Goal: Task Accomplishment & Management: Complete application form

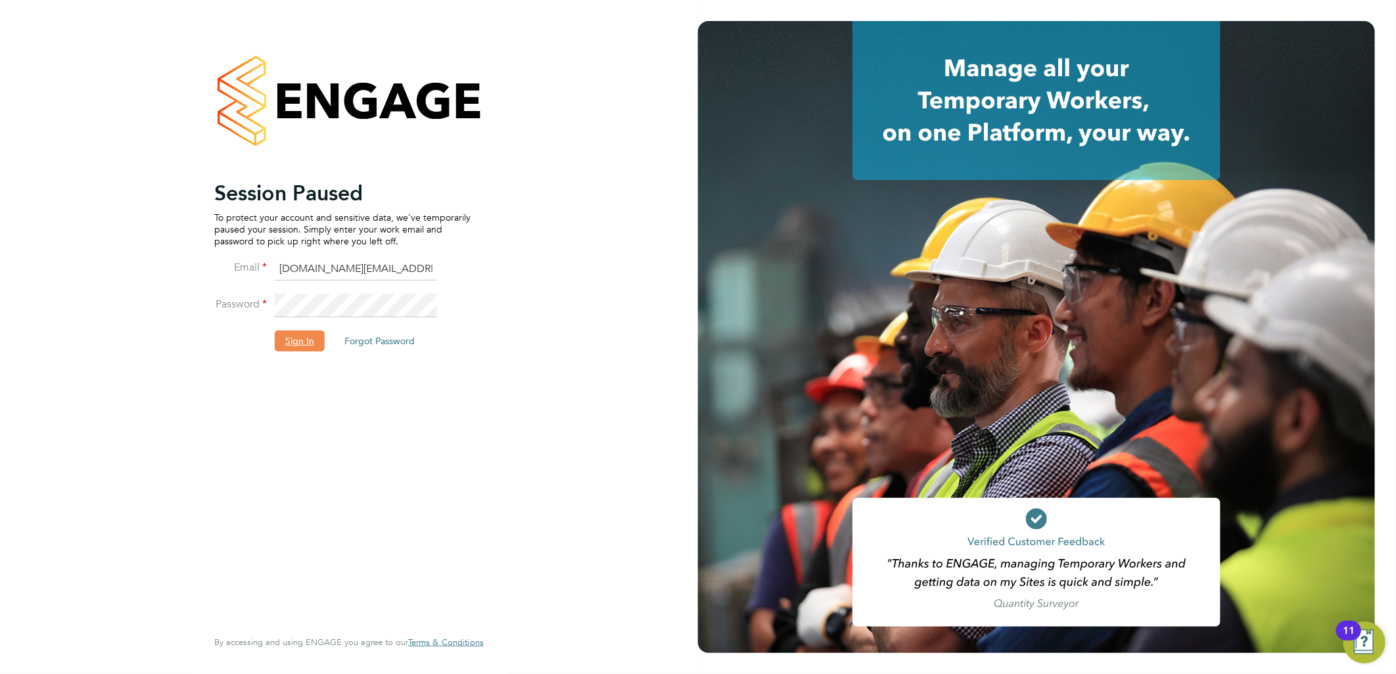
click at [300, 346] on button "Sign In" at bounding box center [300, 341] width 50 height 21
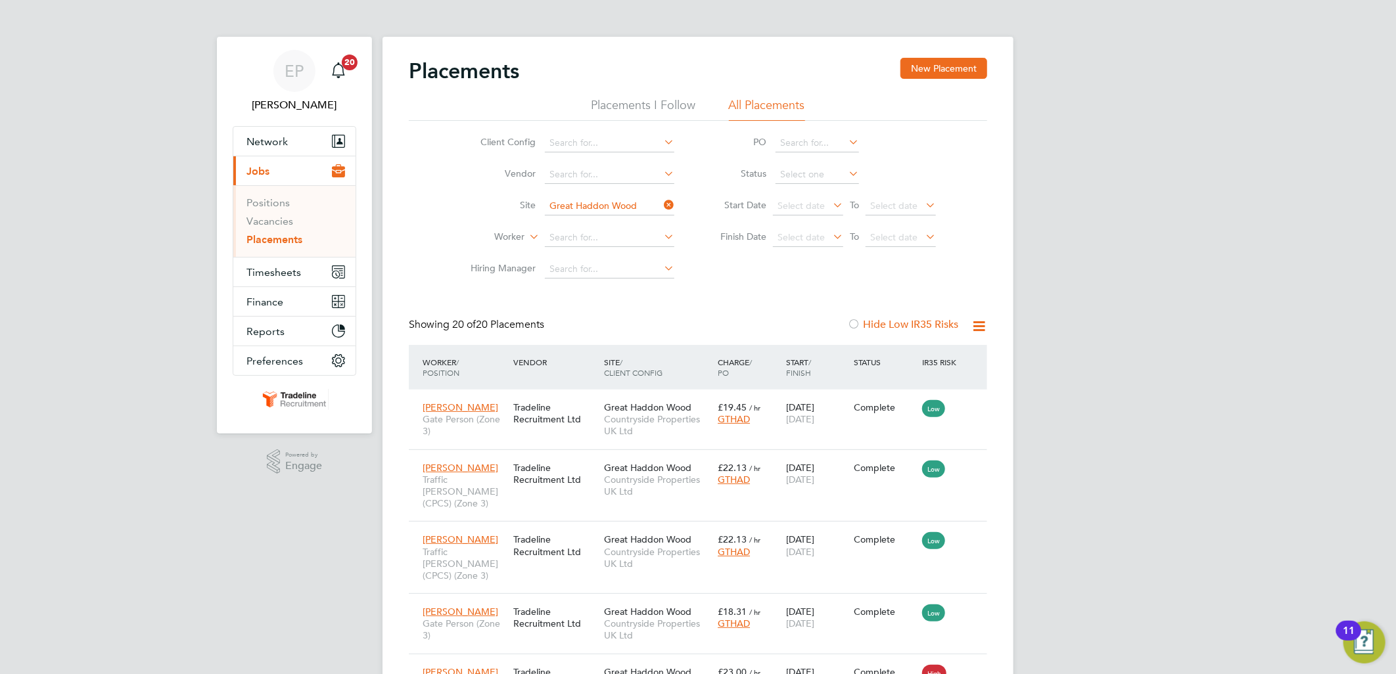
click at [661, 205] on icon at bounding box center [661, 205] width 0 height 18
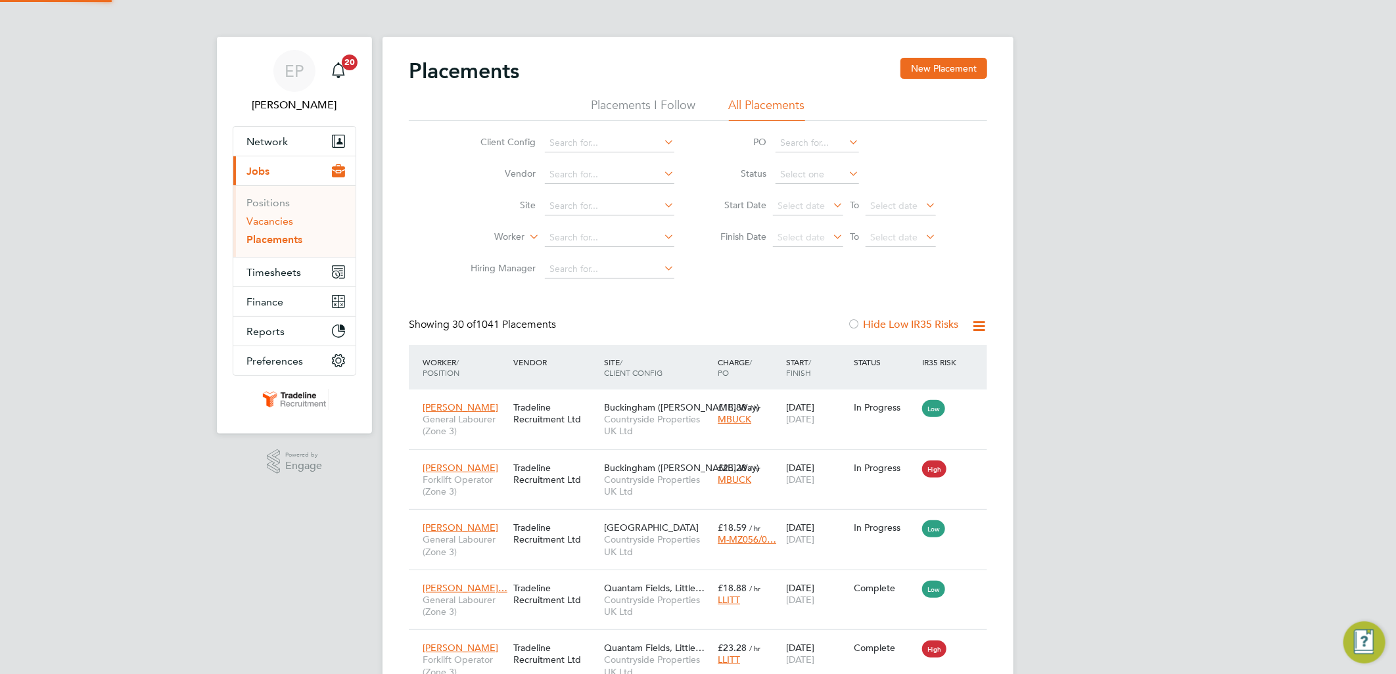
click at [281, 220] on link "Vacancies" at bounding box center [269, 221] width 47 height 12
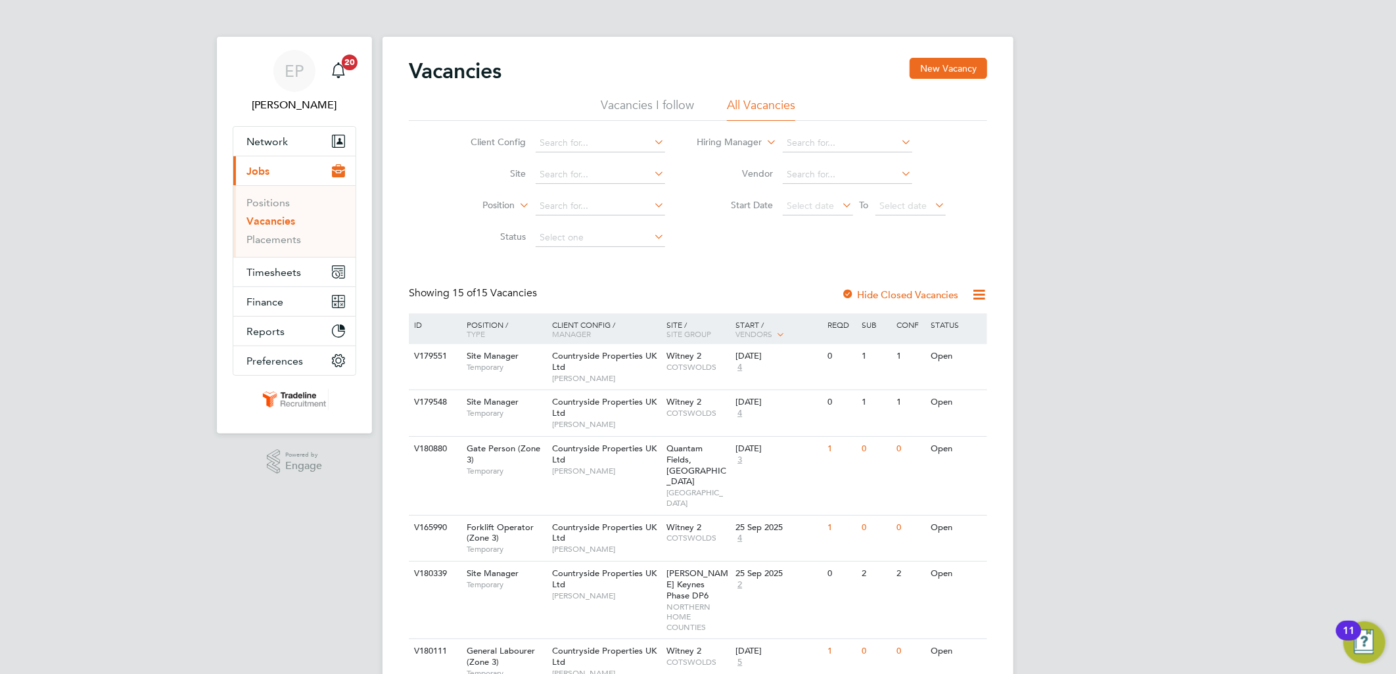
click at [275, 248] on ul "Positions Vacancies Placements" at bounding box center [294, 221] width 122 height 72
click at [283, 235] on link "Placements" at bounding box center [273, 239] width 55 height 12
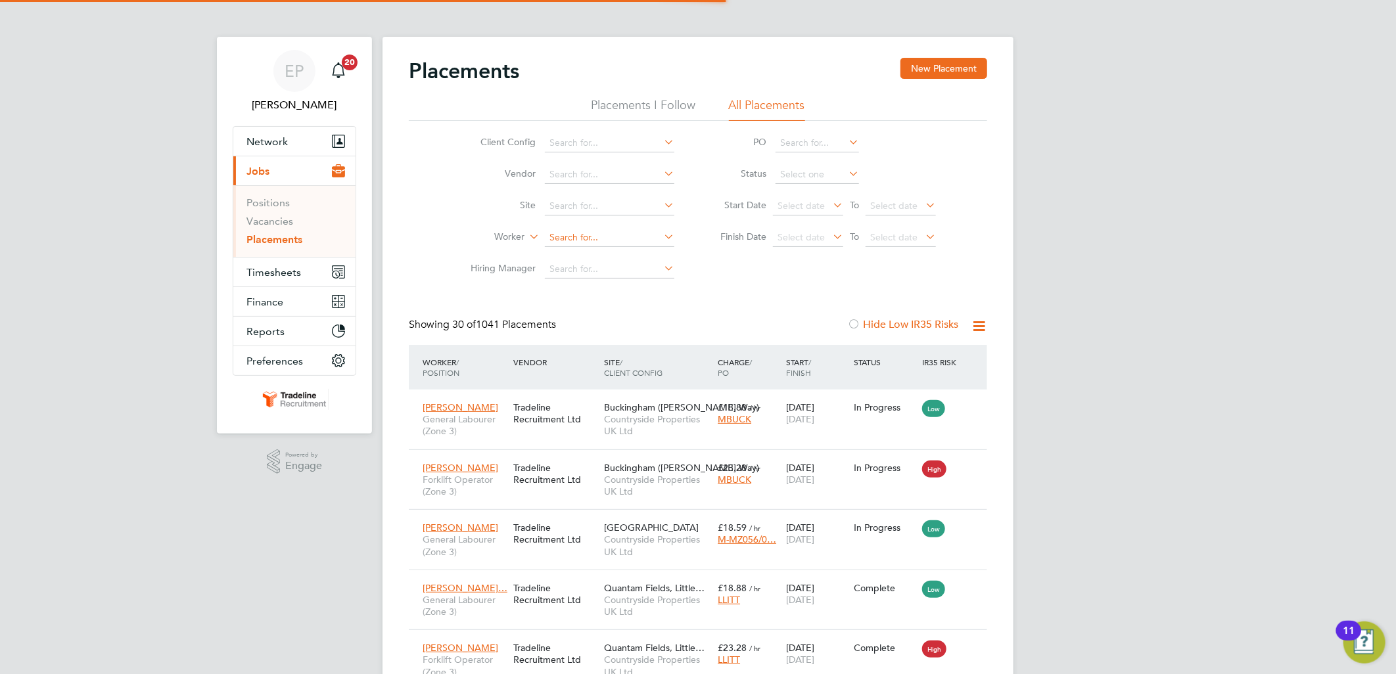
click at [580, 241] on input at bounding box center [609, 238] width 129 height 18
click at [590, 250] on li "Femi O molade" at bounding box center [609, 256] width 131 height 18
type input "Femi Omolade"
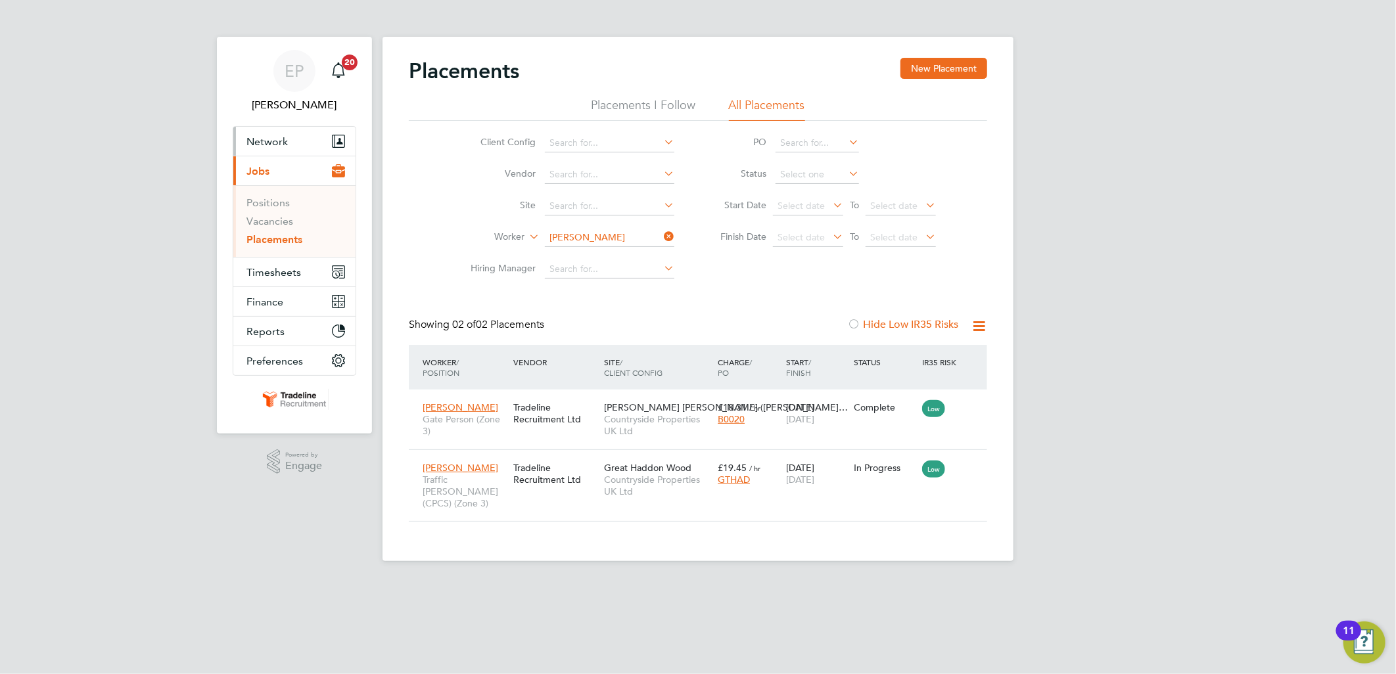
click at [264, 139] on span "Network" at bounding box center [266, 141] width 41 height 12
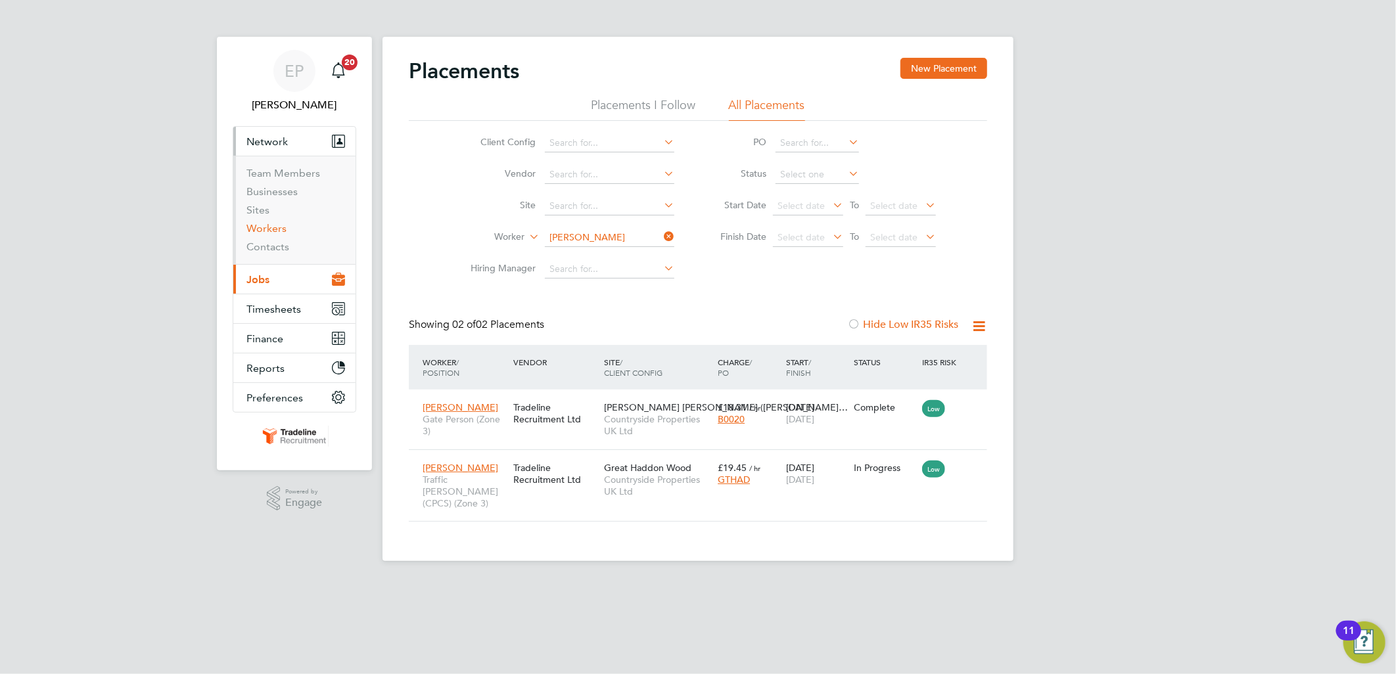
click at [279, 227] on link "Workers" at bounding box center [266, 228] width 40 height 12
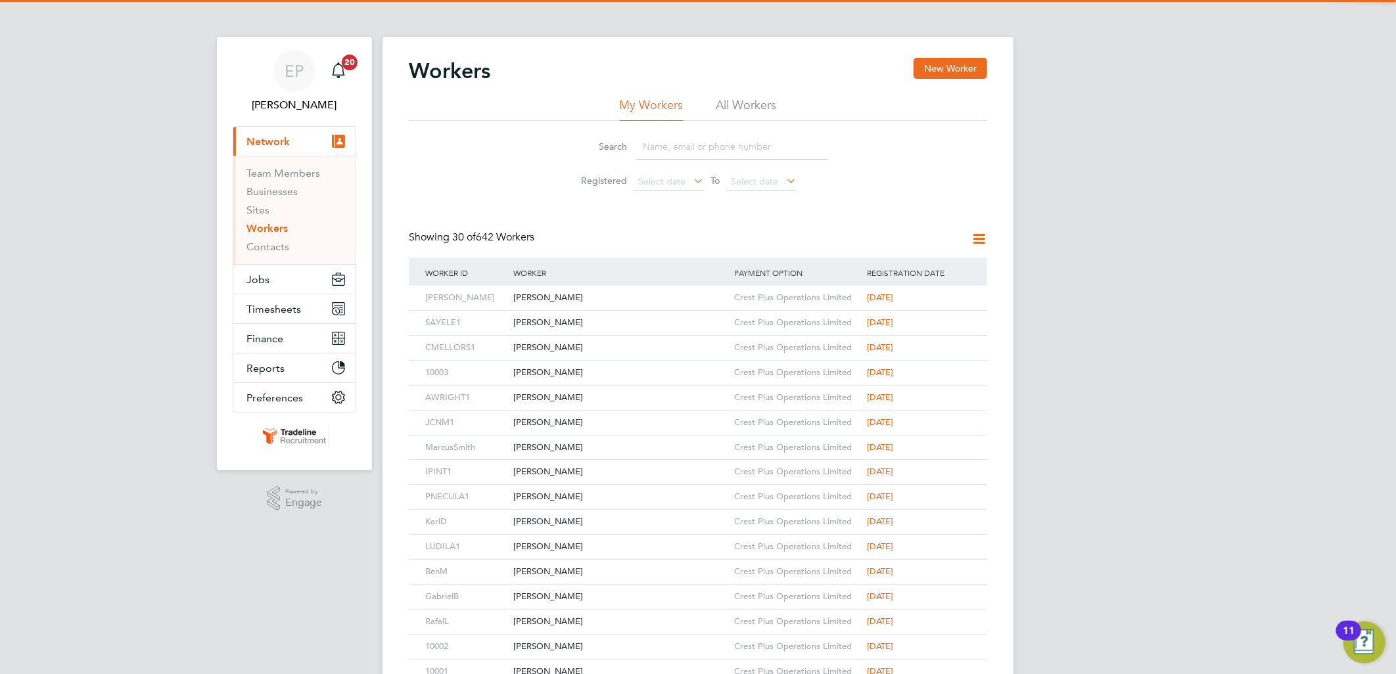
click at [670, 140] on input at bounding box center [732, 147] width 192 height 26
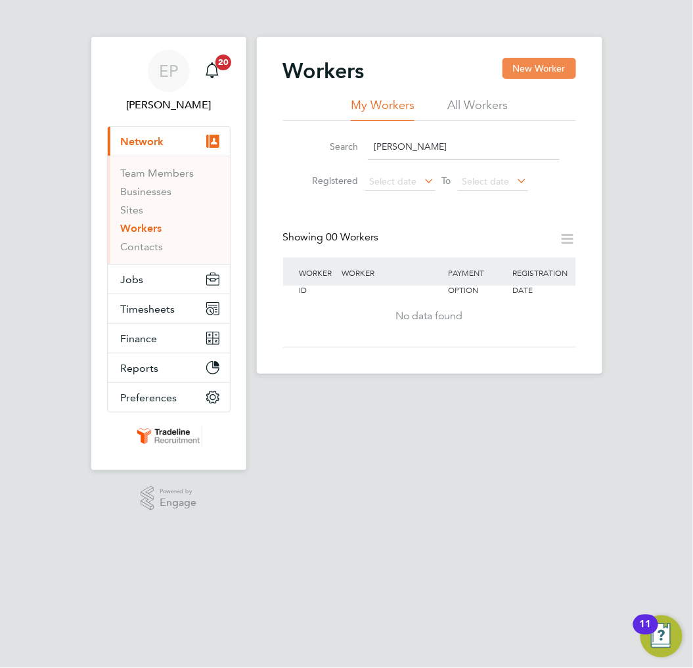
type input "ray camb"
click at [523, 70] on button "New Worker" at bounding box center [540, 68] width 74 height 21
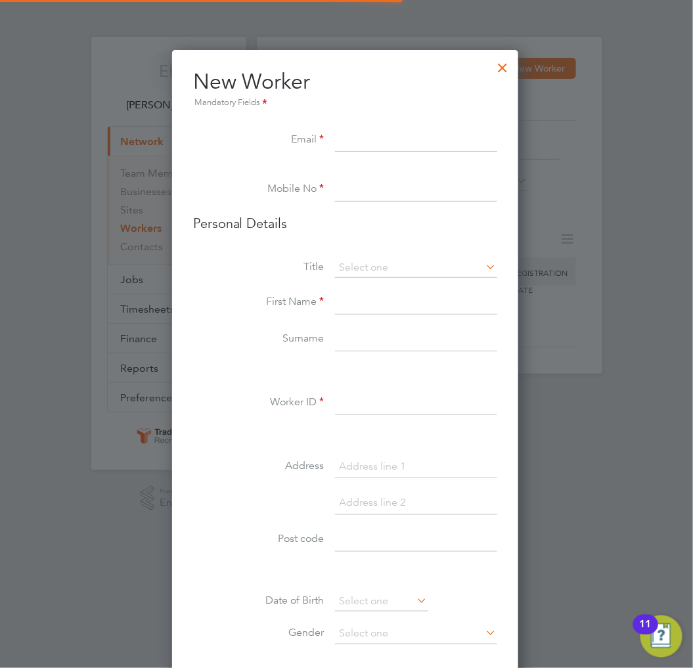
scroll to position [1111, 349]
paste input "[EMAIL_ADDRESS][DOMAIN_NAME]"
type input "[EMAIL_ADDRESS][DOMAIN_NAME]"
paste input "07593 689850"
type input "07593 689850"
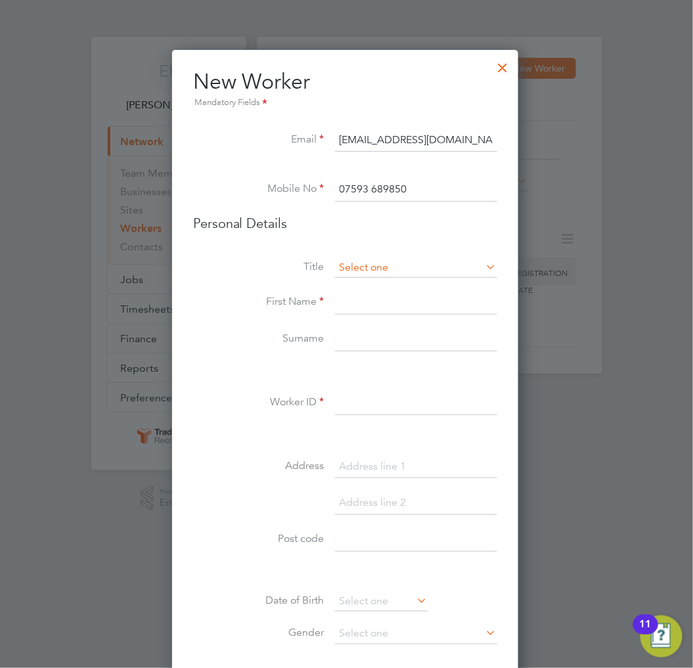
click at [369, 266] on input at bounding box center [416, 268] width 162 height 20
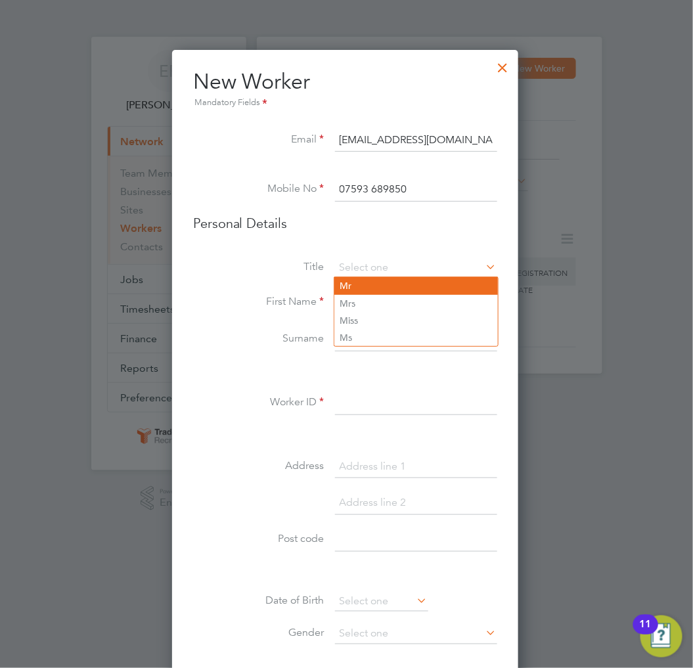
click at [369, 284] on li "Mr" at bounding box center [417, 285] width 164 height 17
type input "Mr"
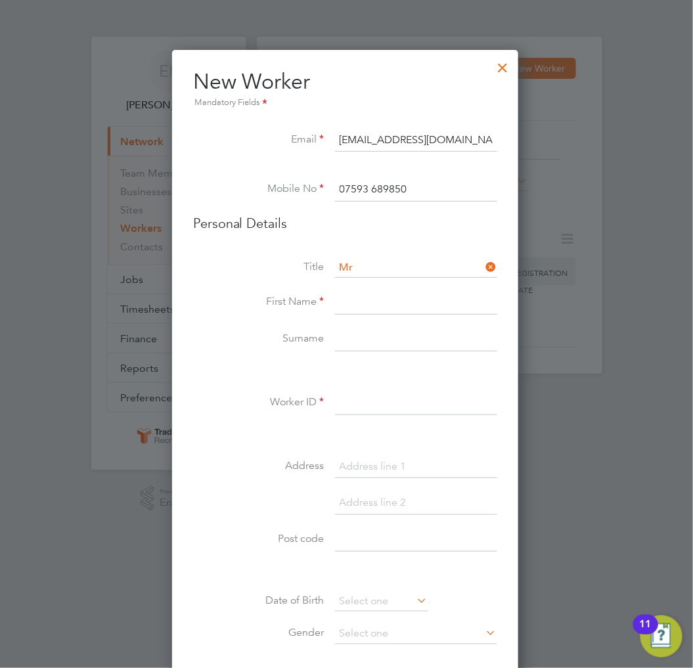
paste input "[PERSON_NAME]"
type input "[PERSON_NAME]"
paste input "[PERSON_NAME]"
type input "[PERSON_NAME]"
click at [402, 392] on input at bounding box center [416, 404] width 162 height 24
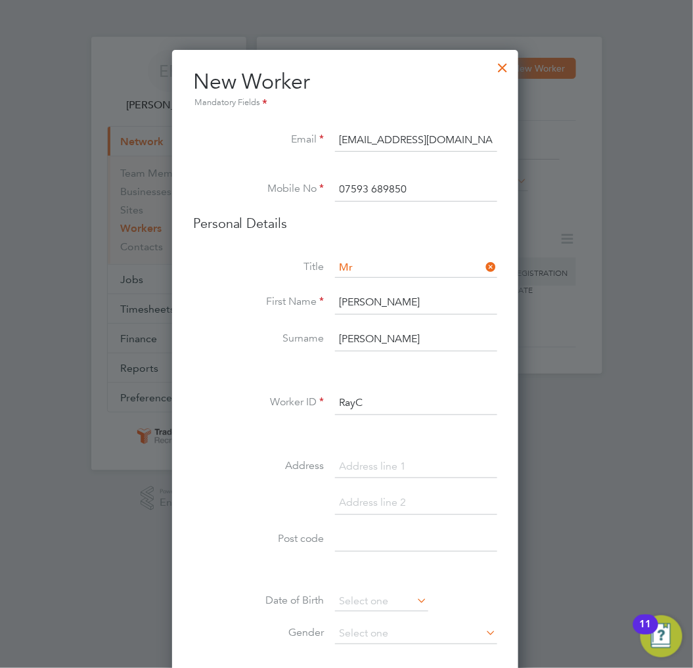
type input "RayC"
paste input "[STREET_ADDRESS]"
type input "[STREET_ADDRESS]"
paste input "OX28 5BB"
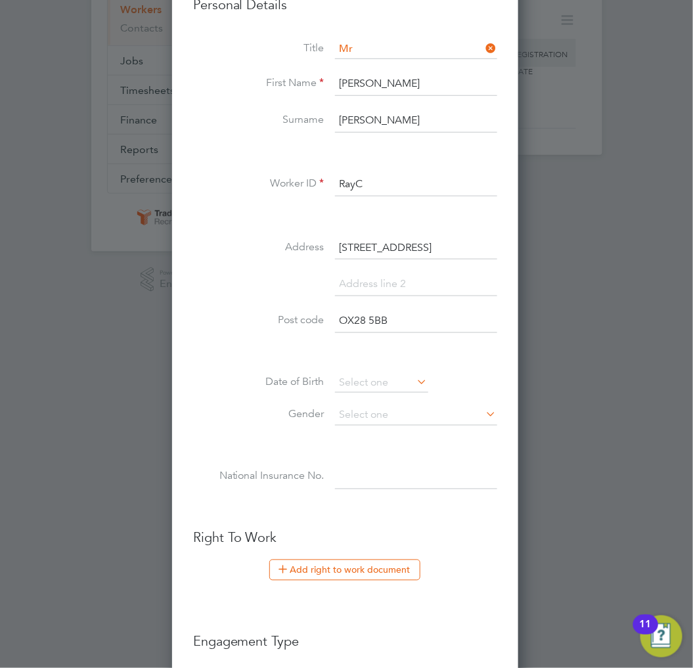
type input "OX28 5BB"
click at [365, 388] on input at bounding box center [381, 383] width 93 height 20
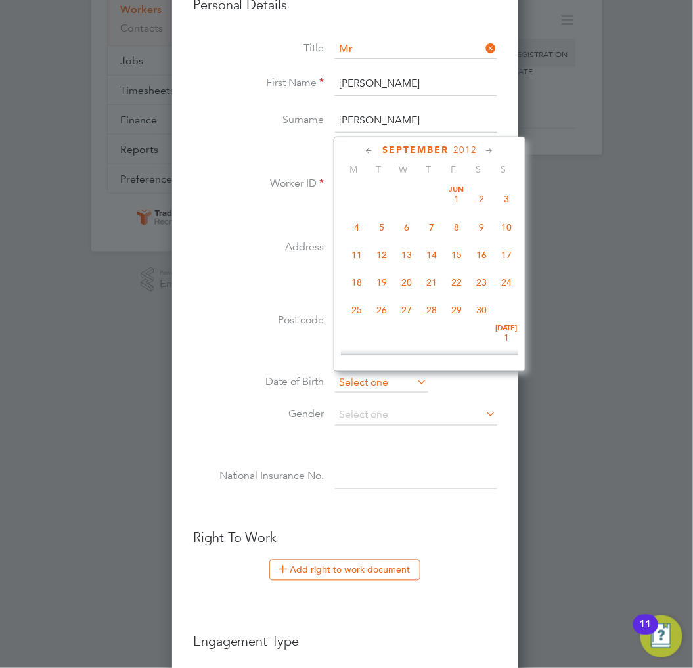
scroll to position [507, 0]
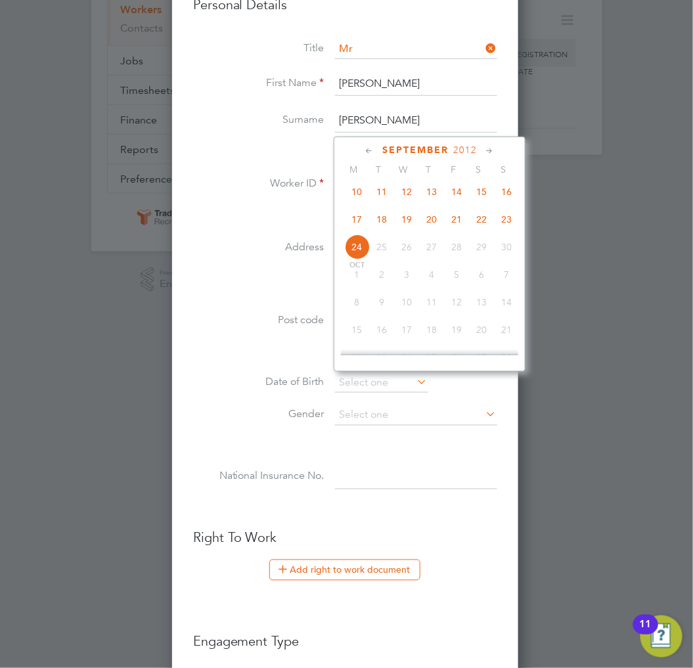
click at [462, 151] on span "2012" at bounding box center [466, 150] width 24 height 11
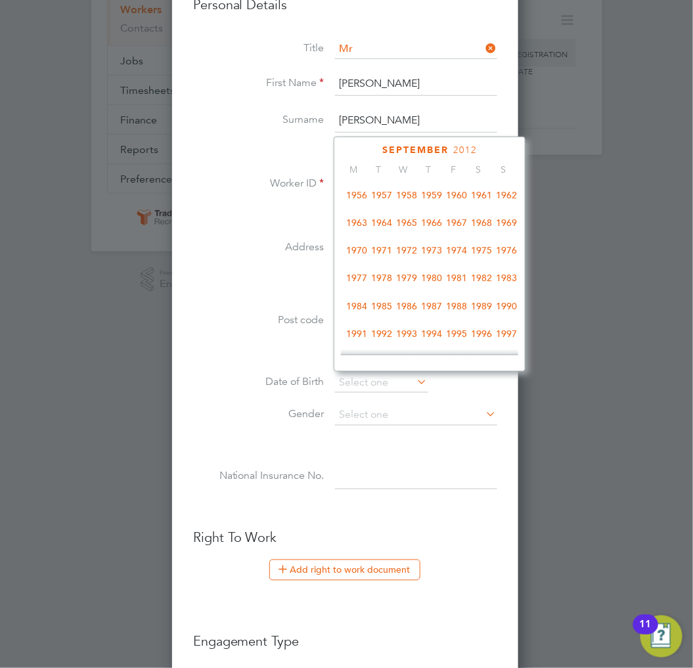
scroll to position [198, 0]
click at [480, 229] on span "1968" at bounding box center [481, 223] width 25 height 25
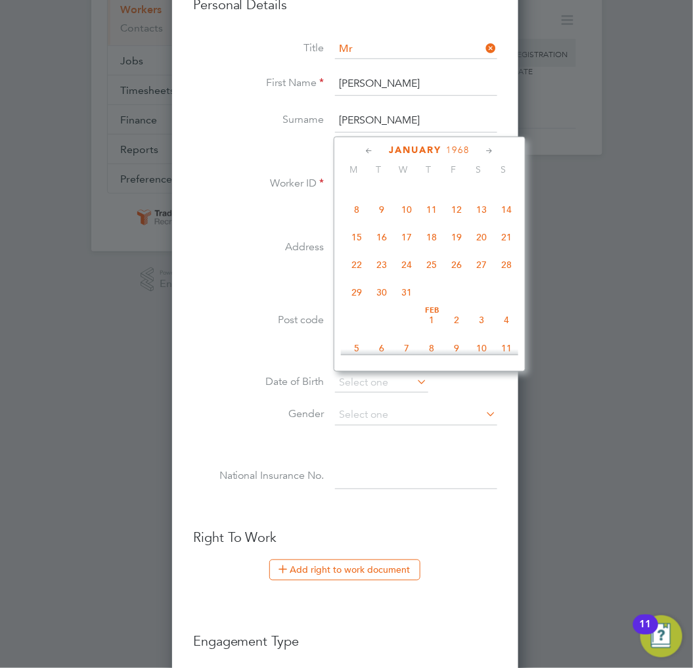
scroll to position [271, 0]
click at [378, 258] on span "16" at bounding box center [381, 260] width 25 height 25
type input "[DATE]"
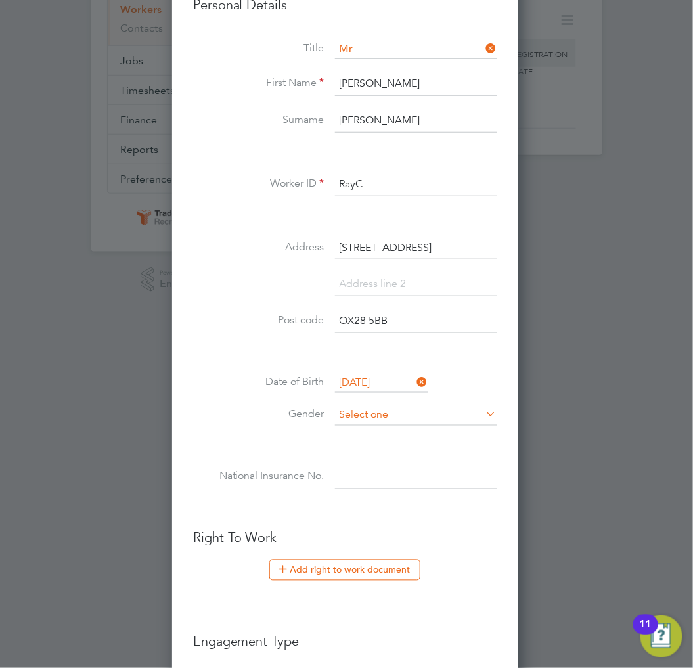
click at [365, 411] on input at bounding box center [416, 416] width 162 height 20
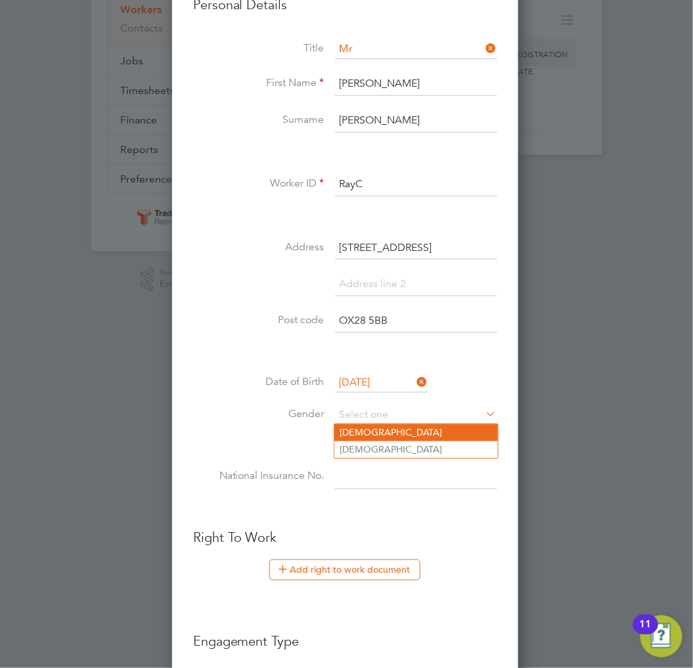
click at [366, 431] on li "[DEMOGRAPHIC_DATA]" at bounding box center [417, 433] width 164 height 17
type input "[DEMOGRAPHIC_DATA]"
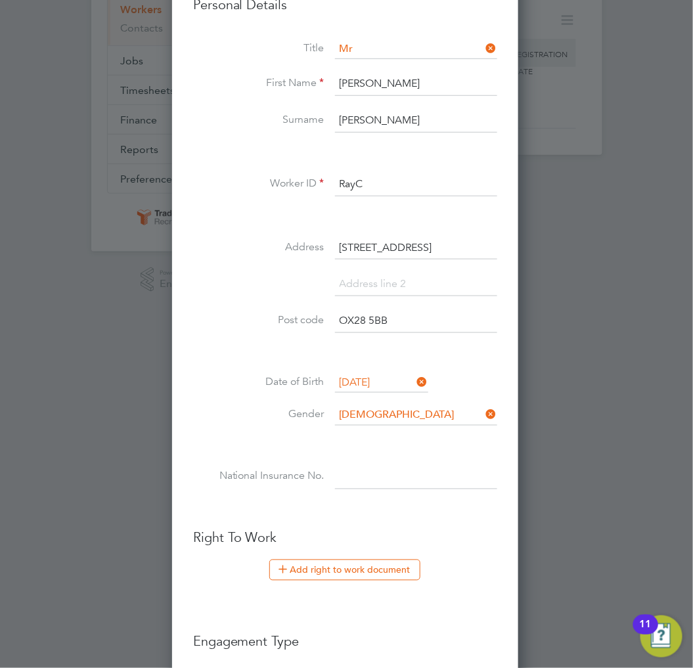
drag, startPoint x: 386, startPoint y: 461, endPoint x: 363, endPoint y: 467, distance: 23.1
paste input "JX440128A"
type input "JX 44 01 28 A"
click at [192, 392] on div "New Worker Mandatory Fields Email raycampbell666@gmail.com Mobile No 07593 6898…" at bounding box center [345, 386] width 346 height 1111
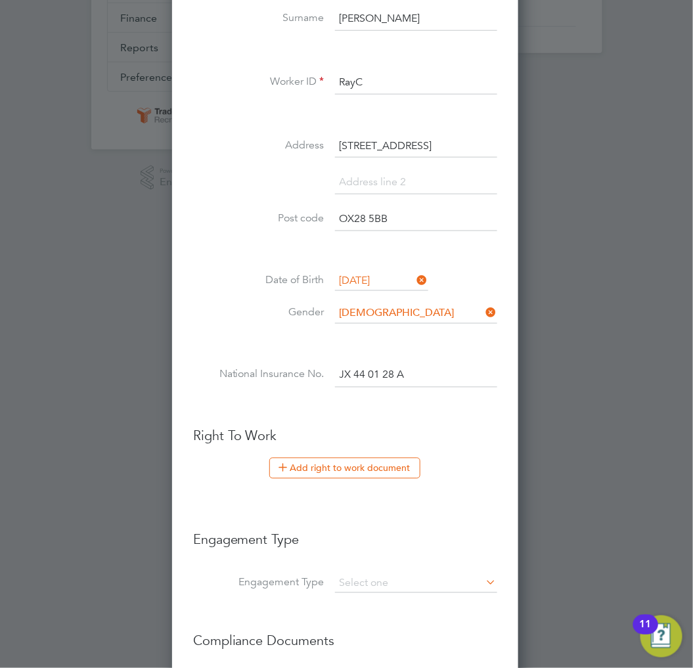
scroll to position [490, 0]
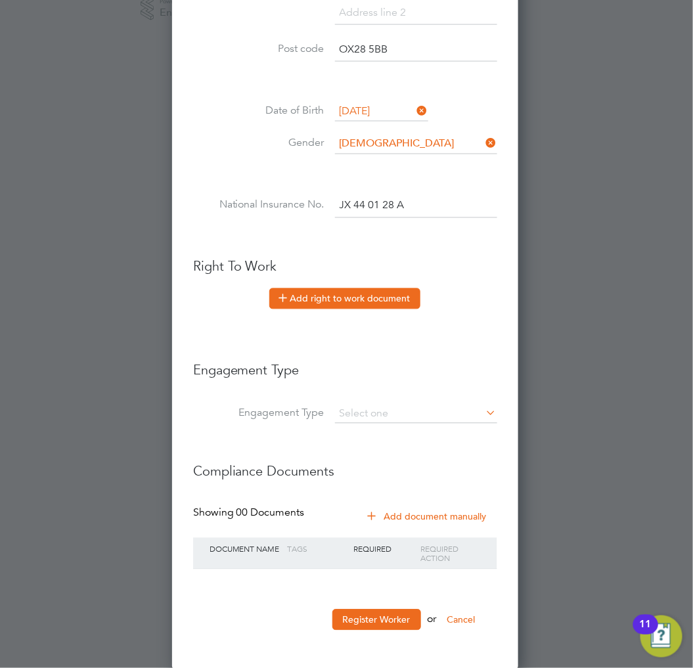
click at [371, 291] on button "Add right to work document" at bounding box center [344, 299] width 151 height 21
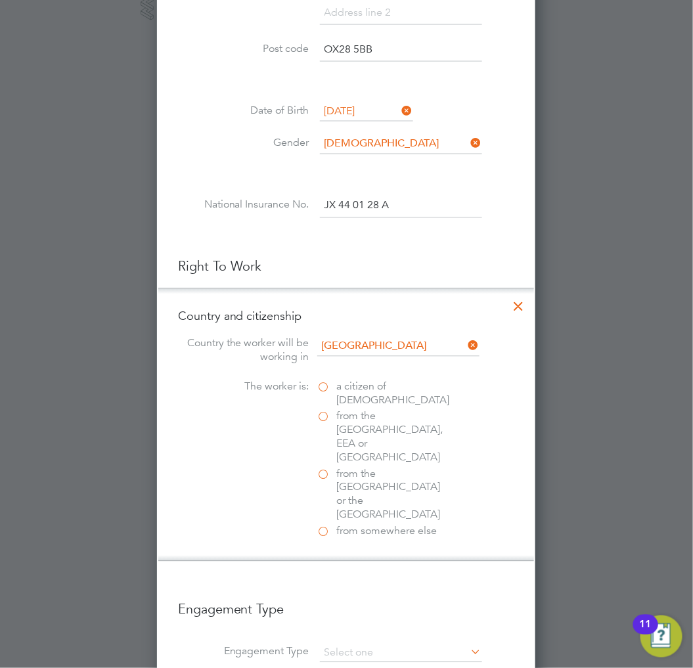
click at [354, 393] on span "a citizen of United Kingdom" at bounding box center [393, 395] width 113 height 28
click at [0, 0] on input "a citizen of United Kingdom" at bounding box center [0, 0] width 0 height 0
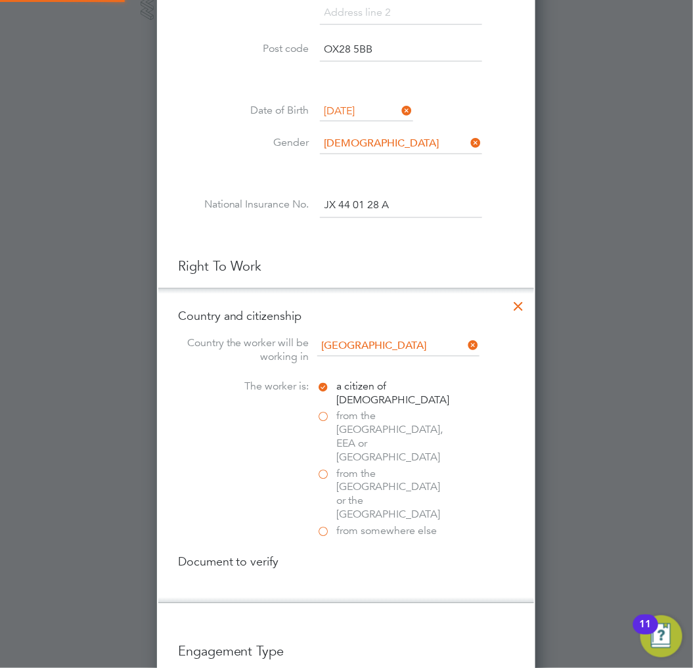
scroll to position [1380, 379]
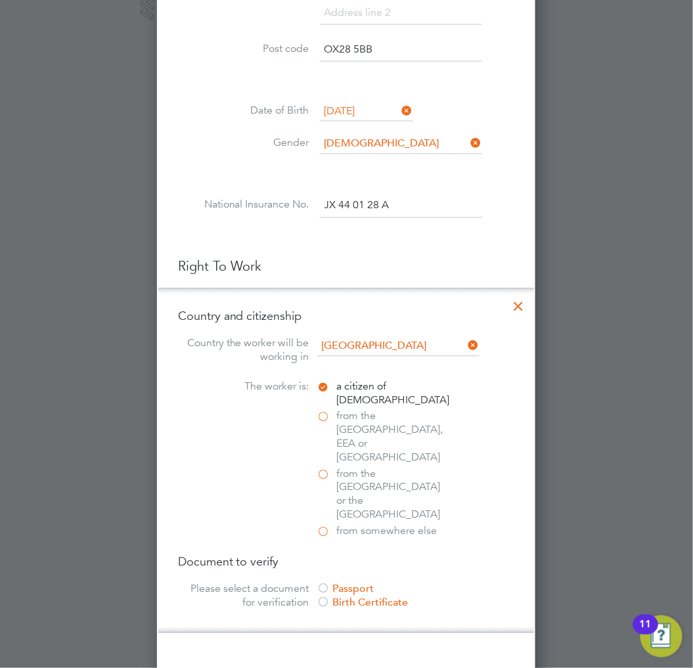
click at [348, 597] on div "Birth Certificate" at bounding box center [415, 604] width 197 height 14
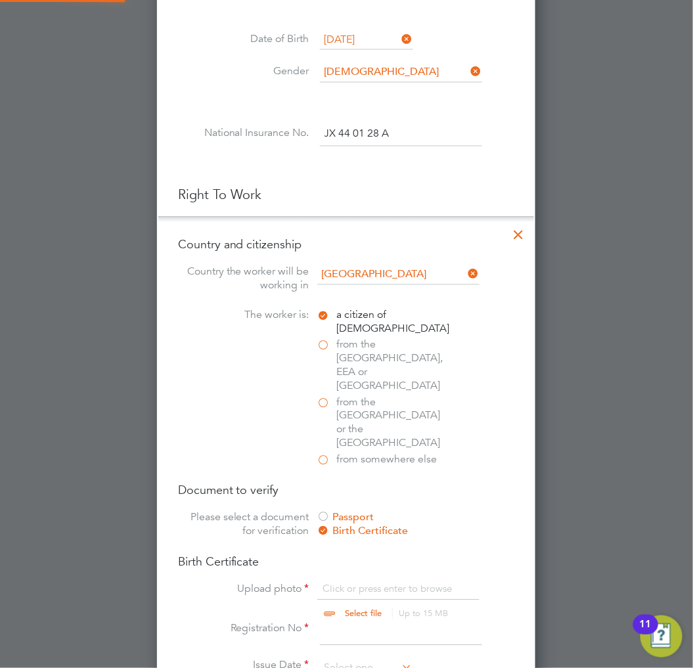
scroll to position [710, 0]
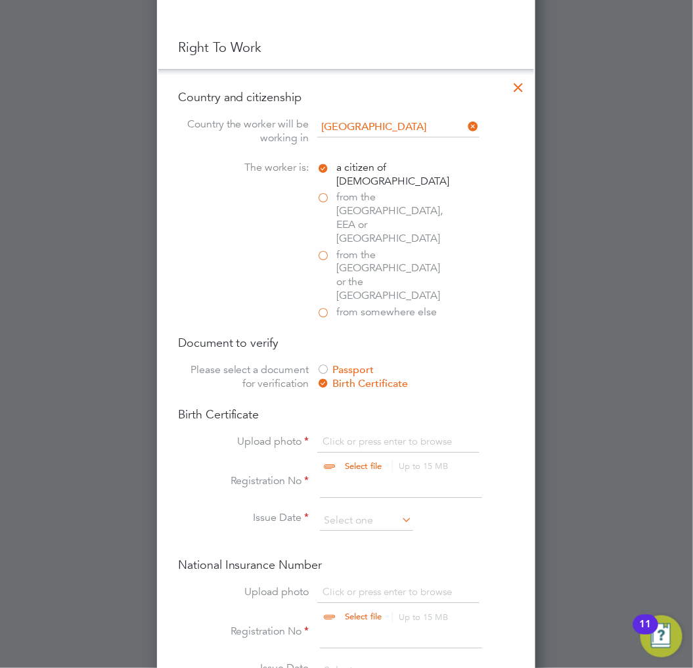
click at [396, 435] on input "file" at bounding box center [376, 454] width 206 height 39
type input "C:\fakepath\Birth Certificate.jpg"
click at [375, 200] on span "from the EU, EEA or Switzerland" at bounding box center [393, 218] width 112 height 55
click at [0, 0] on input "from the EU, EEA or Switzerland" at bounding box center [0, 0] width 0 height 0
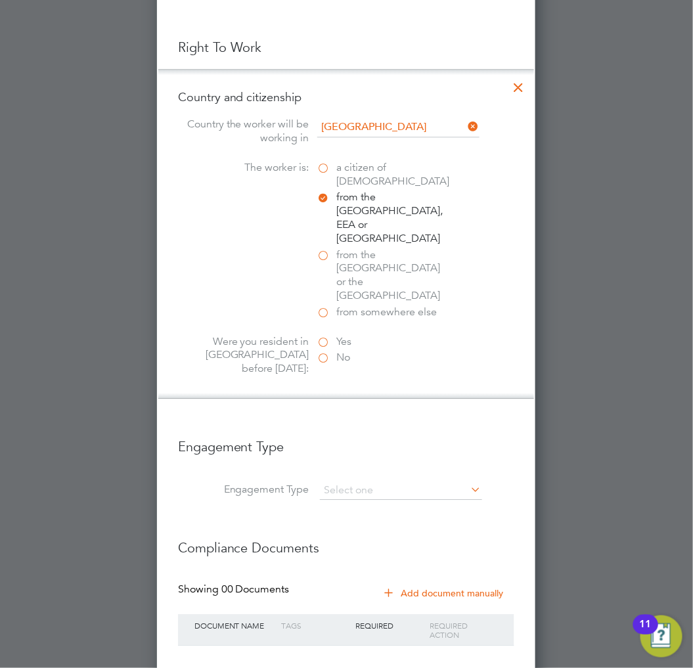
scroll to position [7, 7]
click at [331, 335] on label "Yes" at bounding box center [382, 342] width 131 height 14
click at [0, 0] on input "Yes" at bounding box center [0, 0] width 0 height 0
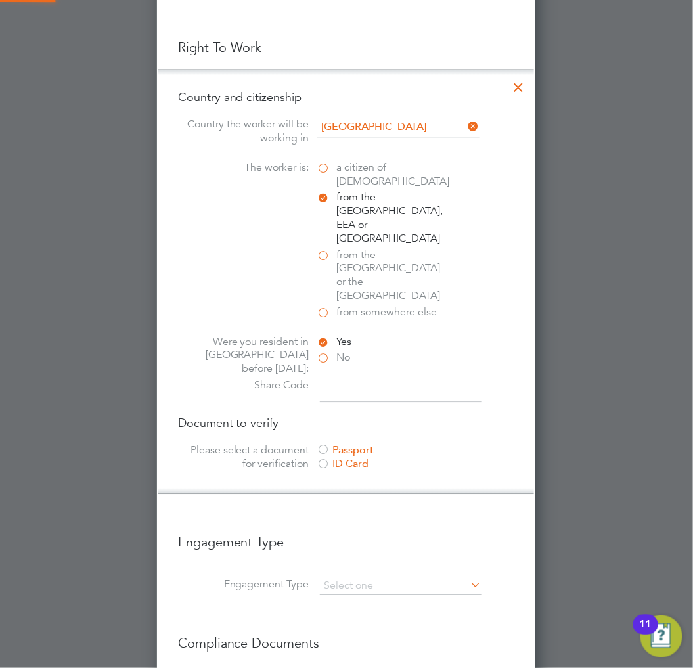
scroll to position [1449, 379]
click at [327, 306] on label "from somewhere else" at bounding box center [382, 313] width 131 height 14
click at [0, 0] on input "from somewhere else" at bounding box center [0, 0] width 0 height 0
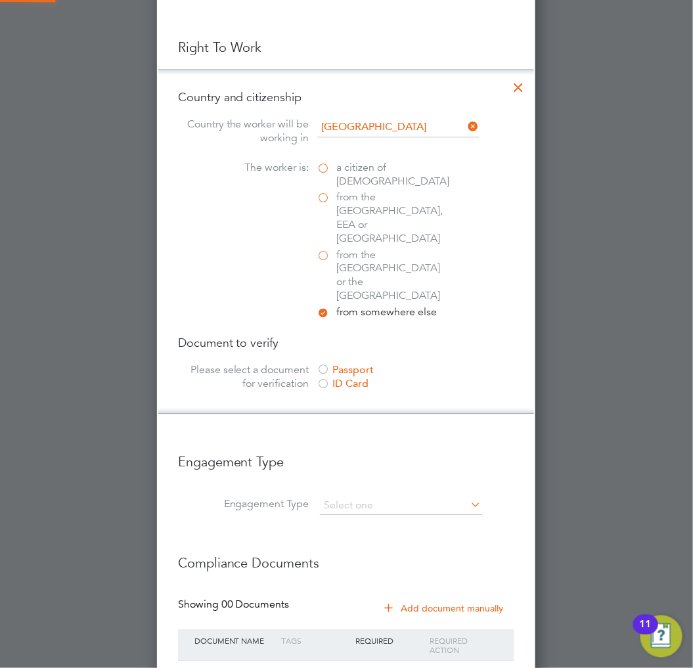
scroll to position [7, 7]
click at [325, 193] on label "from the EU, EEA or Switzerland" at bounding box center [382, 218] width 131 height 55
click at [0, 0] on input "from the EU, EEA or Switzerland" at bounding box center [0, 0] width 0 height 0
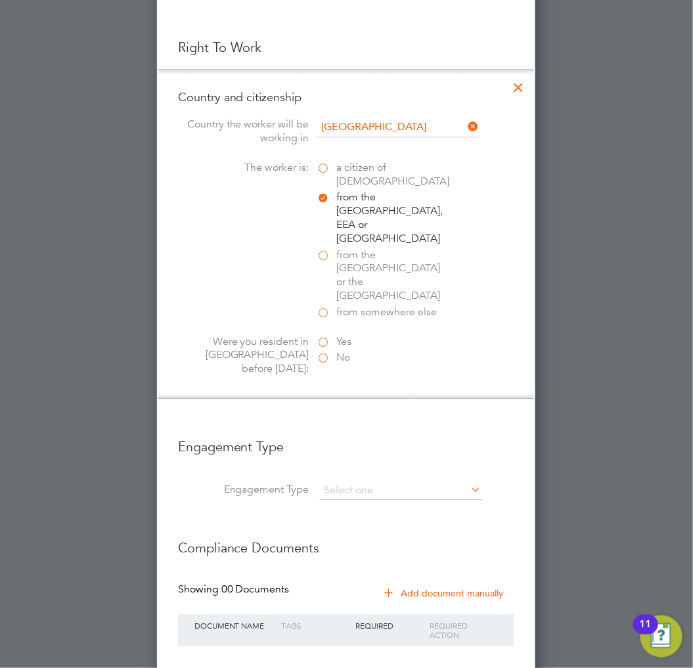
scroll to position [1354, 379]
click at [321, 167] on label "a citizen of United Kingdom" at bounding box center [382, 175] width 131 height 28
click at [0, 0] on input "a citizen of United Kingdom" at bounding box center [0, 0] width 0 height 0
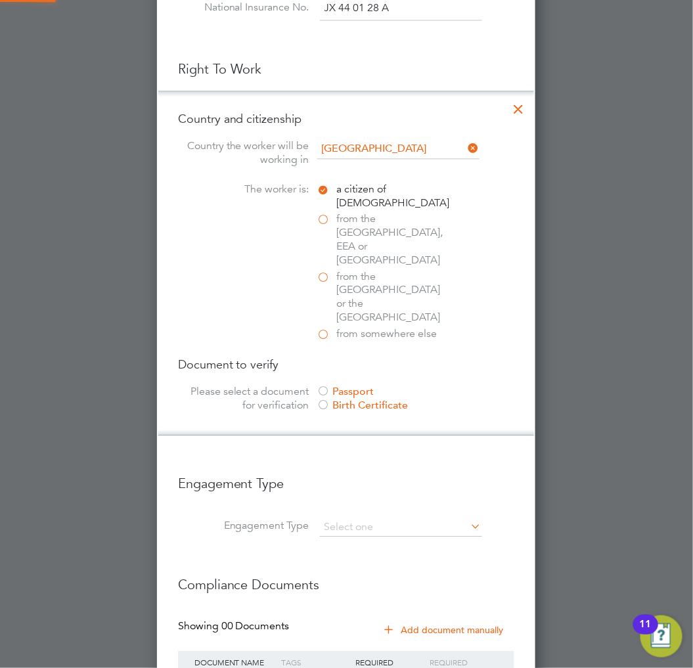
scroll to position [1380, 379]
click at [326, 270] on label "from the Channel Islands or the Isle of Man" at bounding box center [382, 297] width 131 height 55
click at [0, 0] on input "from the Channel Islands or the Isle of Man" at bounding box center [0, 0] width 0 height 0
click at [322, 217] on label "from the EU, EEA or Switzerland" at bounding box center [382, 239] width 131 height 55
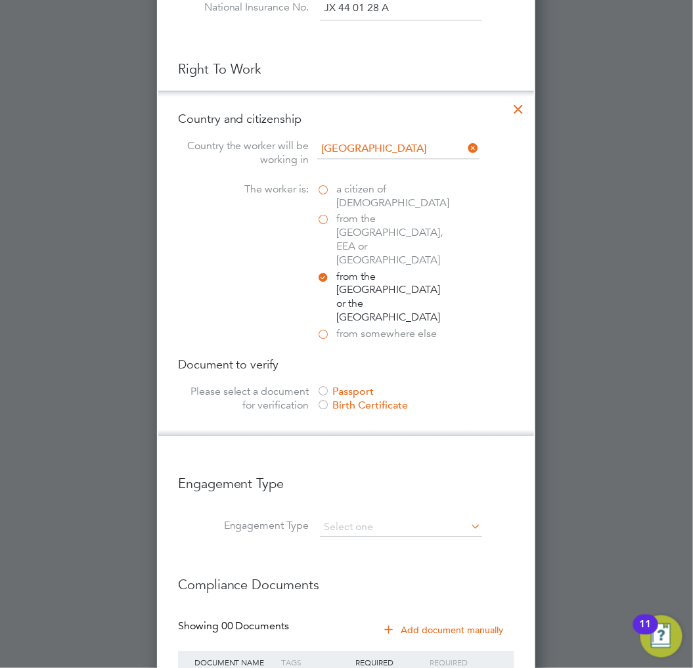
click at [0, 0] on input "from the EU, EEA or Switzerland" at bounding box center [0, 0] width 0 height 0
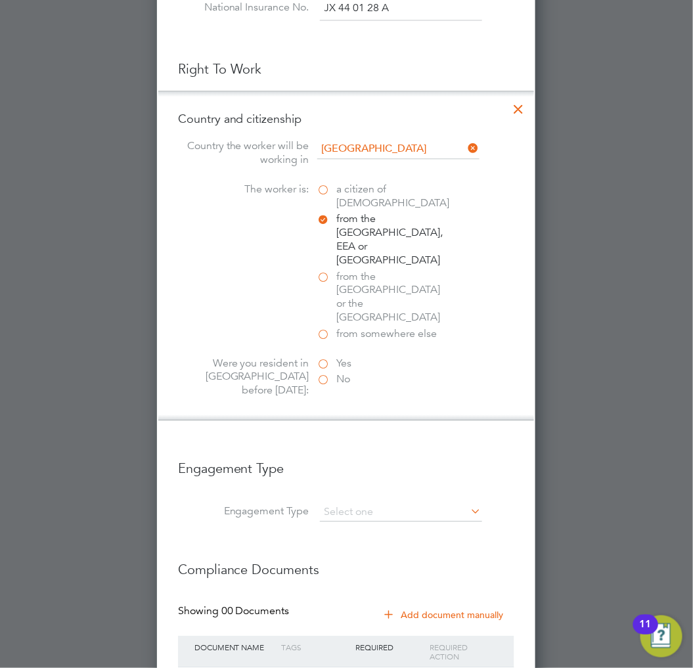
scroll to position [1354, 379]
click at [347, 270] on span "from the Channel Islands or the Isle of Man" at bounding box center [393, 297] width 112 height 55
click at [0, 0] on input "from the Channel Islands or the Isle of Man" at bounding box center [0, 0] width 0 height 0
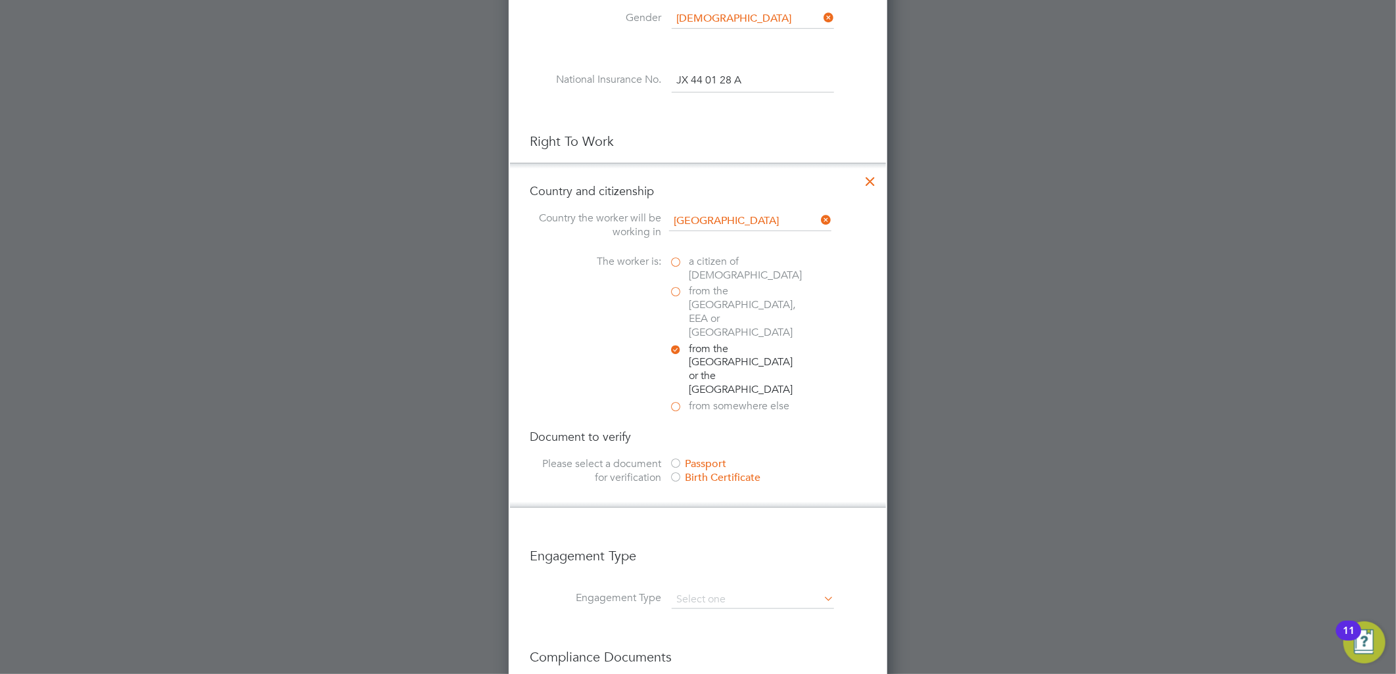
scroll to position [615, 0]
click at [722, 261] on span "a citizen of United Kingdom" at bounding box center [745, 270] width 113 height 28
click at [0, 0] on input "a citizen of United Kingdom" at bounding box center [0, 0] width 0 height 0
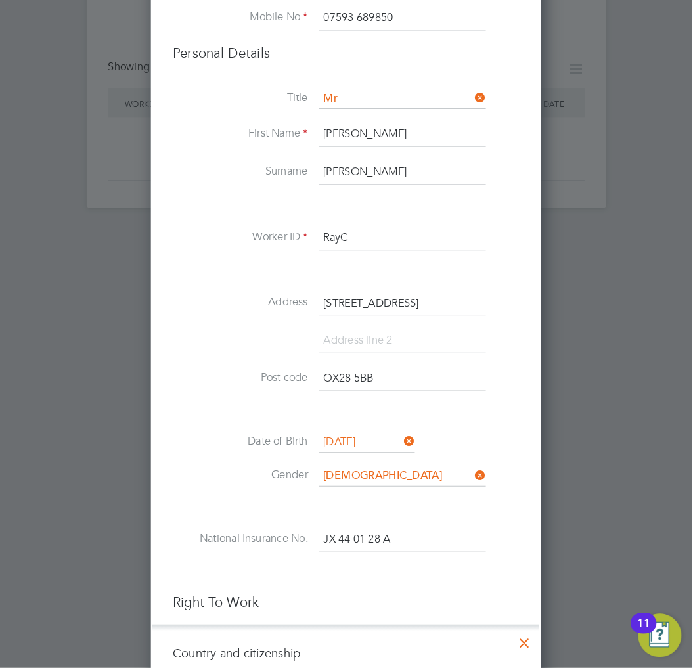
scroll to position [1380, 379]
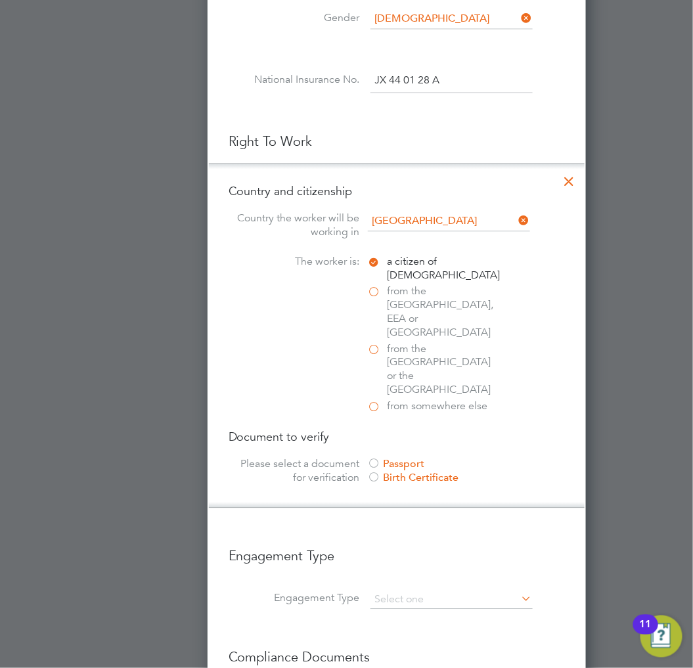
click at [528, 271] on div "a citizen of United Kingdom" at bounding box center [466, 271] width 197 height 30
click at [463, 400] on span "from somewhere else" at bounding box center [438, 407] width 101 height 14
click at [0, 0] on input "from somewhere else" at bounding box center [0, 0] width 0 height 0
click at [406, 266] on span "a citizen of United Kingdom" at bounding box center [444, 270] width 113 height 28
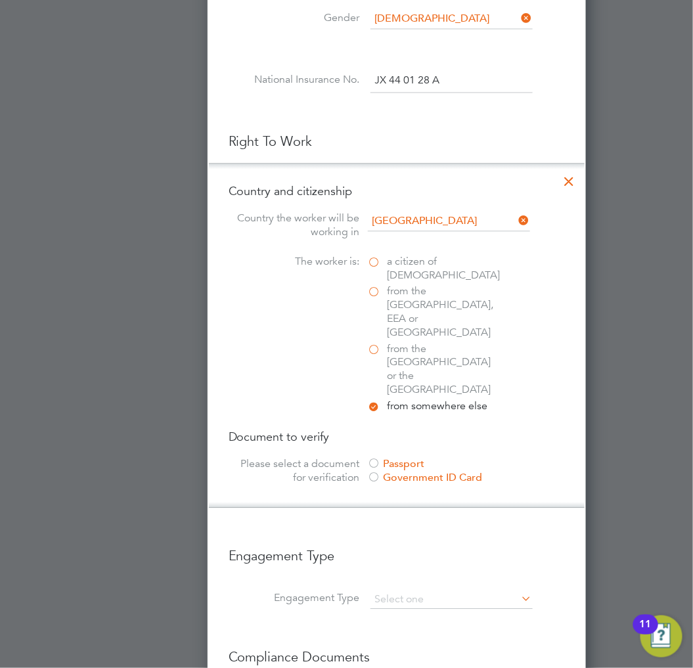
click at [0, 0] on input "a citizen of United Kingdom" at bounding box center [0, 0] width 0 height 0
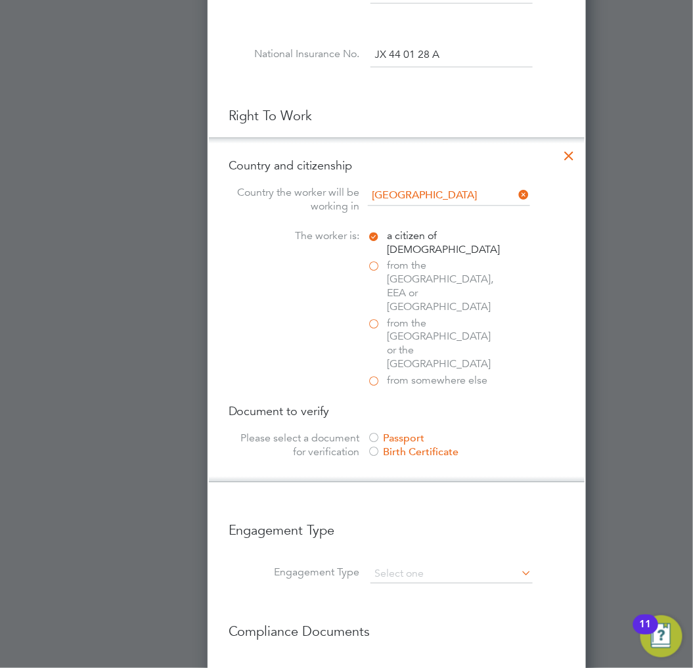
scroll to position [688, 0]
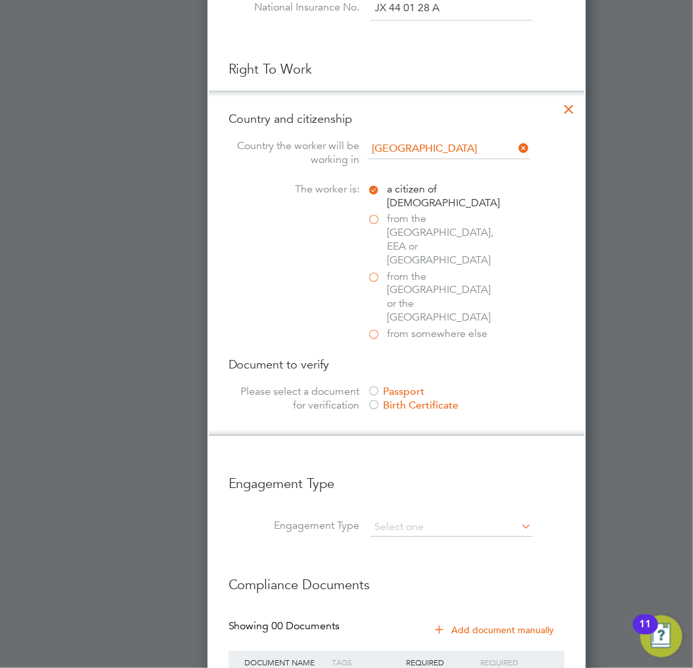
click at [431, 399] on div "Birth Certificate" at bounding box center [466, 406] width 197 height 14
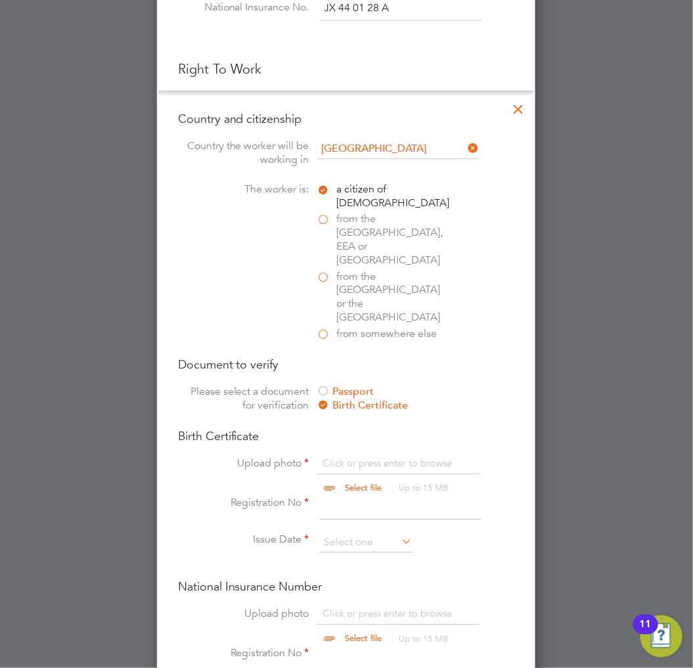
scroll to position [17, 162]
click at [355, 457] on input "file" at bounding box center [376, 476] width 206 height 39
type input "C:\fakepath\Birth Certificate.jpg"
click at [363, 496] on input at bounding box center [401, 508] width 162 height 24
type input "4491214"
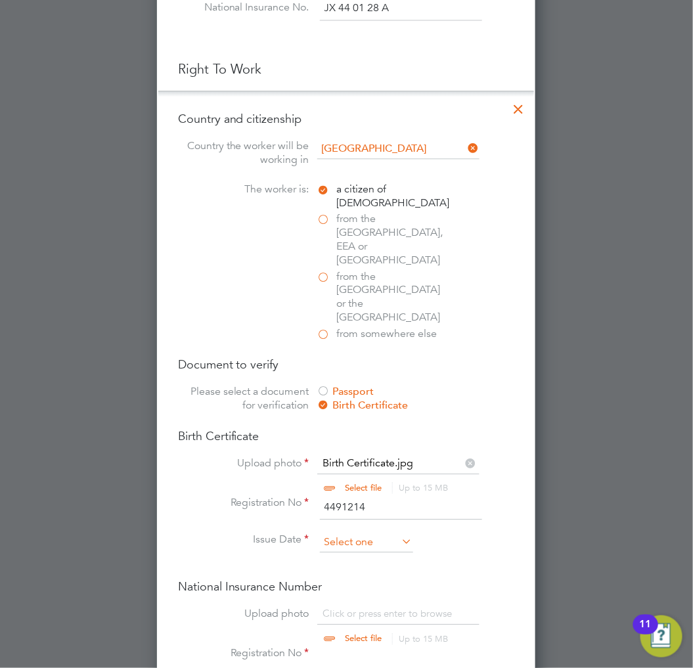
click at [373, 533] on input at bounding box center [366, 543] width 93 height 20
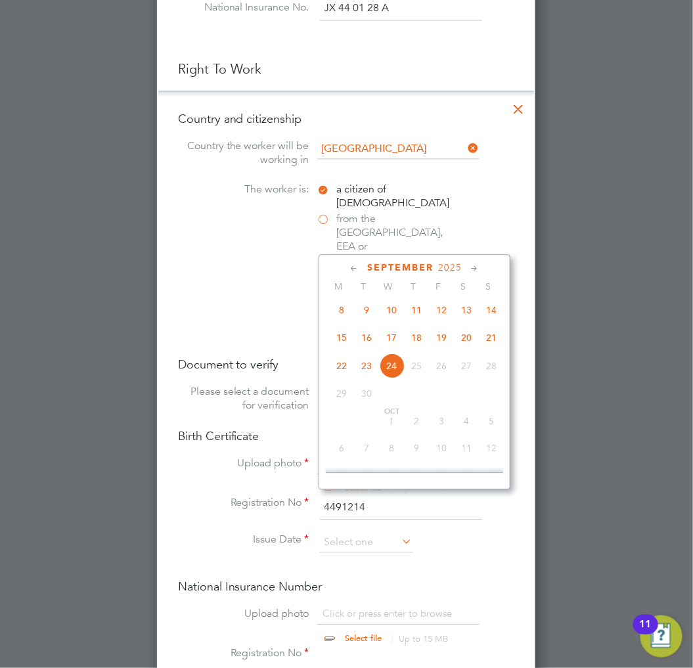
click at [448, 262] on span "2025" at bounding box center [450, 267] width 24 height 11
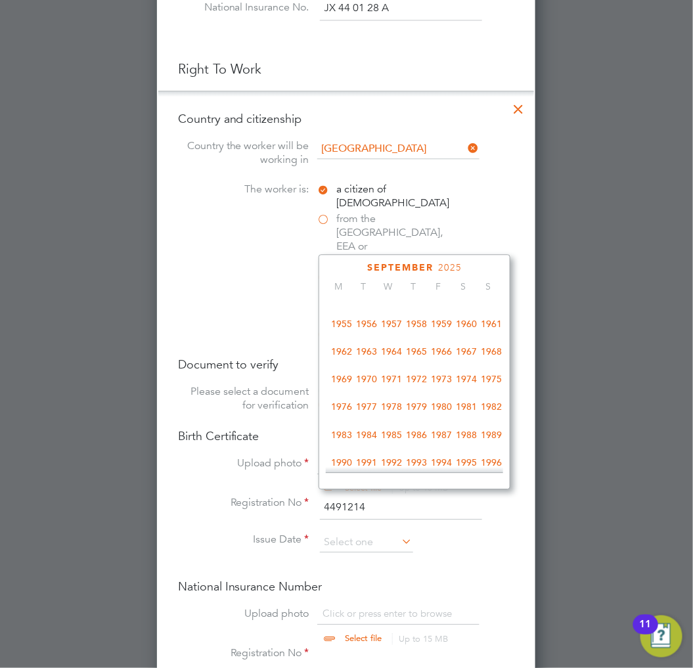
scroll to position [260, 0]
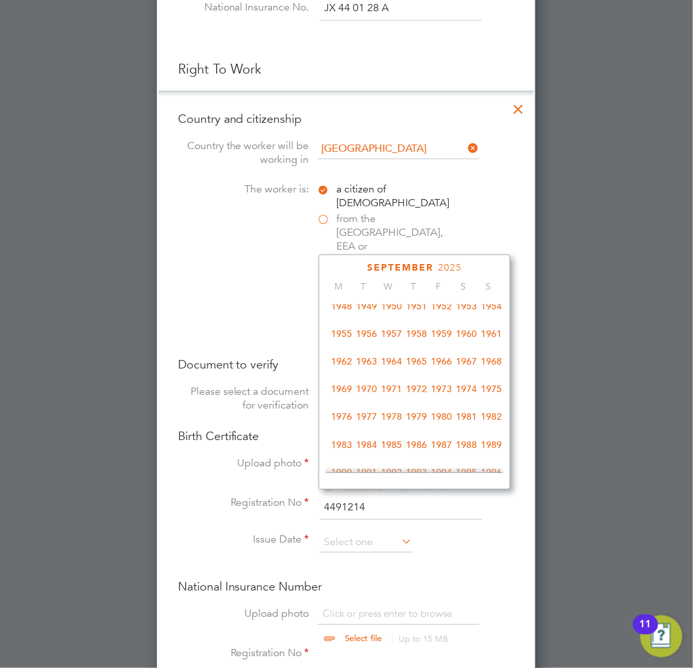
click at [488, 365] on span "1968" at bounding box center [491, 361] width 25 height 25
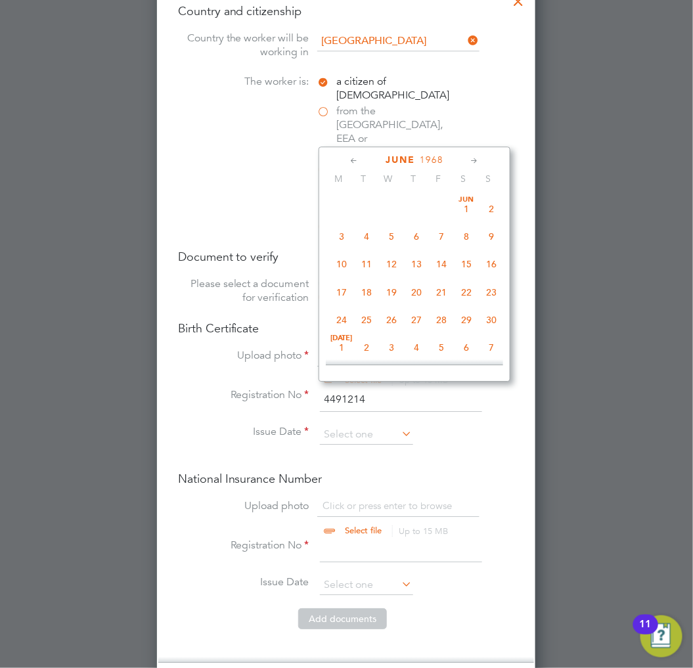
scroll to position [761, 0]
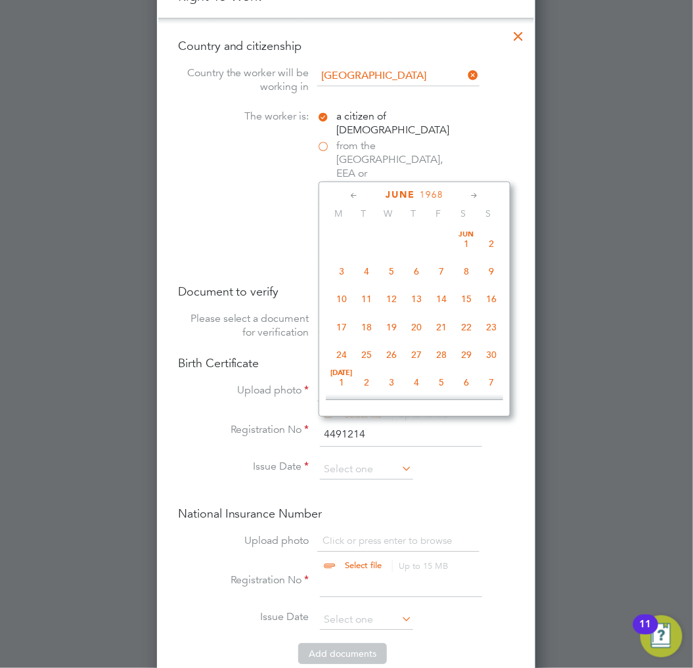
click at [421, 222] on div "June 1968 M T W T F S S Jun 1 2 3 4 5 6 7 8 9 10 11 12 13 14 15 16 17 18 19 20 …" at bounding box center [415, 298] width 192 height 235
click at [422, 267] on span "6" at bounding box center [416, 271] width 25 height 25
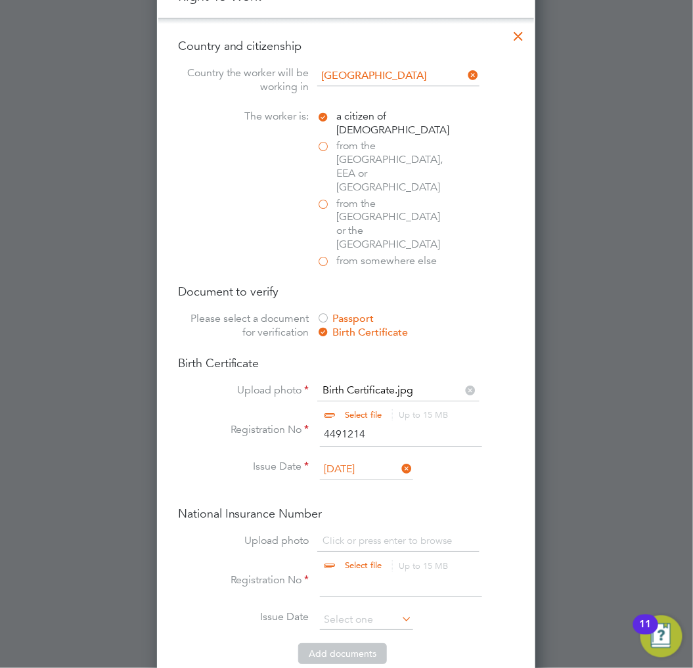
click at [378, 460] on input "06 Jun 1968" at bounding box center [366, 470] width 93 height 20
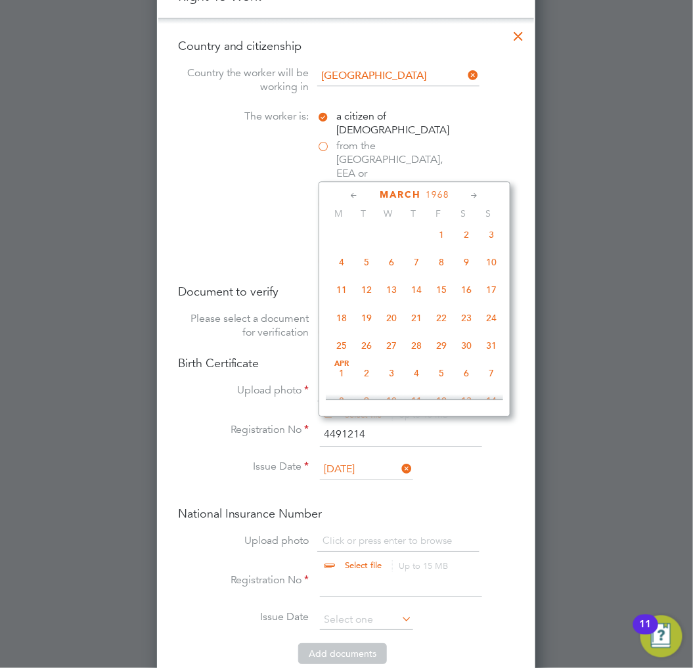
scroll to position [0, 0]
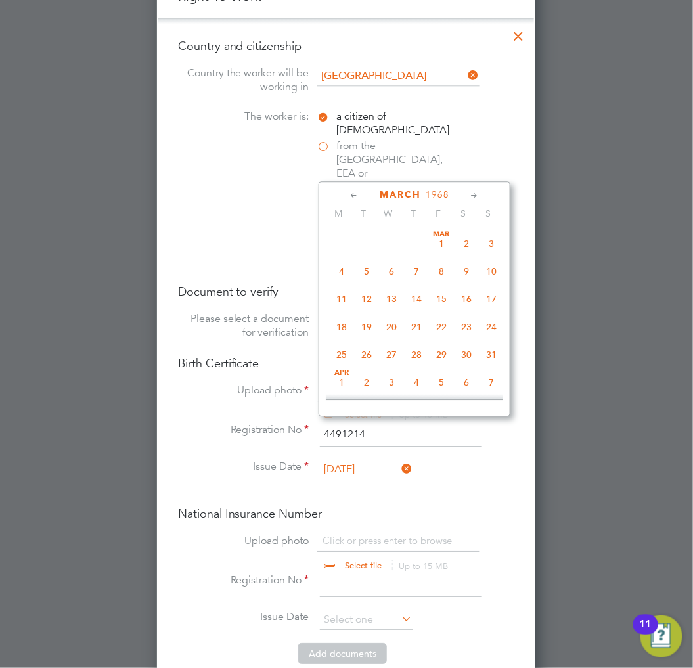
click at [412, 312] on span "14" at bounding box center [416, 299] width 25 height 25
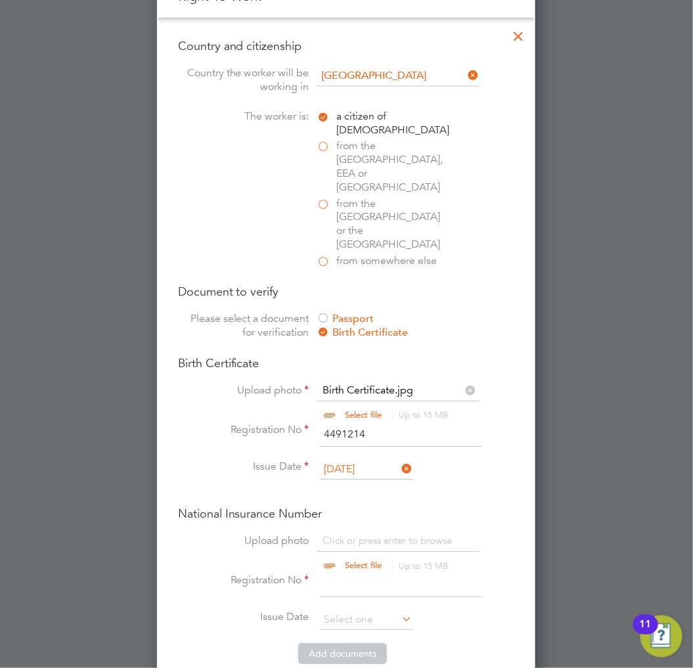
click at [380, 460] on input "14 Mar 1968" at bounding box center [366, 470] width 93 height 20
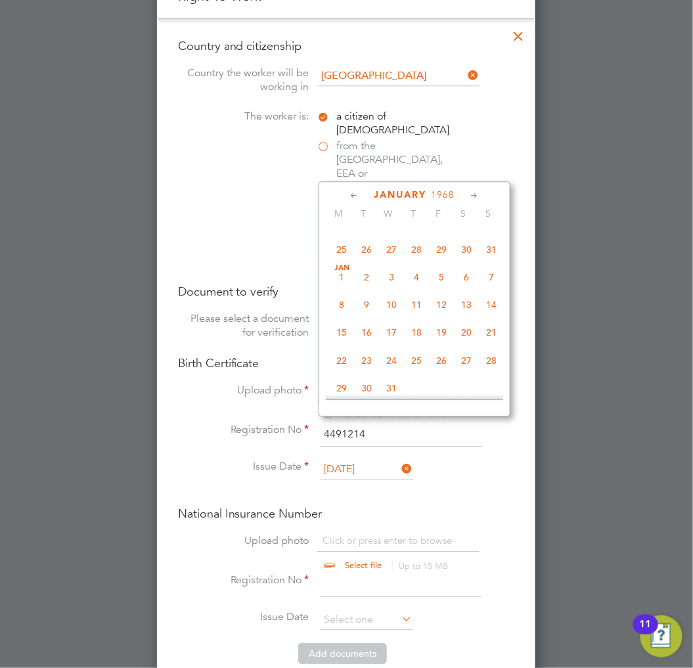
scroll to position [130, 0]
click at [345, 365] on span "29" at bounding box center [341, 363] width 25 height 25
type input "29 Jan 1968"
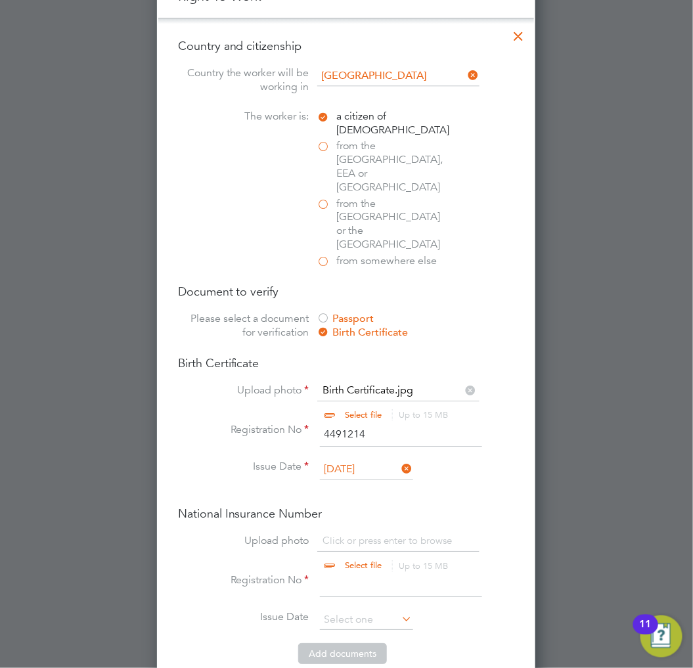
click at [427, 506] on div "National Insurance Number Upload photo Click or press enter to browse Select fi…" at bounding box center [346, 574] width 337 height 137
click at [423, 534] on input "file" at bounding box center [376, 553] width 206 height 39
type input "C:\fakepath\P45.jpg"
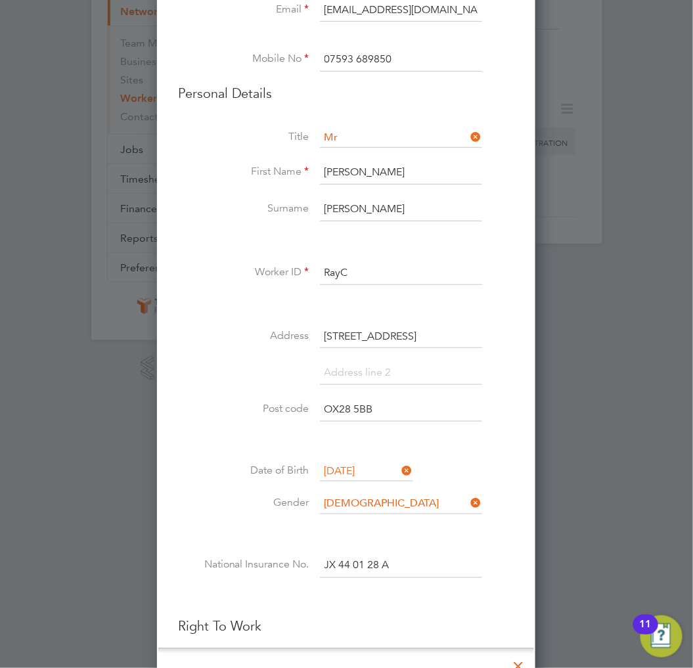
scroll to position [323, 0]
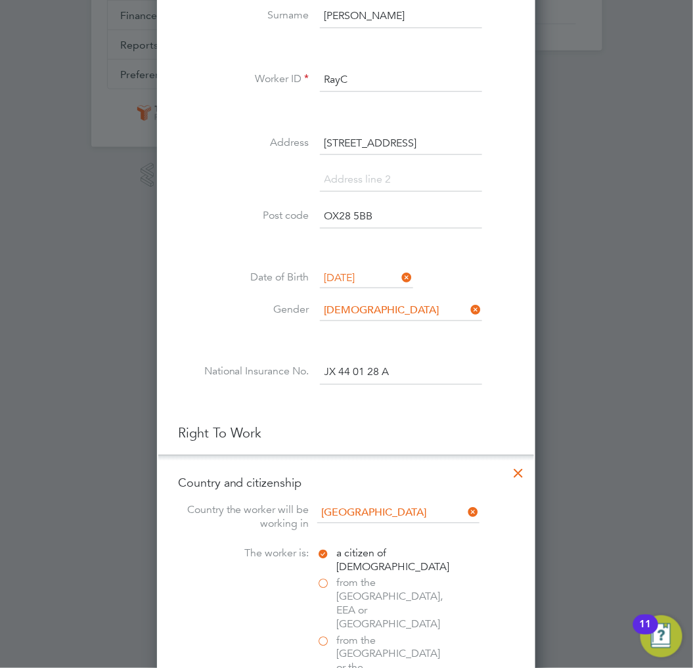
drag, startPoint x: 402, startPoint y: 369, endPoint x: 296, endPoint y: 368, distance: 105.8
click at [296, 368] on li "National Insurance No. JX 44 01 28 A" at bounding box center [346, 380] width 337 height 37
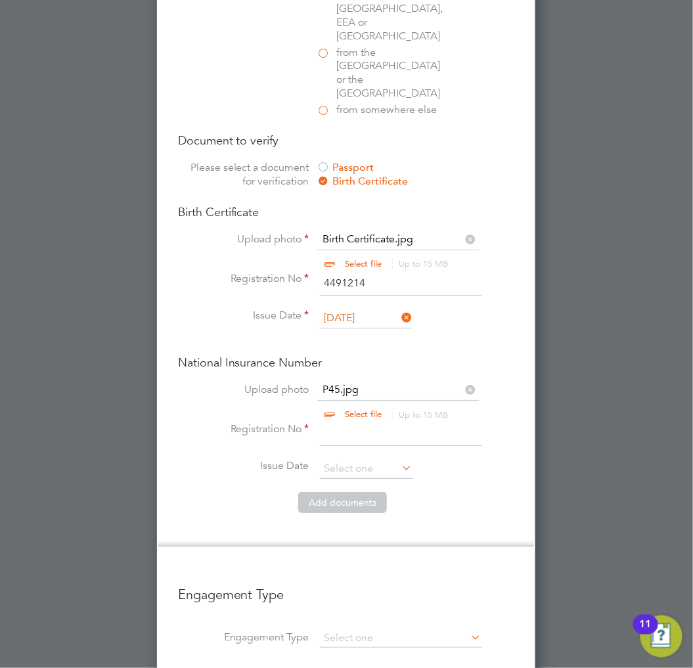
scroll to position [1054, 0]
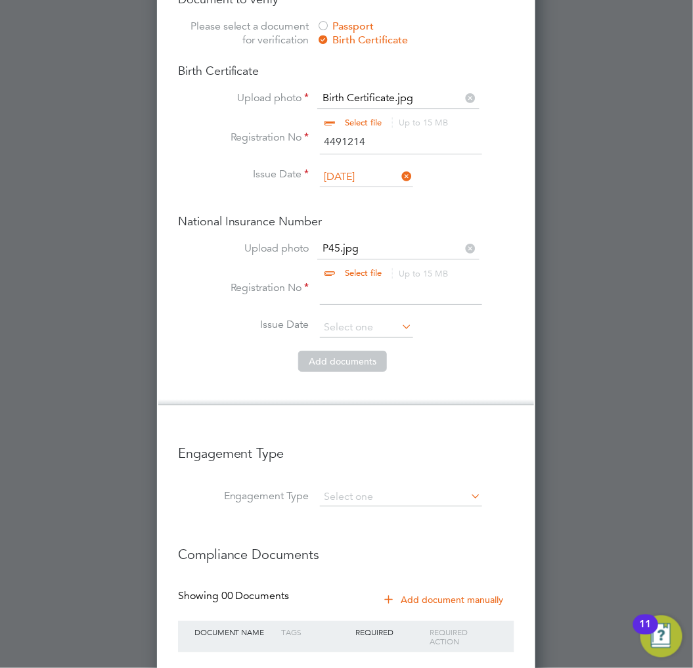
paste input "JX 44 01 28 A"
type input "JX 44 01 28 A"
click at [378, 318] on input at bounding box center [366, 328] width 93 height 20
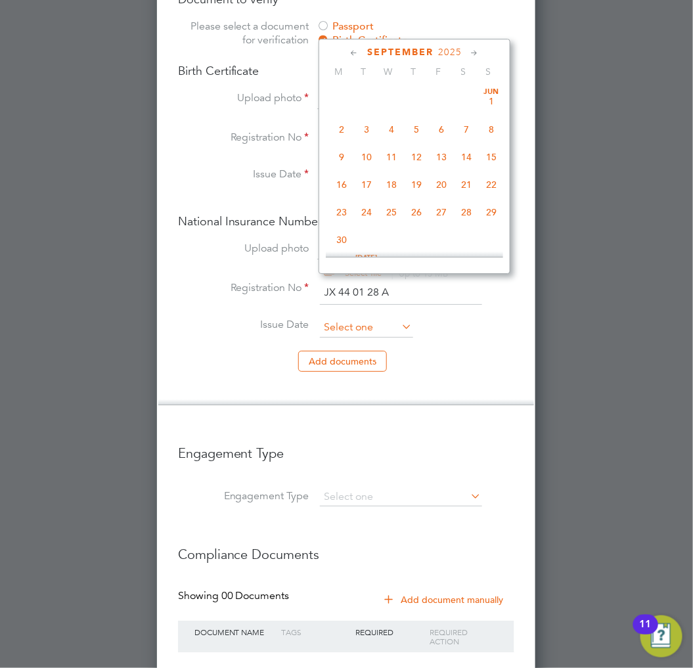
scroll to position [479, 0]
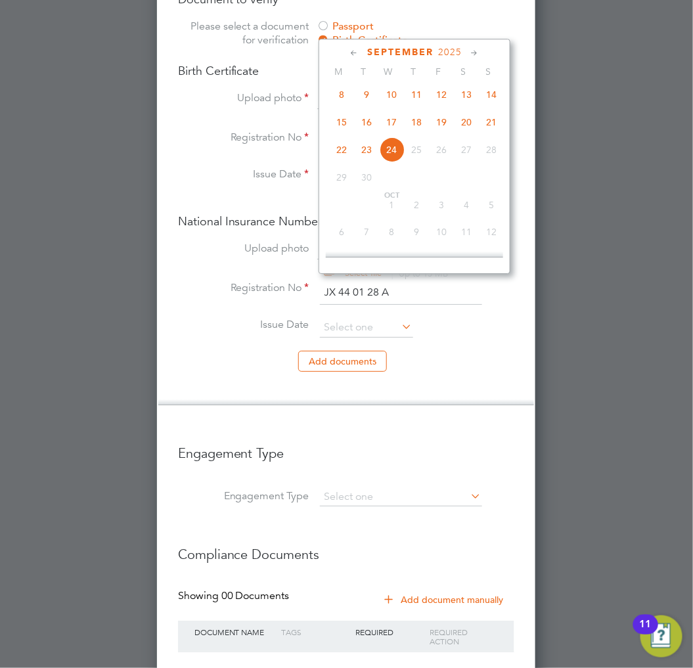
click at [451, 51] on span "2025" at bounding box center [450, 52] width 24 height 11
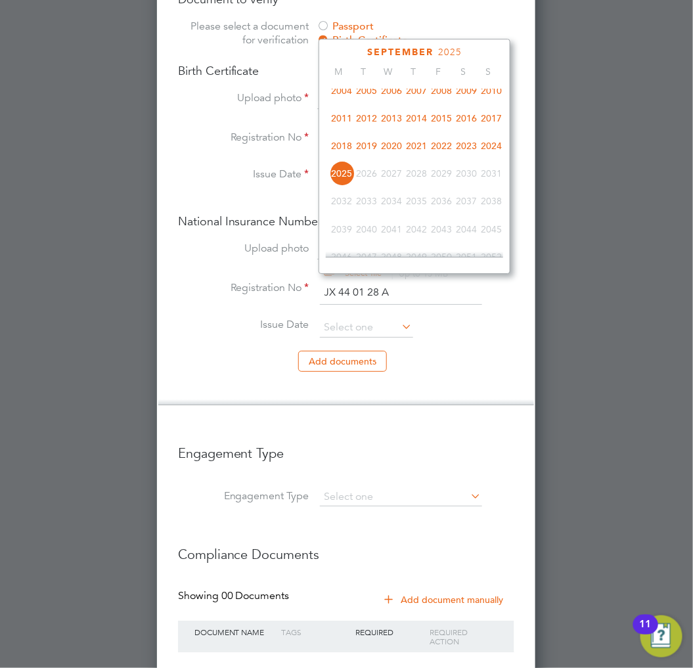
click at [473, 124] on span "2016" at bounding box center [466, 118] width 25 height 25
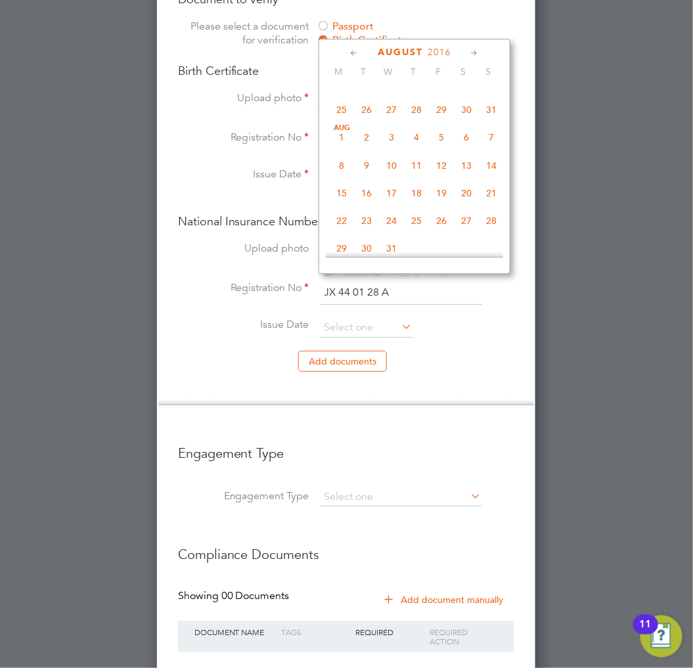
scroll to position [439, 0]
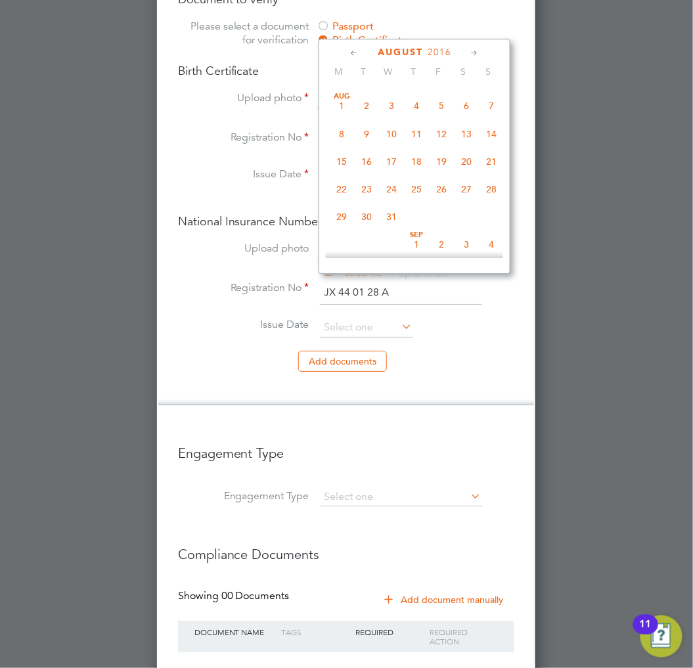
click at [490, 165] on span "21" at bounding box center [491, 161] width 25 height 25
type input "21 Aug 2016"
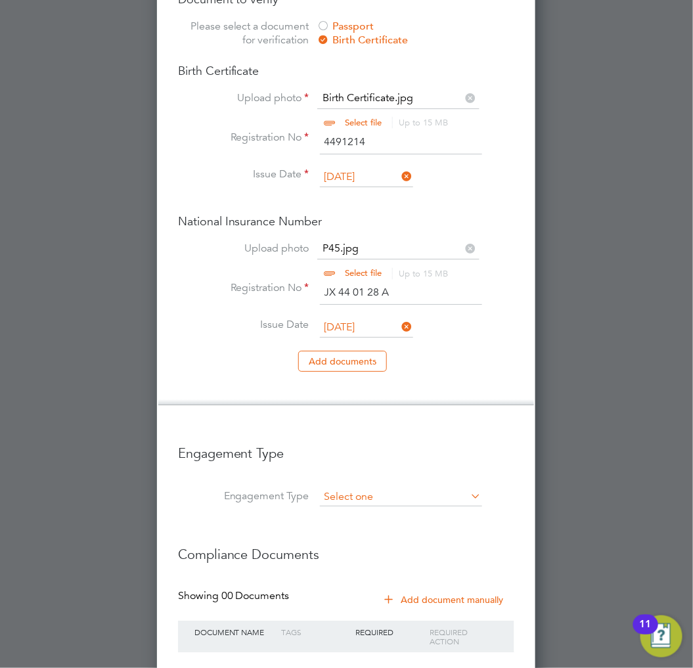
click at [380, 488] on input at bounding box center [401, 497] width 162 height 18
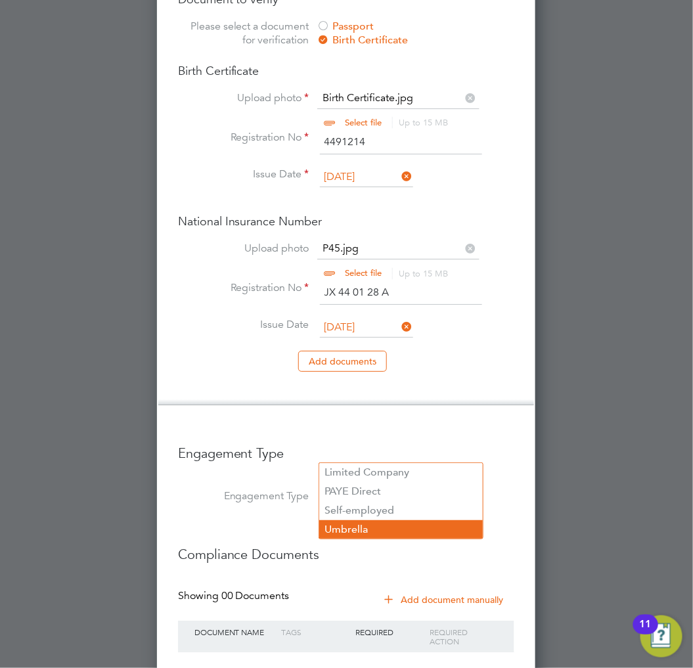
click at [356, 530] on li "Umbrella" at bounding box center [401, 530] width 164 height 19
type input "Umbrella"
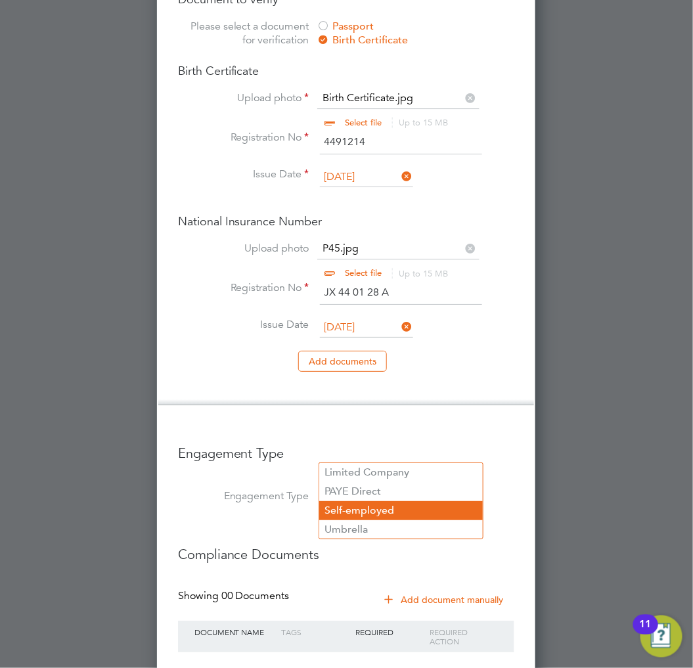
scroll to position [1956, 379]
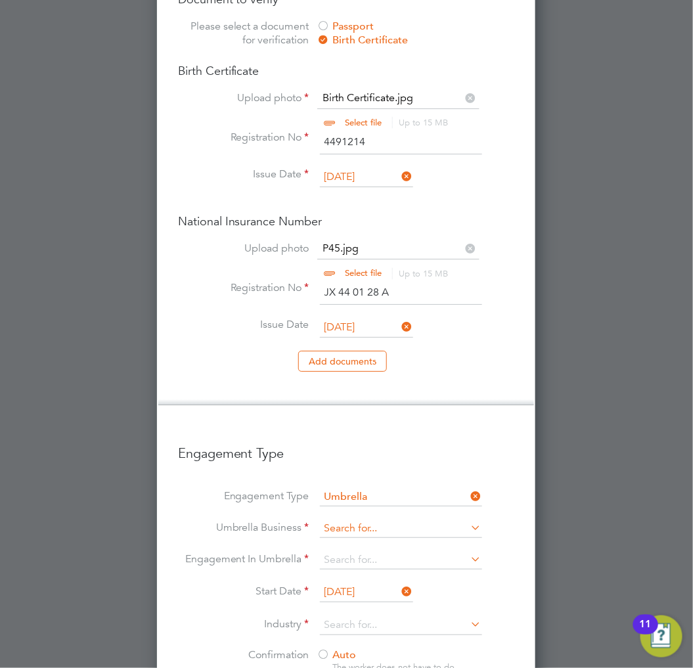
click at [377, 520] on input at bounding box center [401, 529] width 162 height 18
click at [400, 508] on li "Cres t Plus Operations Limited" at bounding box center [401, 504] width 164 height 19
type input "Crest Plus Operations Limited"
click at [392, 551] on input at bounding box center [401, 560] width 162 height 18
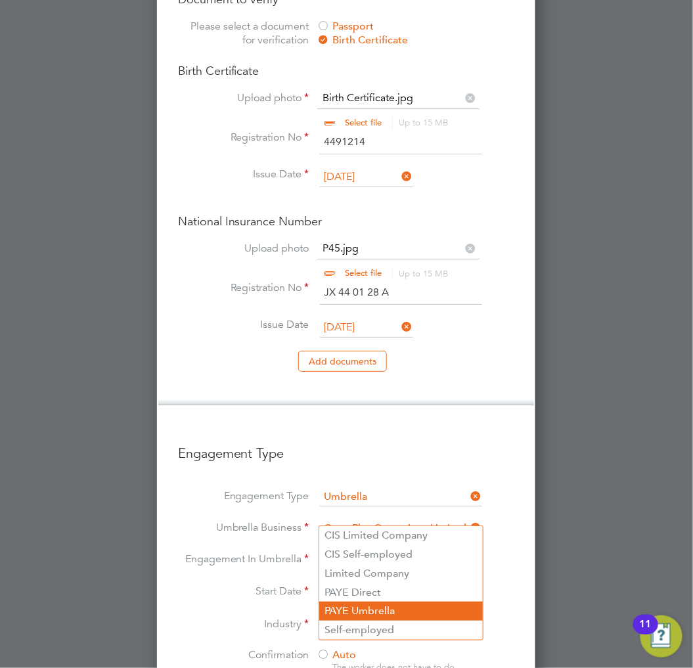
click at [375, 615] on li "PAYE Umbrella" at bounding box center [401, 611] width 164 height 19
type input "PAYE Umbrella"
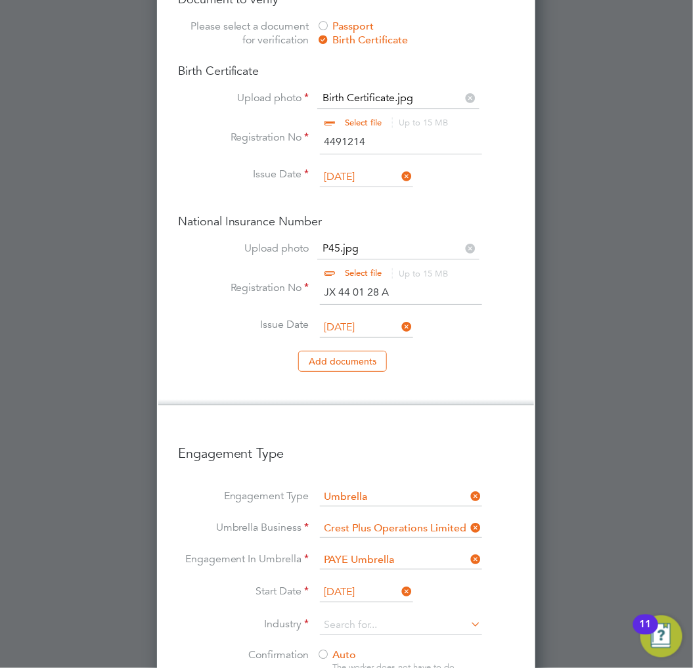
click at [400, 582] on icon at bounding box center [400, 591] width 0 height 18
click at [386, 583] on input at bounding box center [366, 593] width 93 height 20
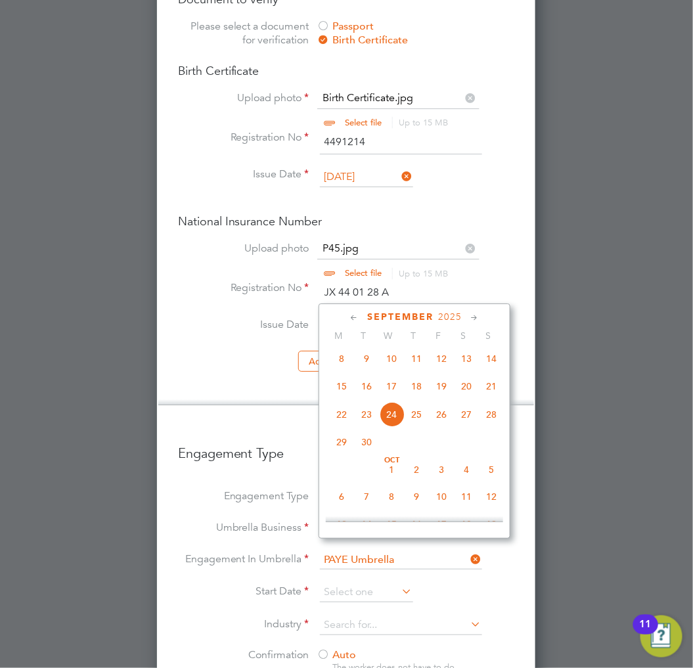
click at [340, 397] on span "15" at bounding box center [341, 386] width 25 height 25
type input "15 Sep 2025"
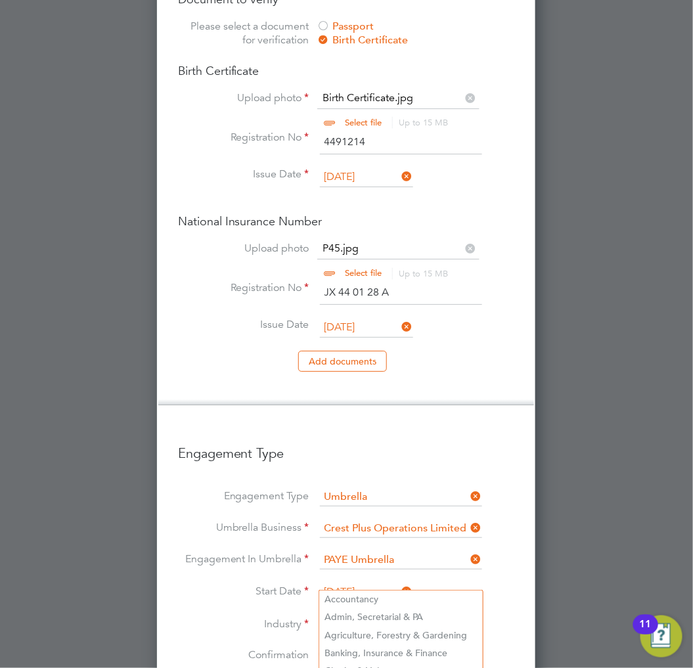
click at [360, 616] on input at bounding box center [401, 626] width 162 height 20
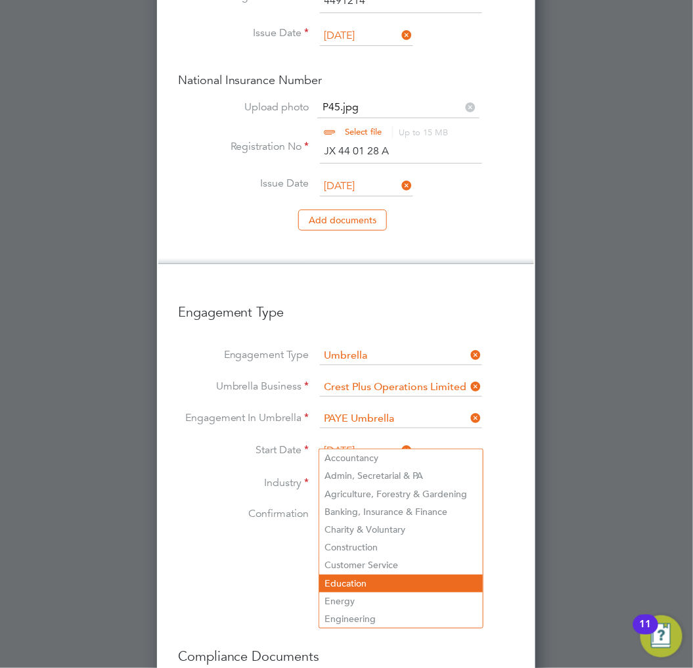
scroll to position [1200, 0]
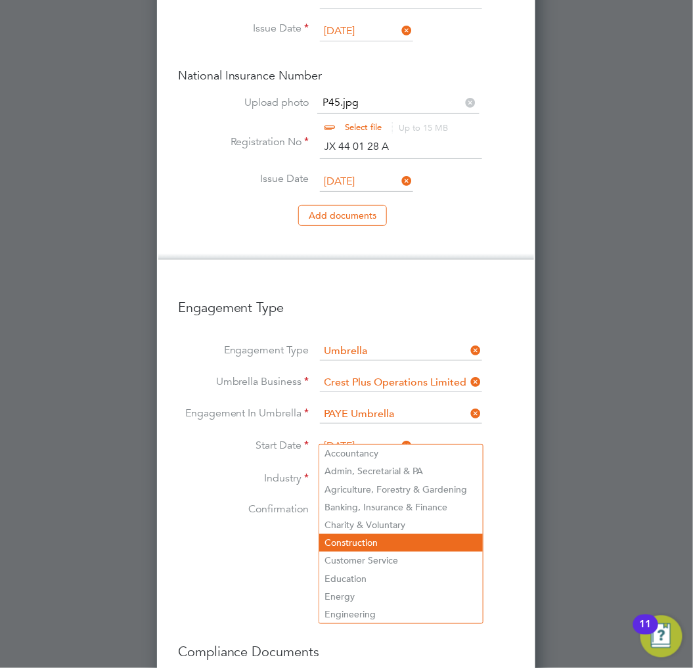
click at [371, 540] on li "Construction" at bounding box center [401, 543] width 164 height 18
type input "Construction"
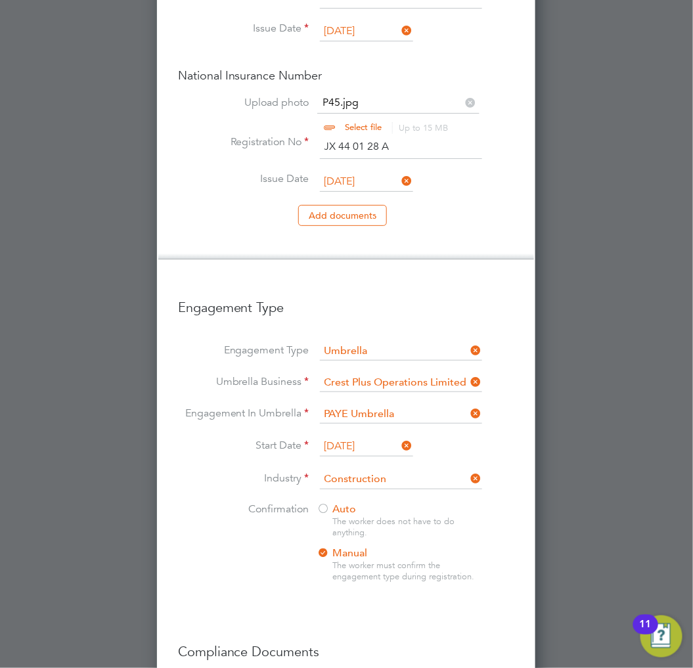
click at [276, 515] on li "Confirmation Auto The worker does not have to do anything. Manual The worker mu…" at bounding box center [346, 553] width 337 height 101
click at [333, 503] on span "Auto" at bounding box center [336, 509] width 39 height 13
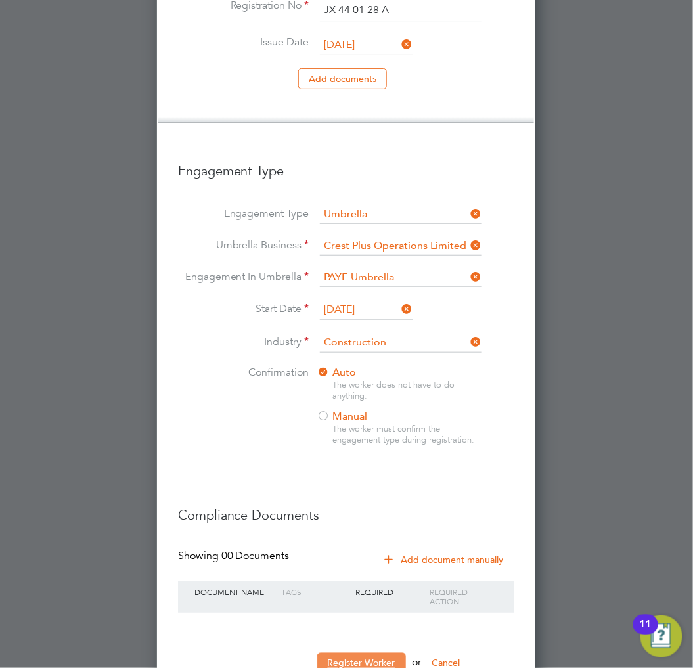
click at [376, 653] on button "Register Worker" at bounding box center [361, 663] width 89 height 21
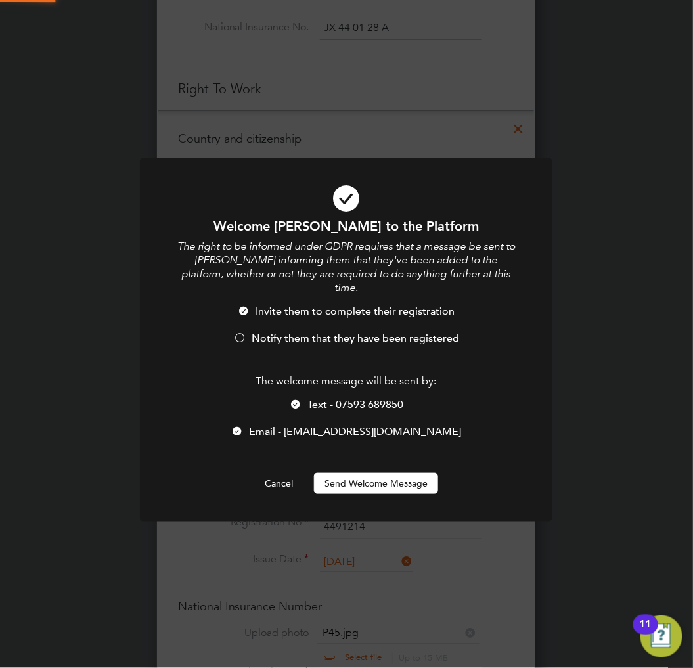
scroll to position [0, 0]
click at [333, 332] on span "Notify them that they have been registered" at bounding box center [356, 338] width 208 height 13
click at [365, 473] on button "Send Welcome Message" at bounding box center [376, 483] width 124 height 21
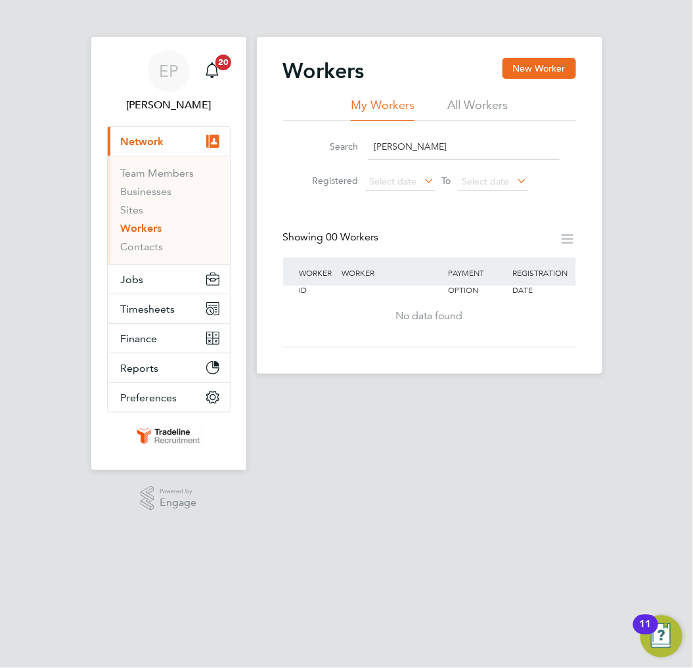
click at [432, 143] on input "ray camb" at bounding box center [464, 147] width 192 height 26
type input "ray cam"
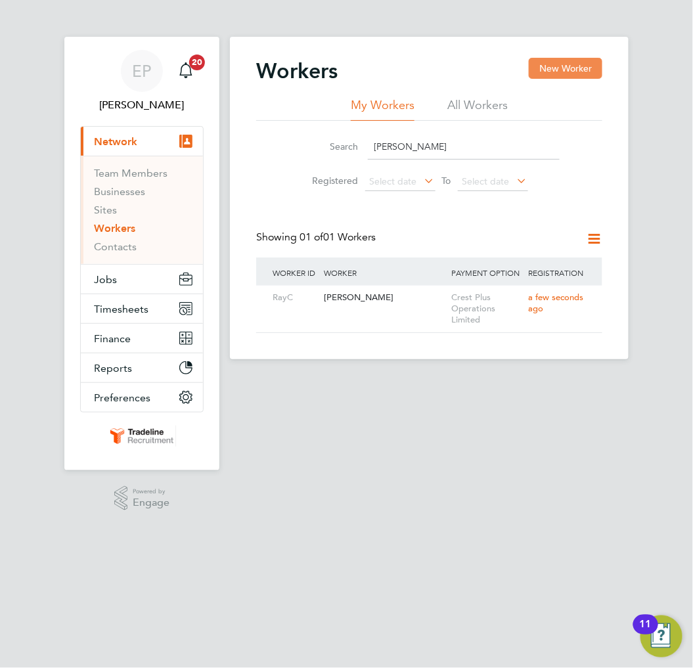
drag, startPoint x: 552, startPoint y: 69, endPoint x: 553, endPoint y: 57, distance: 11.9
click at [552, 69] on button "New Worker" at bounding box center [566, 68] width 74 height 21
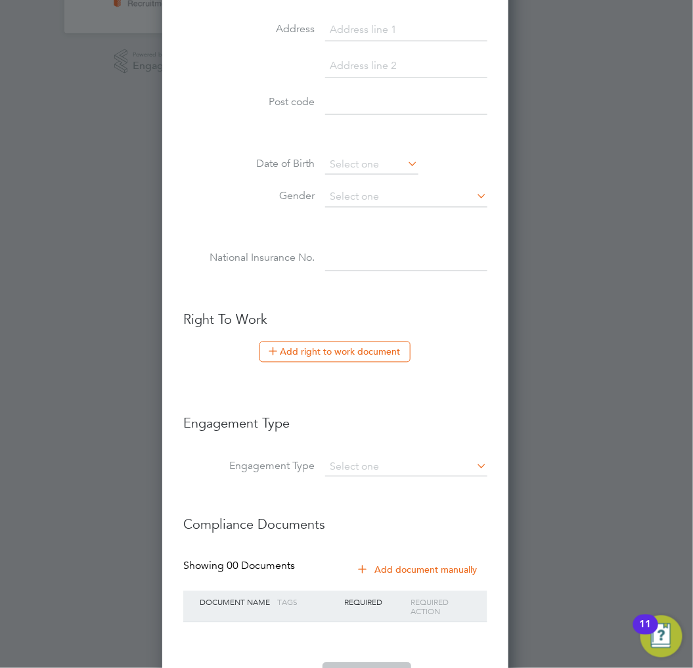
scroll to position [490, 0]
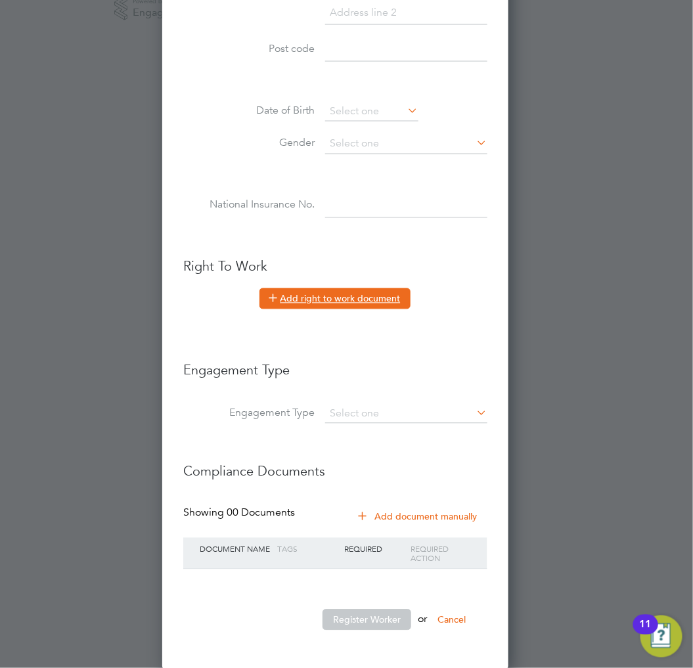
click at [385, 300] on button "Add right to work document" at bounding box center [335, 299] width 151 height 21
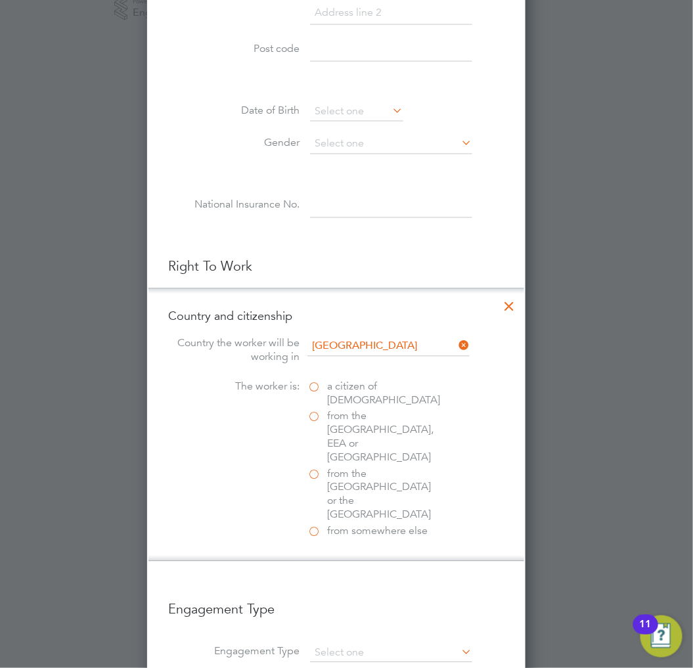
click at [521, 299] on icon at bounding box center [510, 304] width 24 height 24
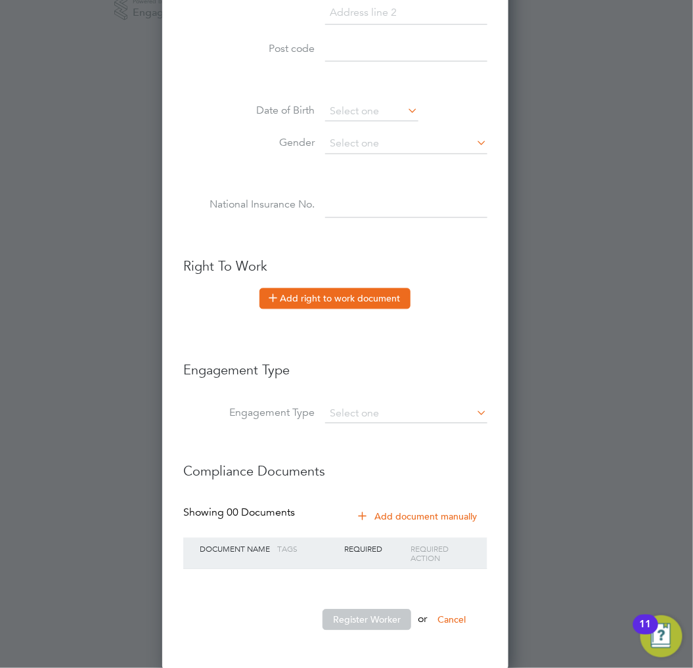
click at [400, 296] on button "Add right to work document" at bounding box center [335, 299] width 151 height 21
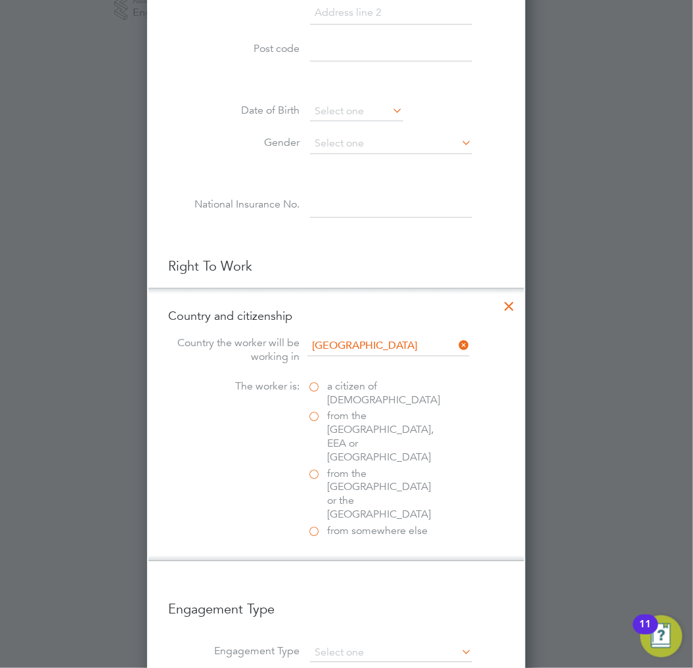
scroll to position [1309, 379]
click at [388, 387] on span "a citizen of United Kingdom" at bounding box center [383, 395] width 113 height 28
click at [0, 0] on input "a citizen of United Kingdom" at bounding box center [0, 0] width 0 height 0
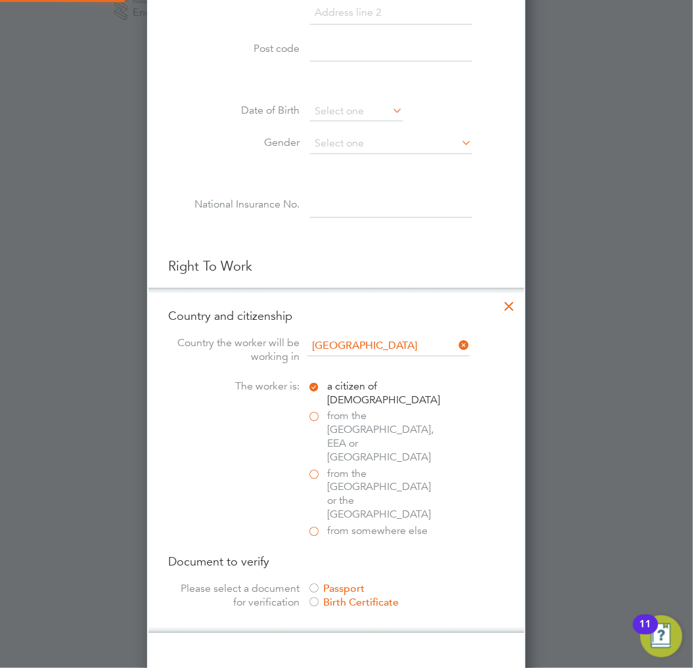
scroll to position [7, 7]
click at [377, 426] on span "from the EU, EEA or Switzerland" at bounding box center [383, 437] width 112 height 55
click at [0, 0] on input "from the EU, EEA or Switzerland" at bounding box center [0, 0] width 0 height 0
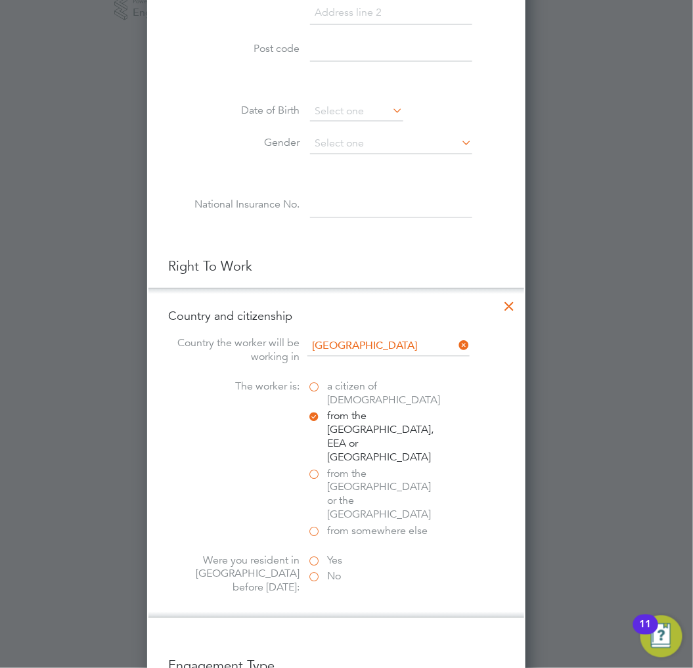
click at [333, 555] on label "Yes" at bounding box center [373, 562] width 131 height 14
click at [0, 0] on input "Yes" at bounding box center [0, 0] width 0 height 0
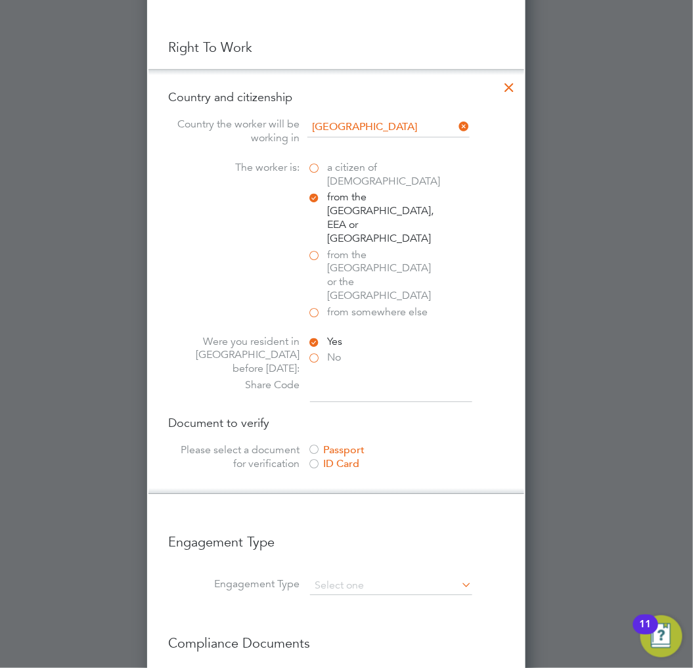
click at [351, 379] on input at bounding box center [391, 391] width 162 height 24
type input "NOT REQUIRED"
click at [467, 358] on li "Country and citizenship Country the worker will be working in United Kingdom Th…" at bounding box center [337, 281] width 376 height 425
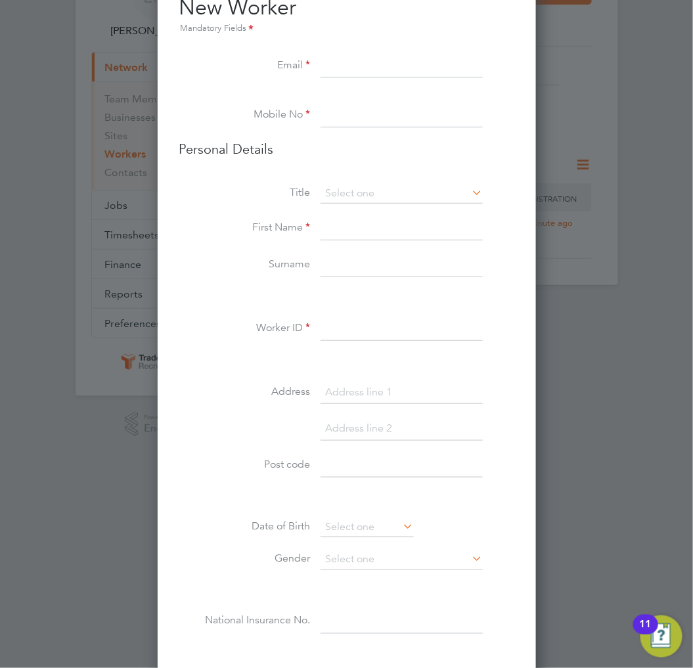
scroll to position [0, 0]
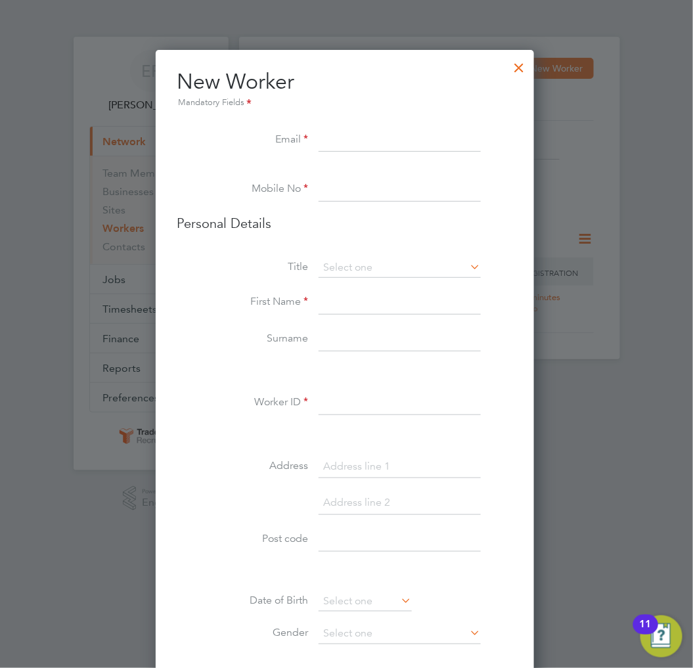
click at [437, 141] on input at bounding box center [400, 141] width 162 height 24
paste input "ioncraciun245@gmail.com"
type input "ioncraciun245@gmail.com"
drag, startPoint x: 408, startPoint y: 173, endPoint x: 346, endPoint y: 195, distance: 66.1
paste input "07428 497533"
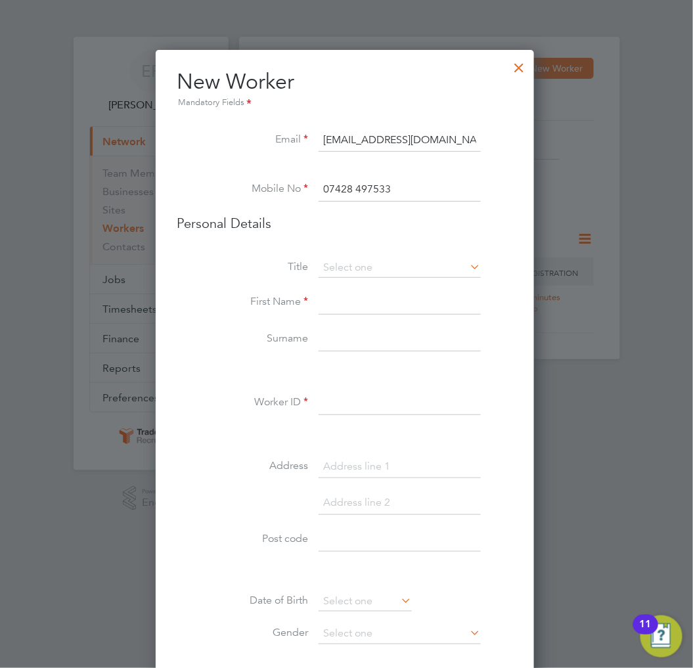
type input "07428 497533"
click at [388, 279] on li "Title" at bounding box center [345, 274] width 337 height 33
click at [388, 266] on input at bounding box center [400, 268] width 162 height 20
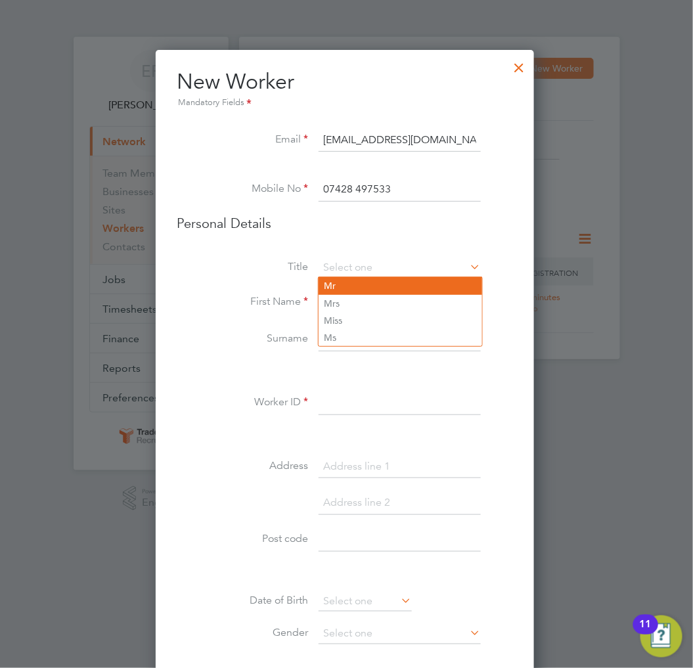
click at [385, 283] on li "Mr" at bounding box center [401, 285] width 164 height 17
type input "Mr"
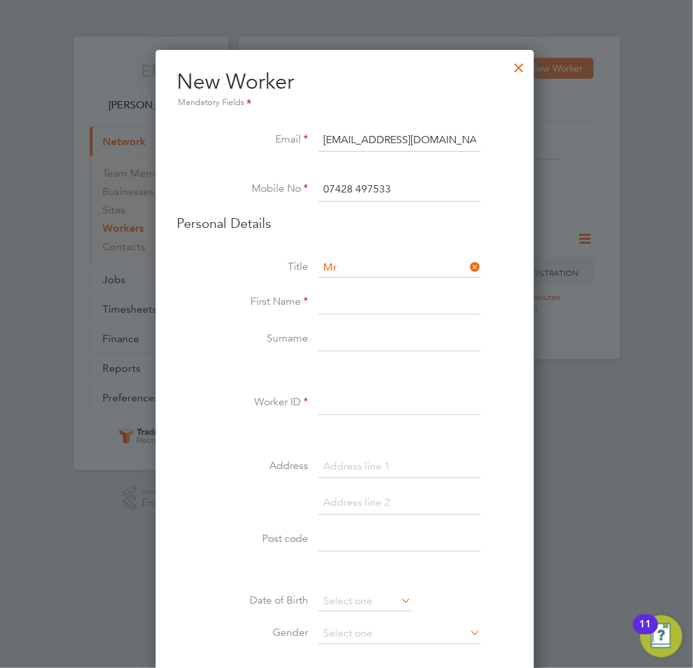
paste input "Ion"
type input "Ion"
paste input "Craciun"
type input "Craciun"
click at [405, 404] on input at bounding box center [400, 404] width 162 height 24
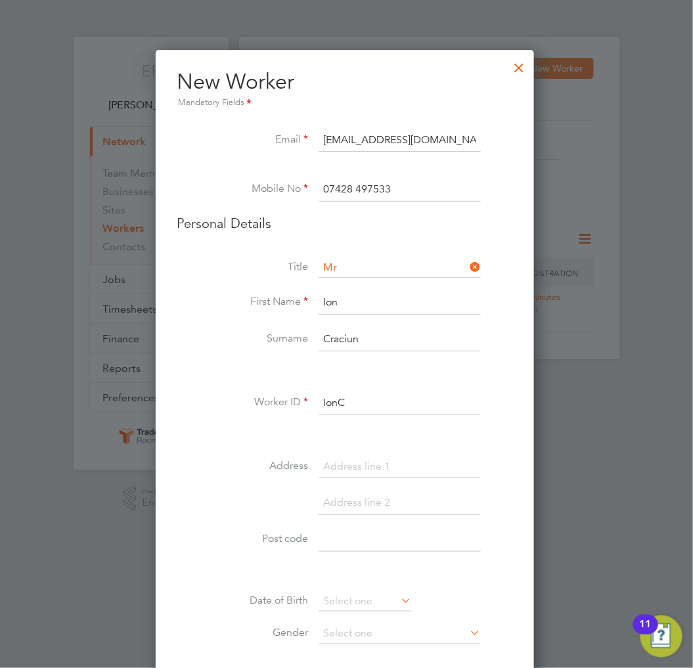
drag, startPoint x: 405, startPoint y: 404, endPoint x: 327, endPoint y: 408, distance: 78.3
click at [327, 408] on li "Worker ID IonC" at bounding box center [345, 410] width 337 height 37
type input "IonC"
paste input "12 Cumberford Close"
type input "12 Cumberford Close"
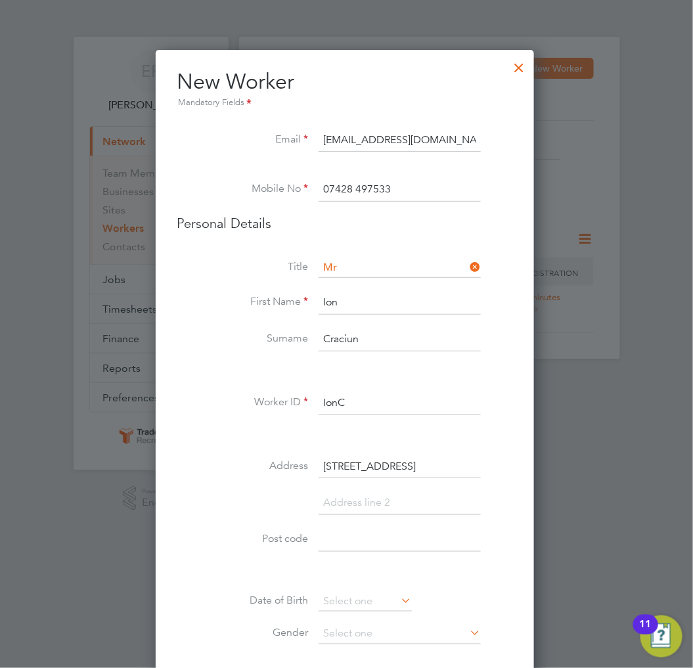
paste input "OX15 4HN"
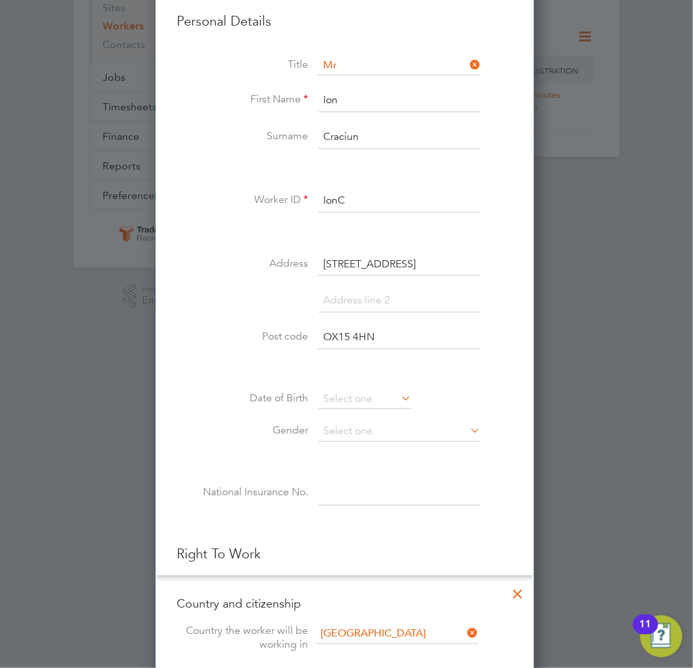
scroll to position [438, 0]
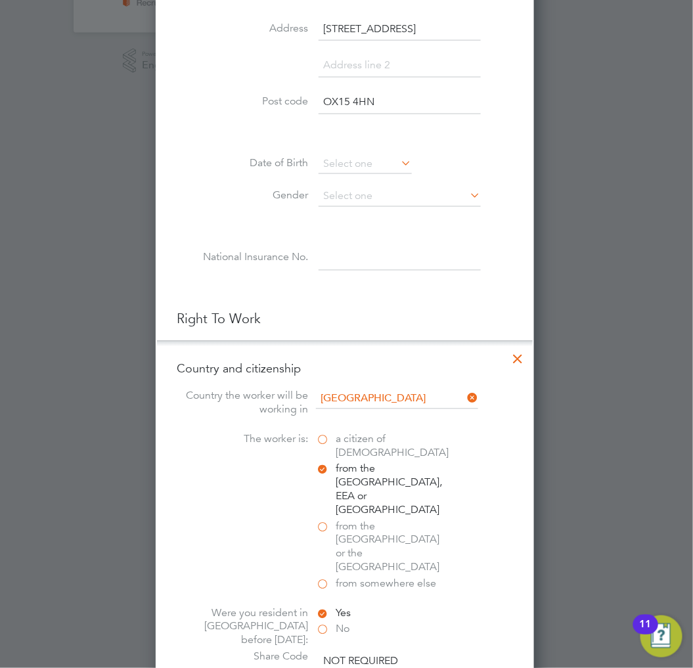
type input "OX15 4HN"
drag, startPoint x: 363, startPoint y: 153, endPoint x: 377, endPoint y: 153, distance: 14.5
click at [363, 154] on input at bounding box center [365, 164] width 93 height 20
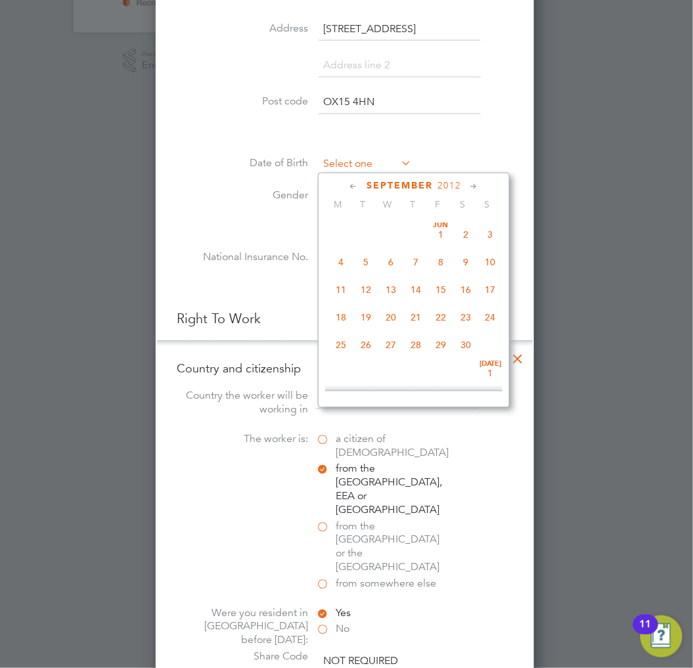
scroll to position [507, 0]
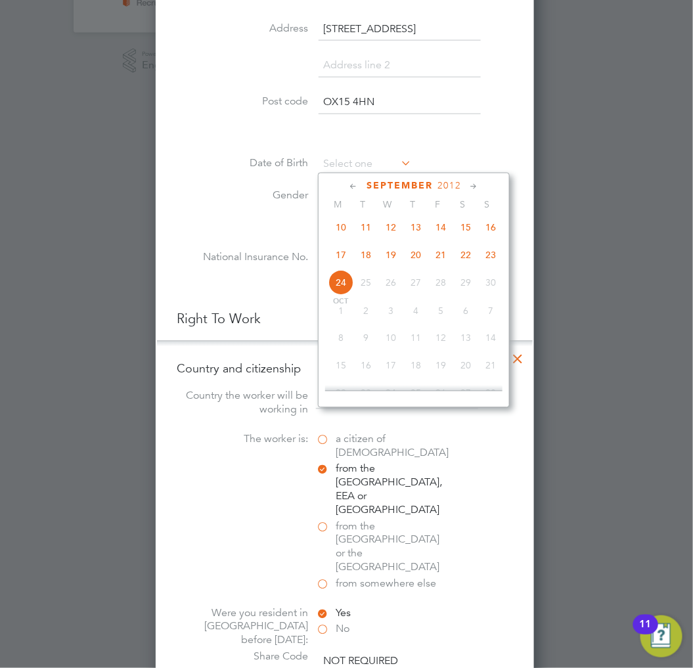
click at [461, 186] on span "2012" at bounding box center [450, 186] width 24 height 11
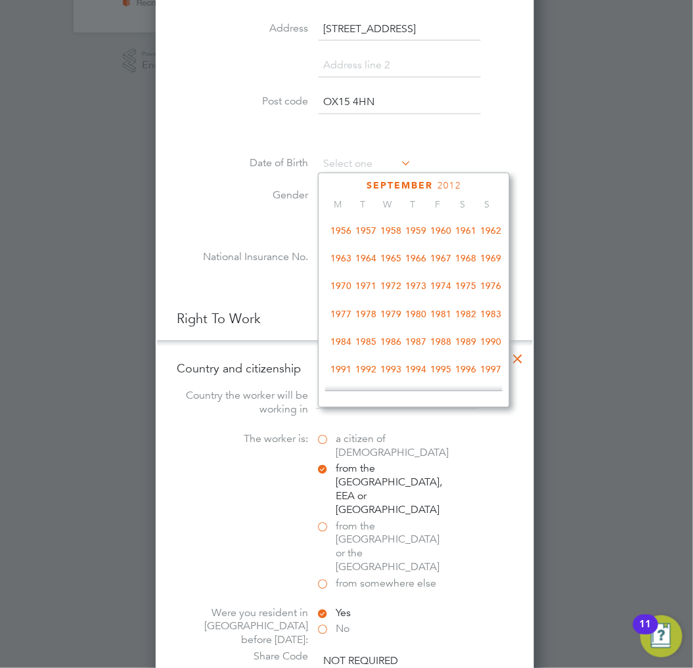
scroll to position [198, 0]
click at [346, 291] on span "1970" at bounding box center [341, 286] width 25 height 25
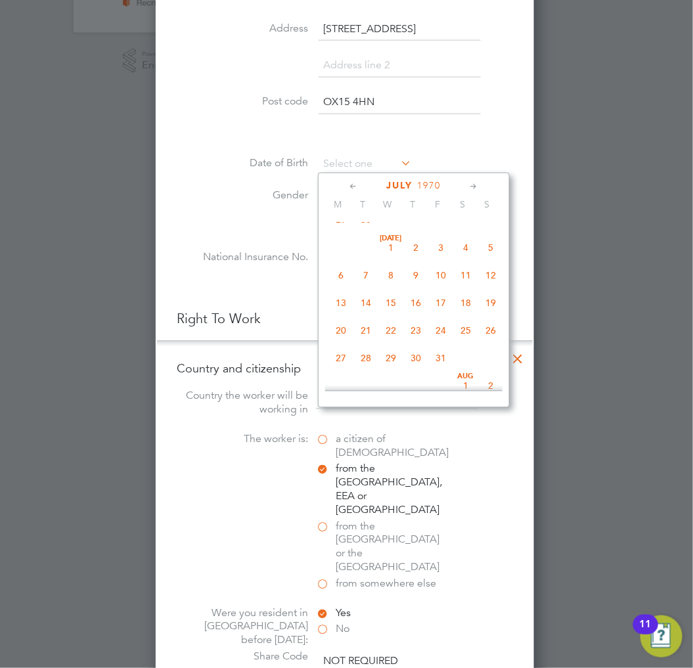
scroll to position [266, 0]
click at [498, 306] on span "19" at bounding box center [491, 302] width 25 height 25
type input "19 Jul 1970"
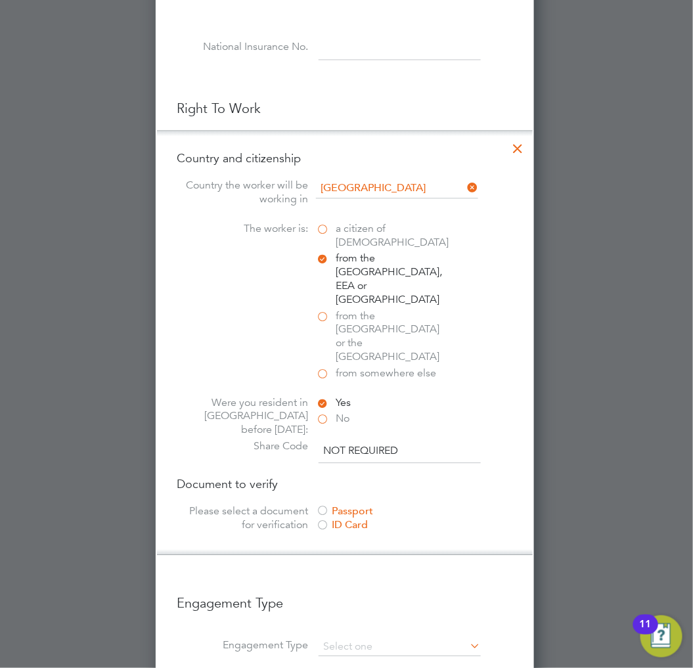
scroll to position [657, 0]
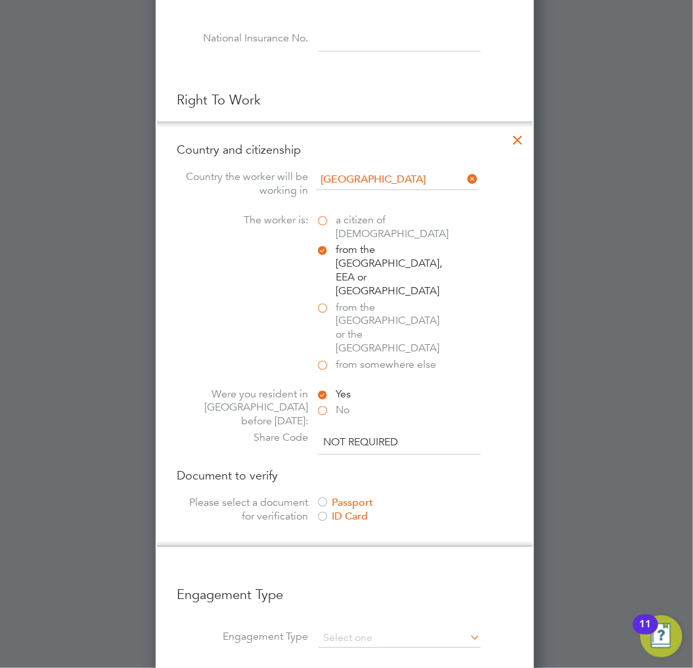
drag, startPoint x: 350, startPoint y: 387, endPoint x: 310, endPoint y: 384, distance: 40.8
click at [310, 431] on div "Share Code NOT REQUIRED" at bounding box center [345, 443] width 337 height 24
paste input "WLW 8H6 2G6"
type input "WLW 8H6 2G6"
click at [372, 496] on div "Passport" at bounding box center [414, 503] width 197 height 14
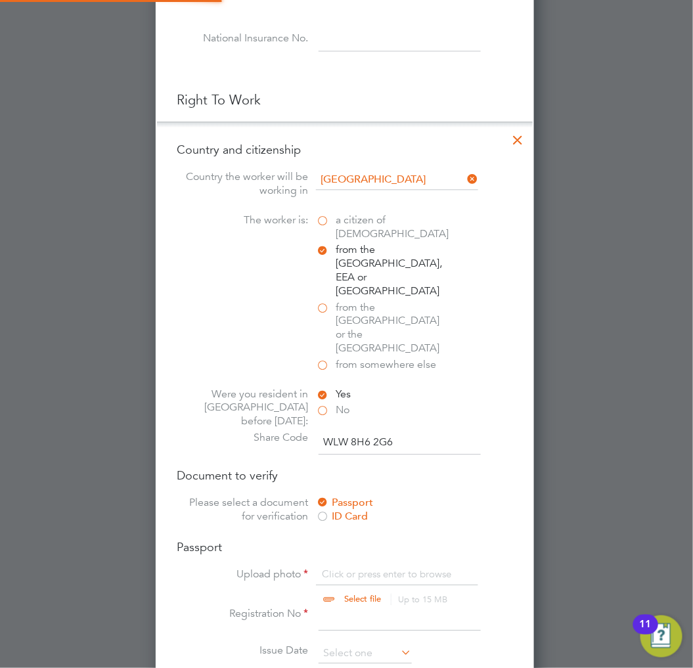
scroll to position [17, 162]
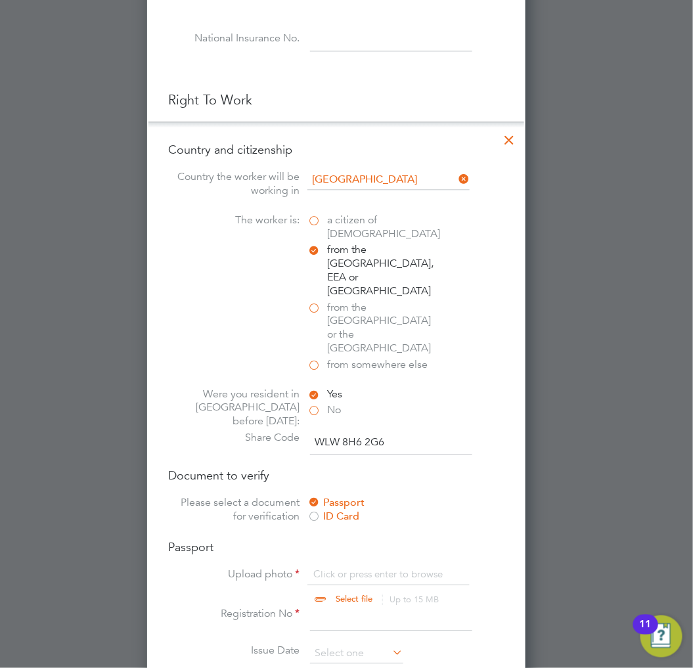
click at [382, 568] on input "file" at bounding box center [367, 587] width 206 height 39
type input "C:\fakepath\Passport.jpg"
click at [375, 607] on input at bounding box center [391, 619] width 162 height 24
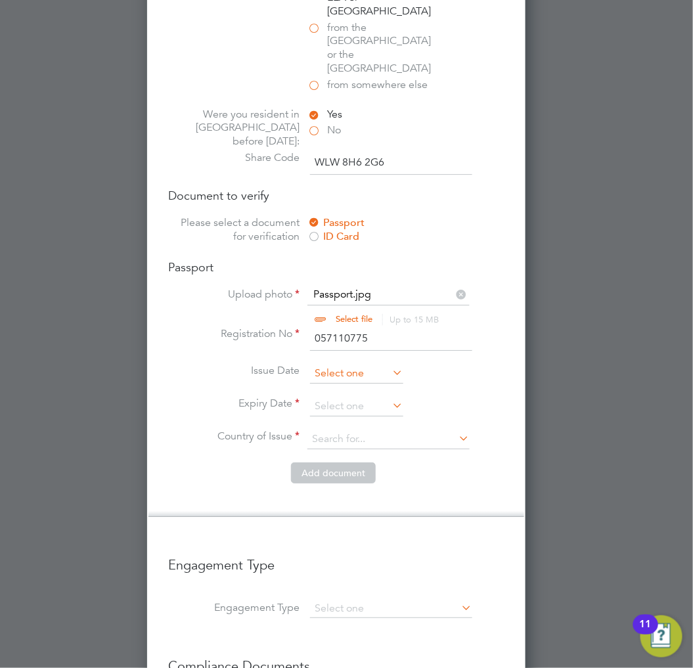
scroll to position [949, 0]
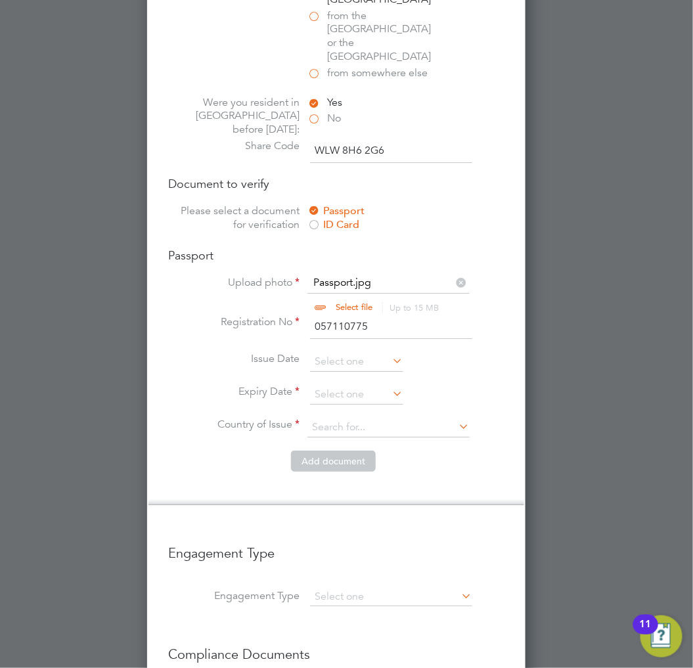
type input "057110775"
drag, startPoint x: 360, startPoint y: 298, endPoint x: 368, endPoint y: 298, distance: 7.9
click at [360, 352] on input at bounding box center [356, 362] width 93 height 20
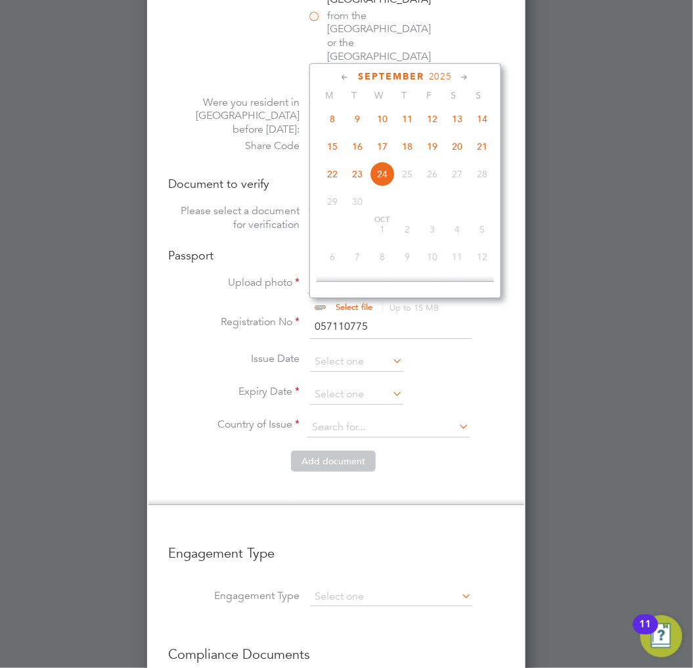
click at [453, 74] on span "2025" at bounding box center [441, 76] width 24 height 11
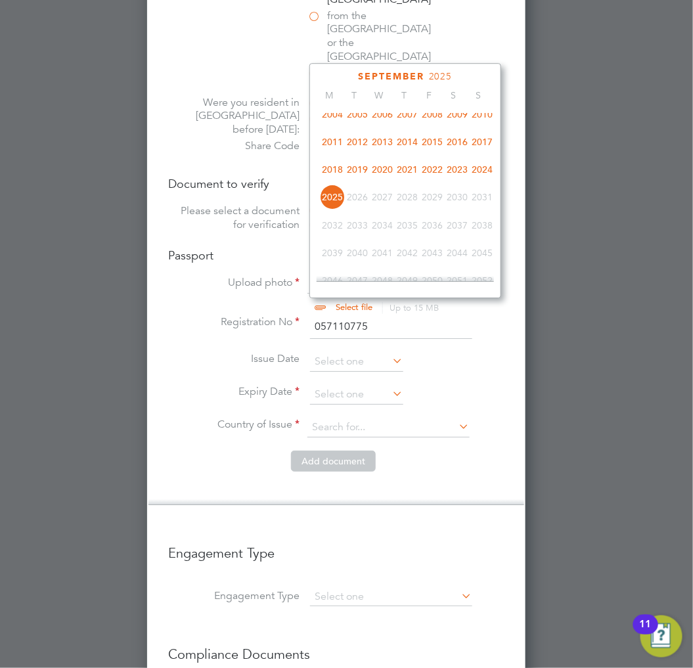
click at [367, 174] on span "2019" at bounding box center [357, 169] width 25 height 25
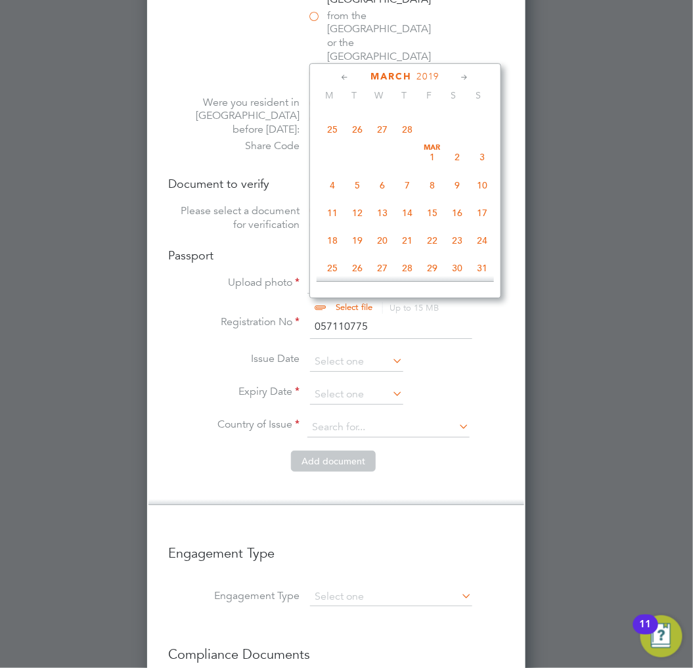
scroll to position [204, 0]
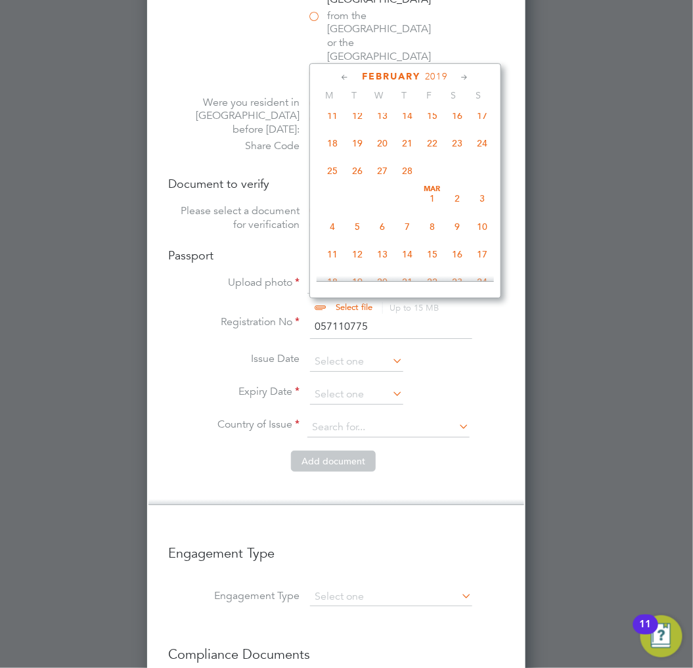
click at [345, 257] on span "11" at bounding box center [332, 254] width 25 height 25
type input "11 Mar 2019"
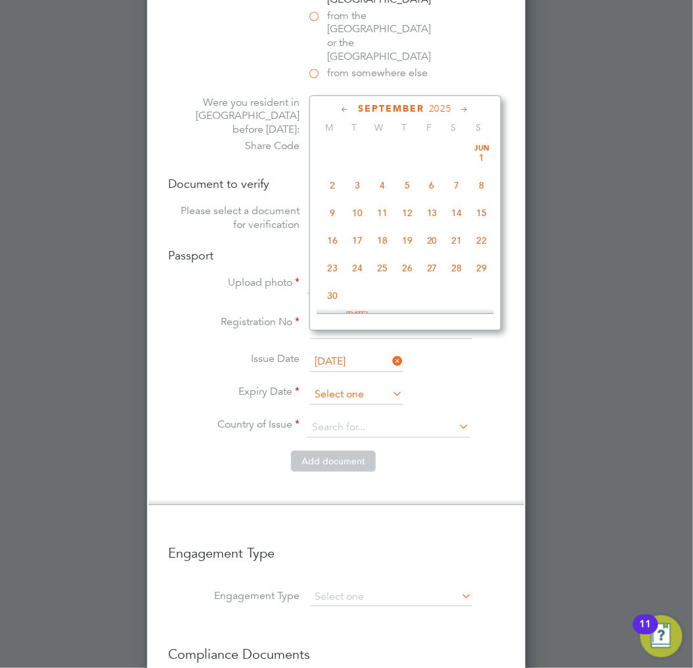
click at [377, 385] on input at bounding box center [356, 395] width 93 height 20
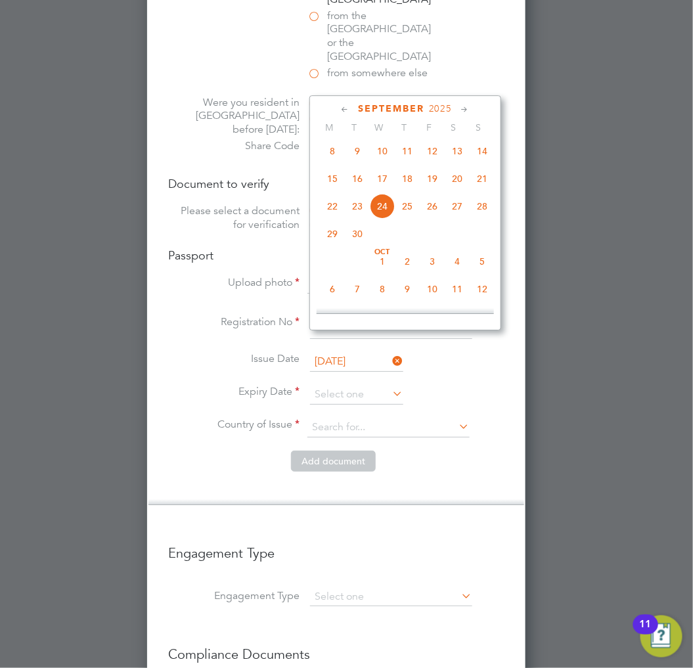
click at [448, 112] on span "2025" at bounding box center [441, 108] width 24 height 11
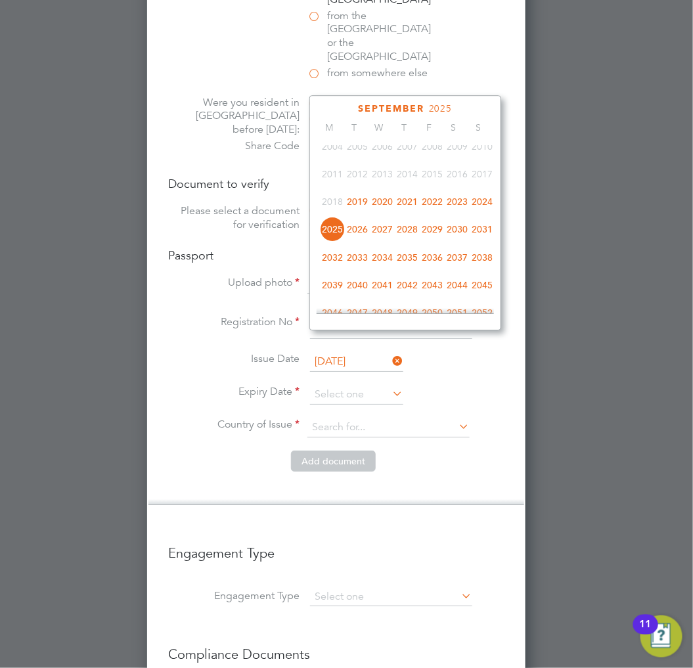
click at [439, 235] on span "2029" at bounding box center [432, 229] width 25 height 25
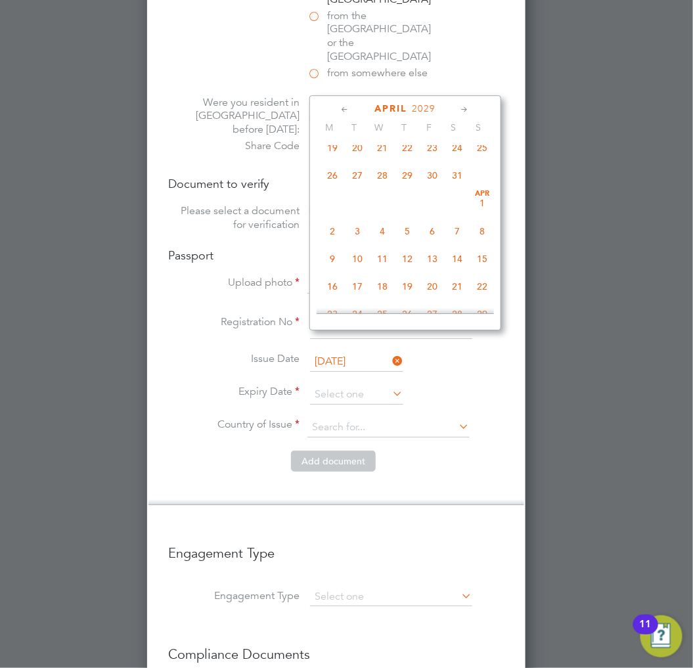
scroll to position [158, 0]
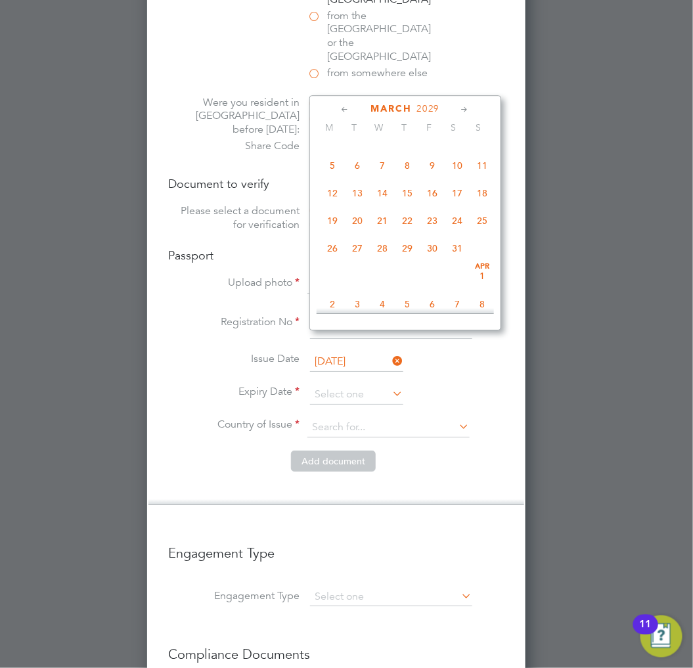
click at [488, 171] on span "11" at bounding box center [482, 165] width 25 height 25
type input "11 Mar 2029"
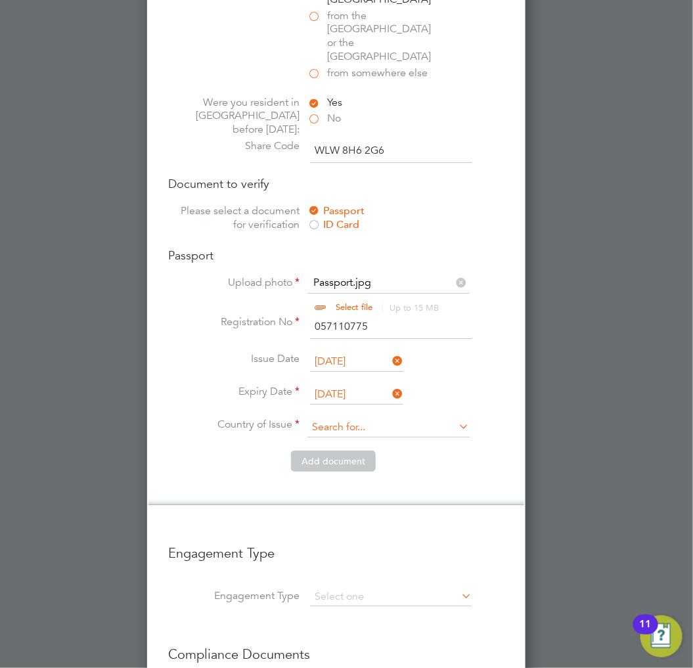
click at [362, 418] on input at bounding box center [389, 428] width 162 height 20
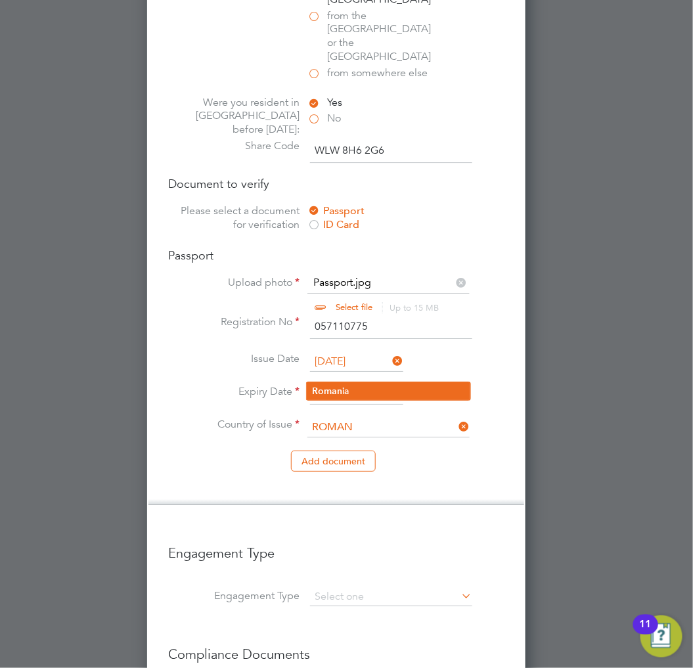
click at [363, 385] on li "Roman ia" at bounding box center [389, 392] width 164 height 18
type input "Romania"
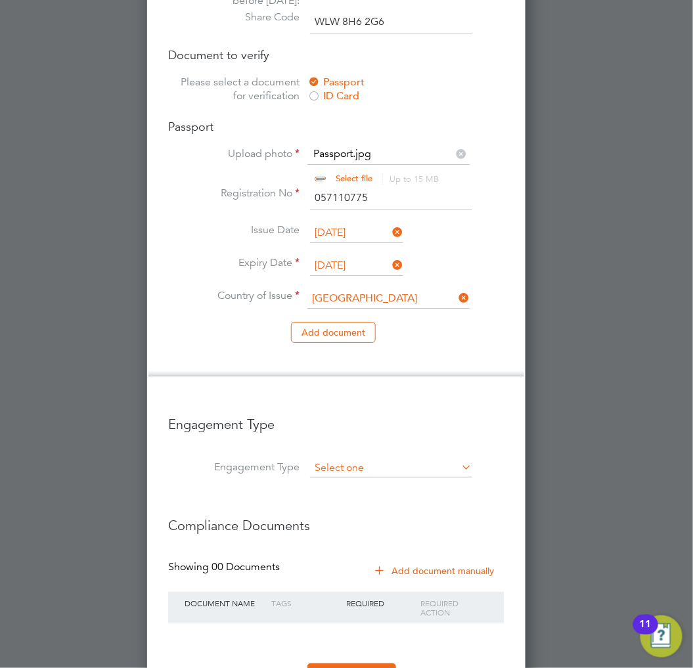
scroll to position [1079, 0]
click at [377, 459] on input at bounding box center [391, 468] width 162 height 18
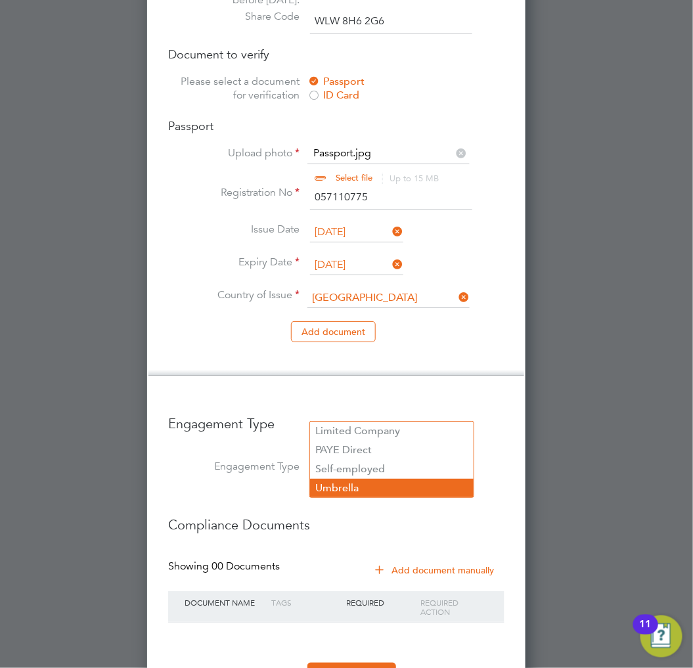
click at [359, 484] on li "Umbrella" at bounding box center [392, 488] width 164 height 19
type input "Umbrella"
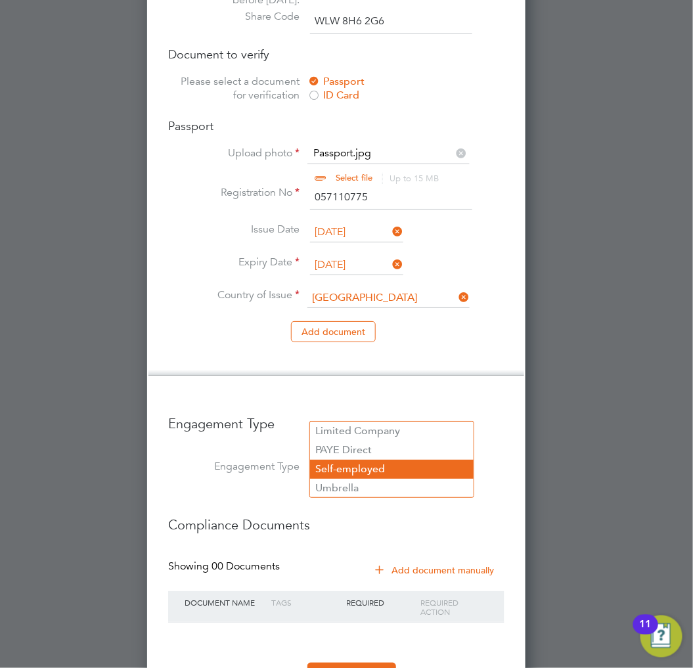
scroll to position [1940, 379]
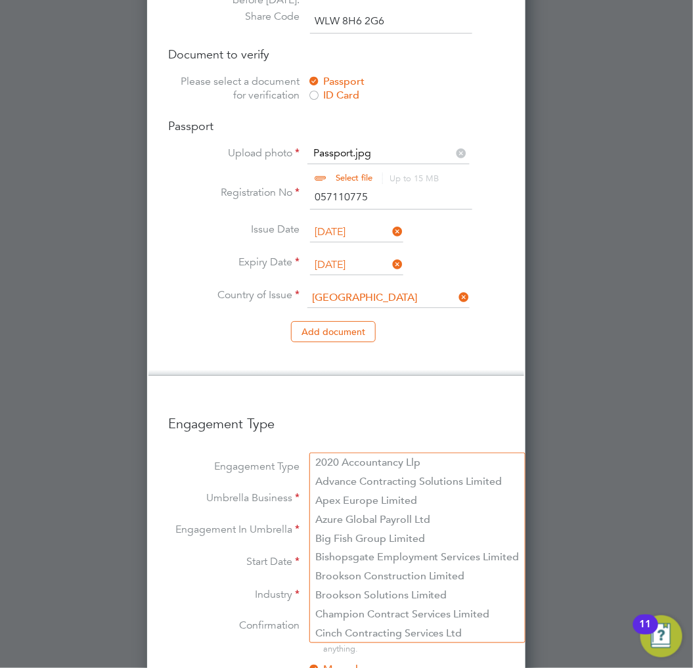
click at [362, 490] on input at bounding box center [391, 499] width 162 height 18
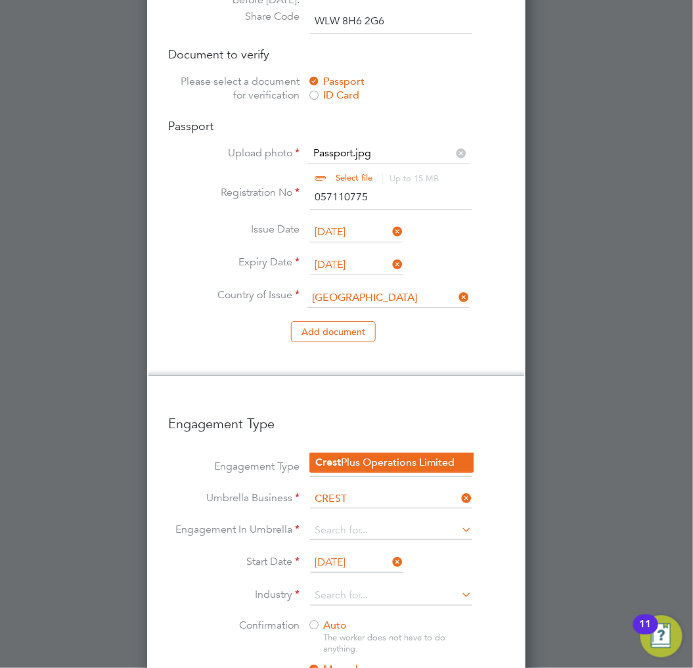
click at [341, 456] on b "Crest" at bounding box center [329, 462] width 26 height 12
type input "Crest Plus Operations Limited"
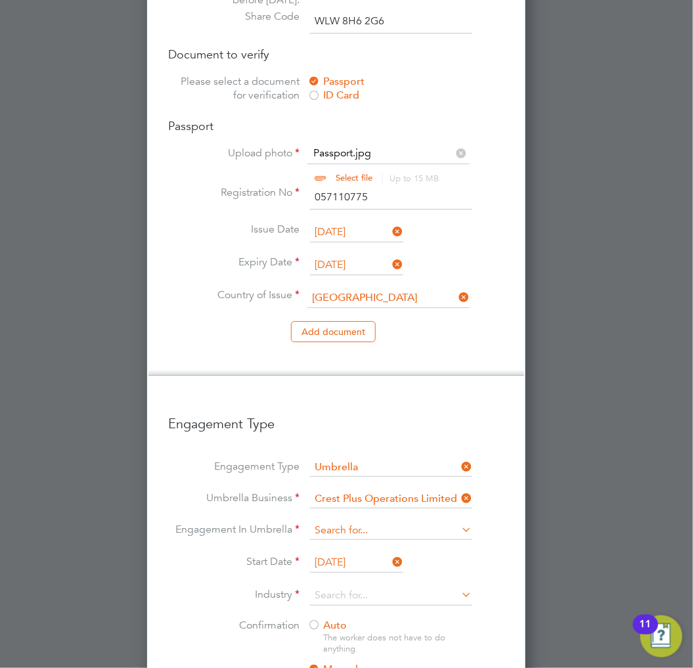
click at [344, 522] on input at bounding box center [391, 531] width 162 height 18
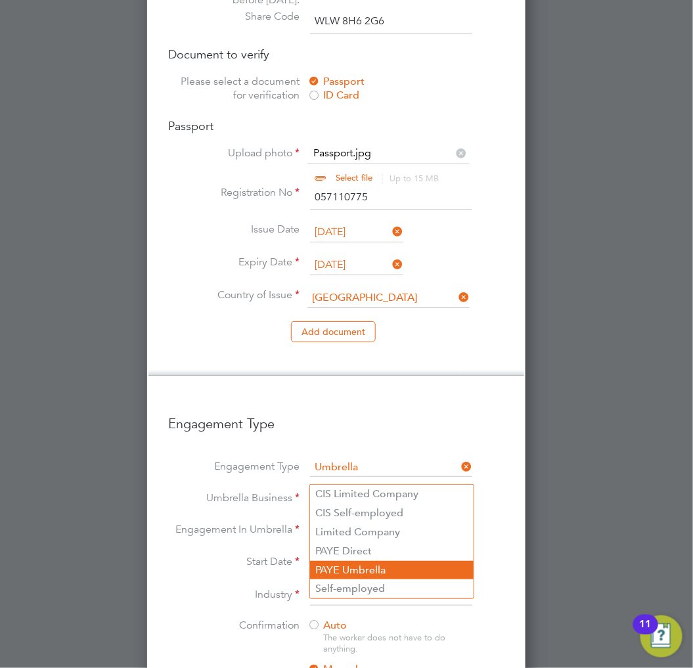
click at [360, 569] on li "PAYE Umbrella" at bounding box center [392, 570] width 164 height 19
type input "PAYE Umbrella"
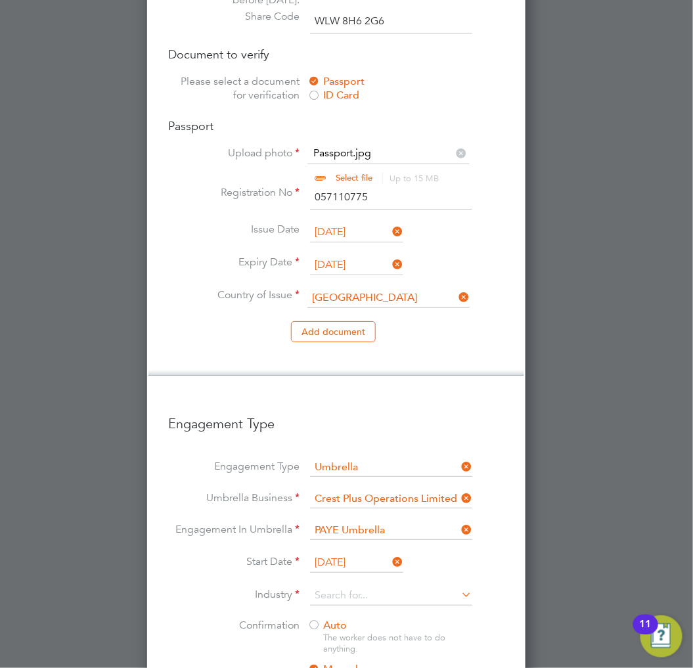
click at [390, 402] on li "Engagement Type" at bounding box center [336, 430] width 337 height 57
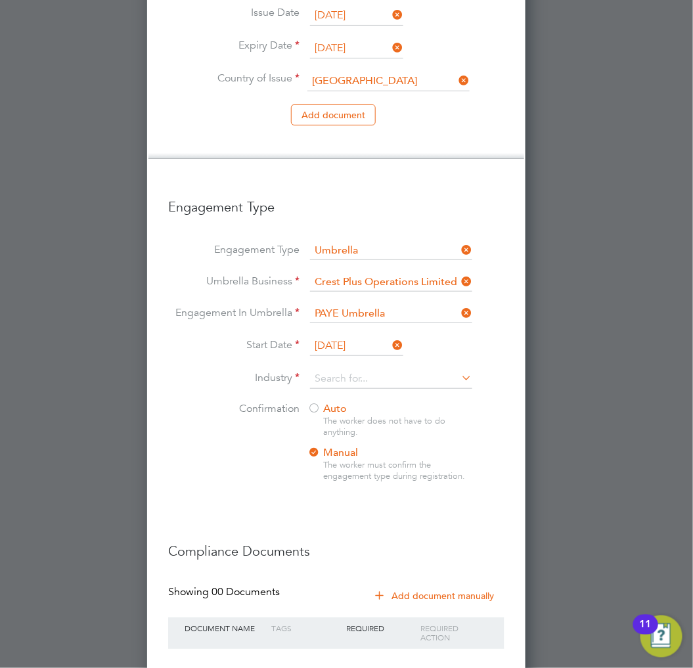
scroll to position [1320, 0]
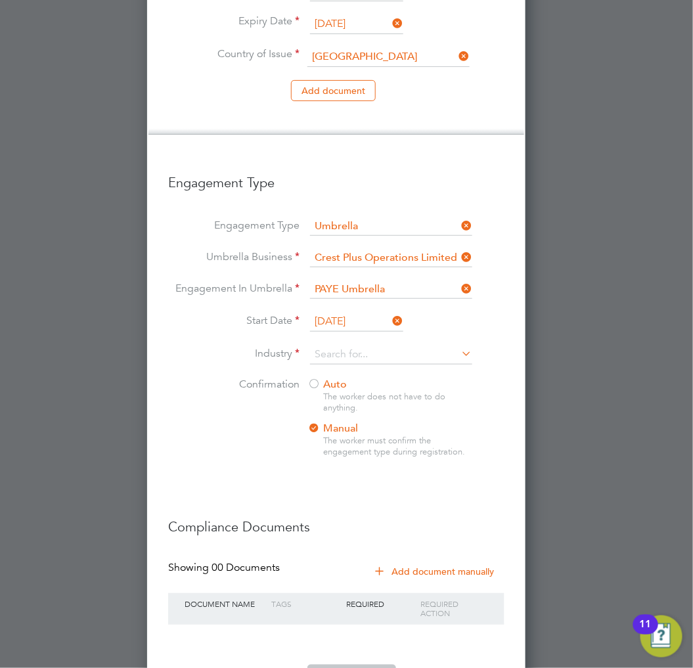
click at [390, 312] on icon at bounding box center [390, 321] width 0 height 18
click at [382, 312] on input at bounding box center [356, 322] width 93 height 20
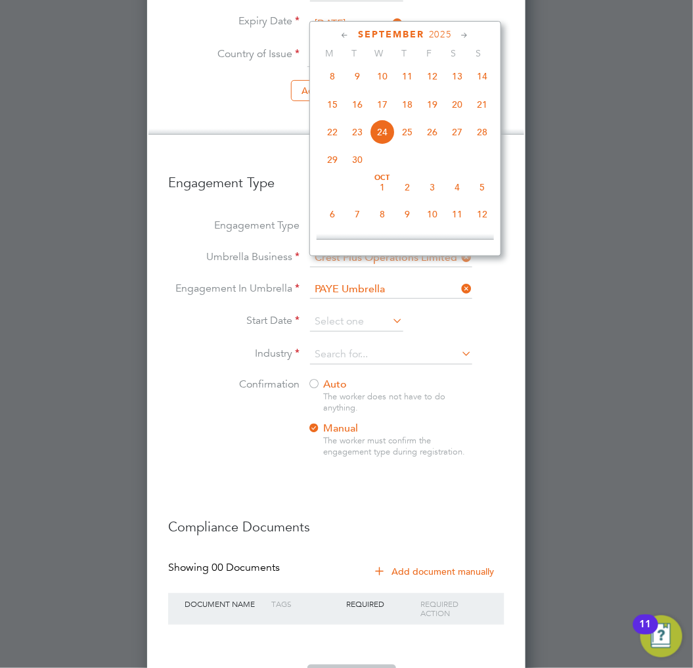
click at [342, 115] on span "15" at bounding box center [332, 104] width 25 height 25
type input "15 Sep 2025"
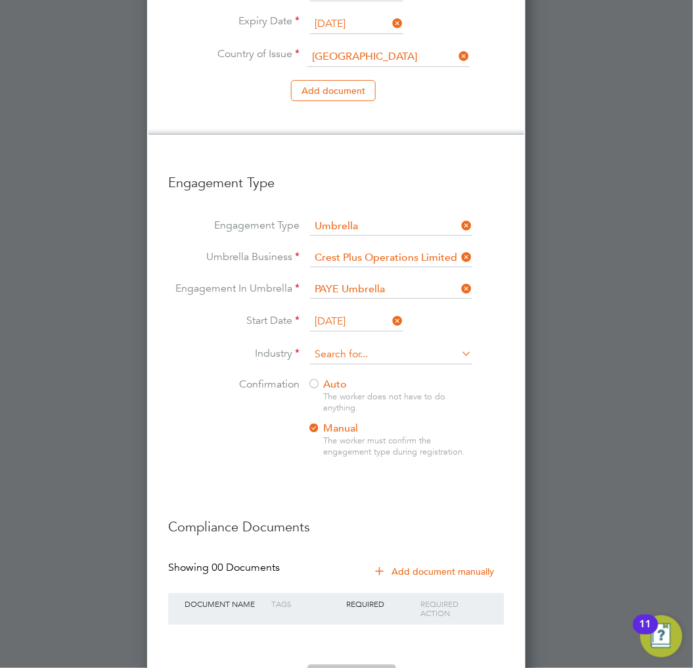
click at [360, 345] on input at bounding box center [391, 355] width 162 height 20
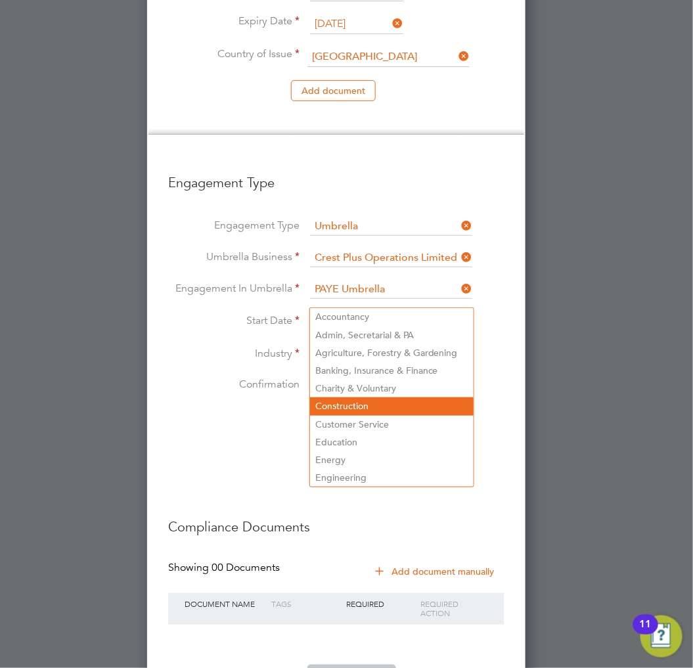
click at [363, 401] on li "Construction" at bounding box center [392, 407] width 164 height 18
type input "Construction"
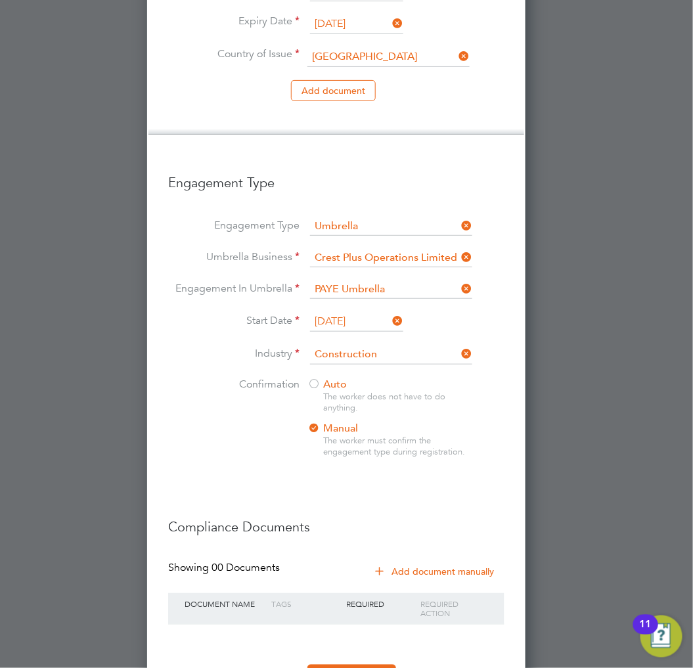
click at [331, 378] on span "Auto" at bounding box center [327, 384] width 39 height 13
click at [375, 665] on button "Register Worker" at bounding box center [352, 675] width 89 height 21
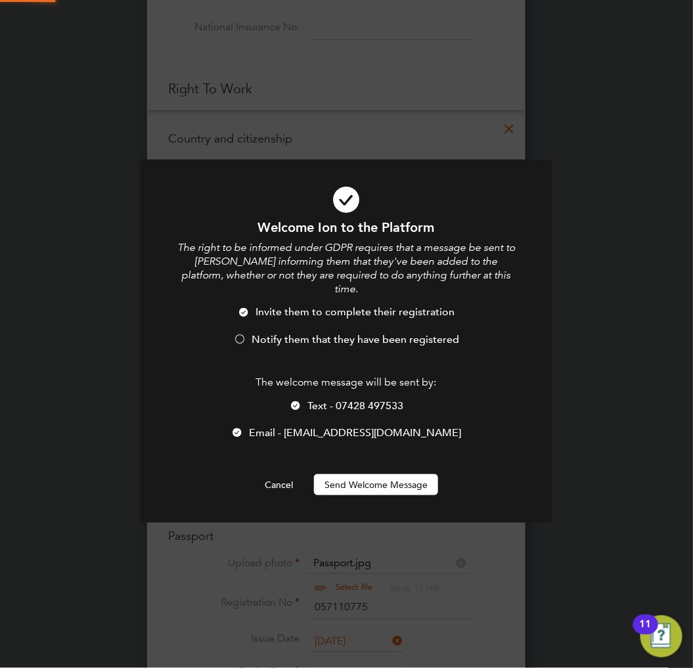
scroll to position [0, 0]
click at [312, 333] on span "Notify them that they have been registered" at bounding box center [356, 339] width 208 height 13
click at [365, 475] on button "Send Welcome Message" at bounding box center [376, 485] width 124 height 21
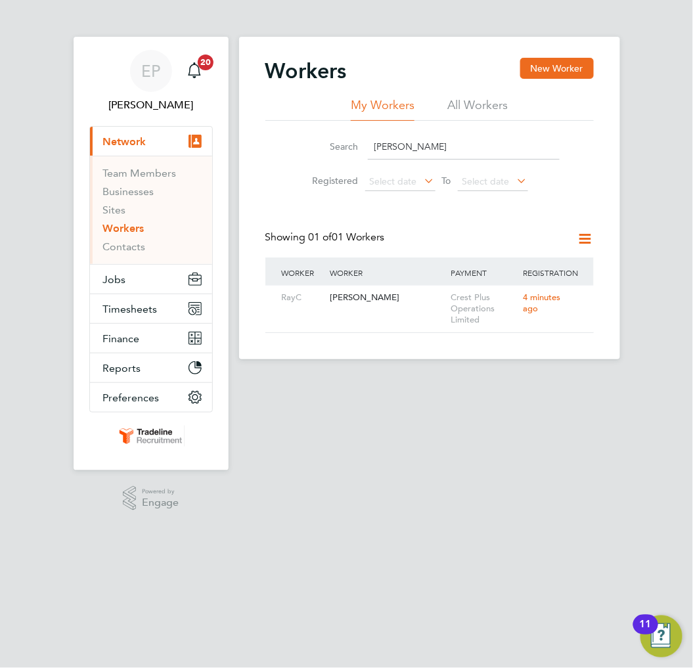
drag, startPoint x: 444, startPoint y: 142, endPoint x: 344, endPoint y: 148, distance: 100.7
click at [345, 149] on div "Search ray cam" at bounding box center [430, 147] width 260 height 26
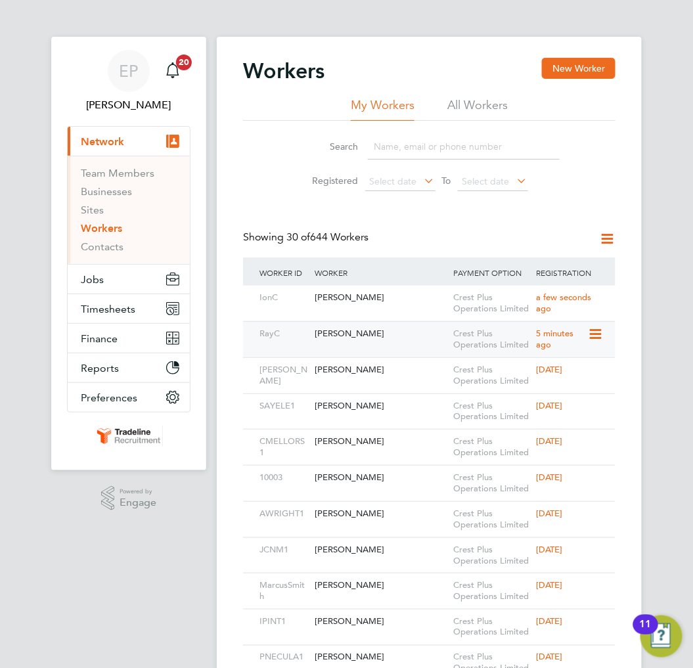
click at [391, 344] on div "[PERSON_NAME]" at bounding box center [381, 334] width 139 height 24
drag, startPoint x: 430, startPoint y: 55, endPoint x: 456, endPoint y: 55, distance: 25.6
click at [484, 300] on div "Crest Plus Operations Limited" at bounding box center [491, 303] width 83 height 35
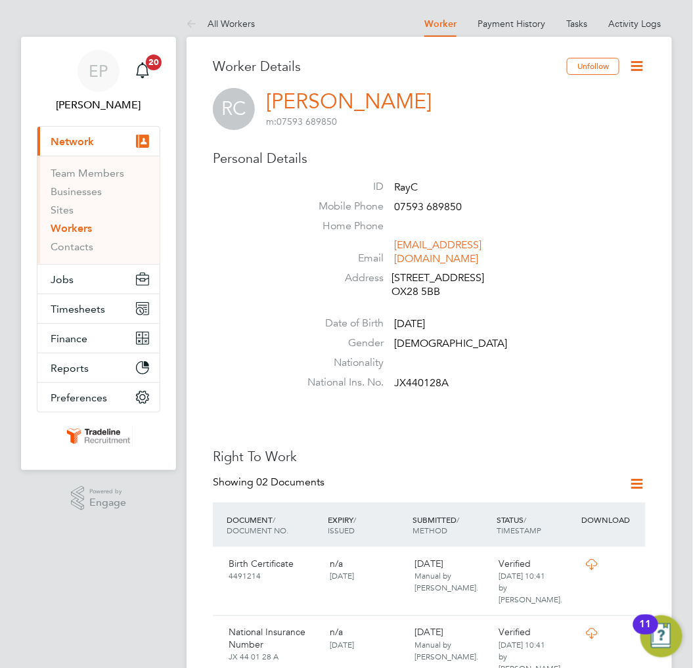
click at [636, 66] on icon at bounding box center [638, 66] width 16 height 16
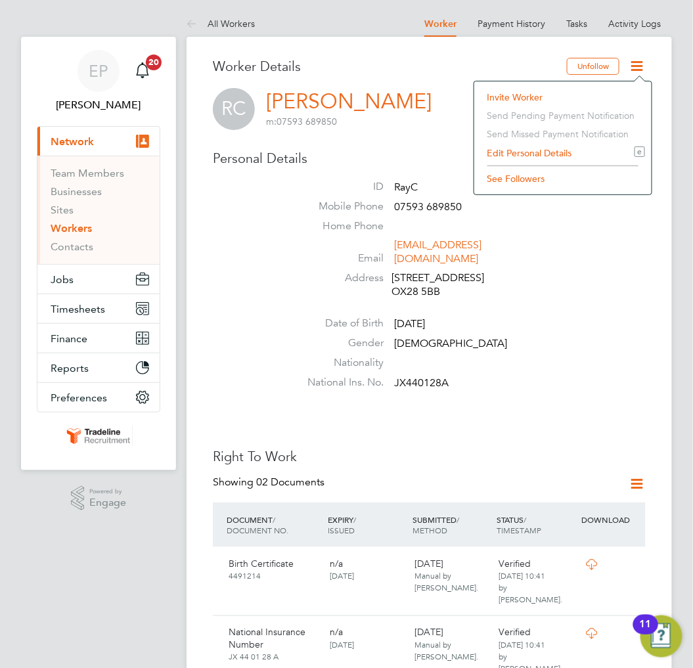
click at [517, 155] on li "Edit Personal Details e" at bounding box center [563, 153] width 164 height 18
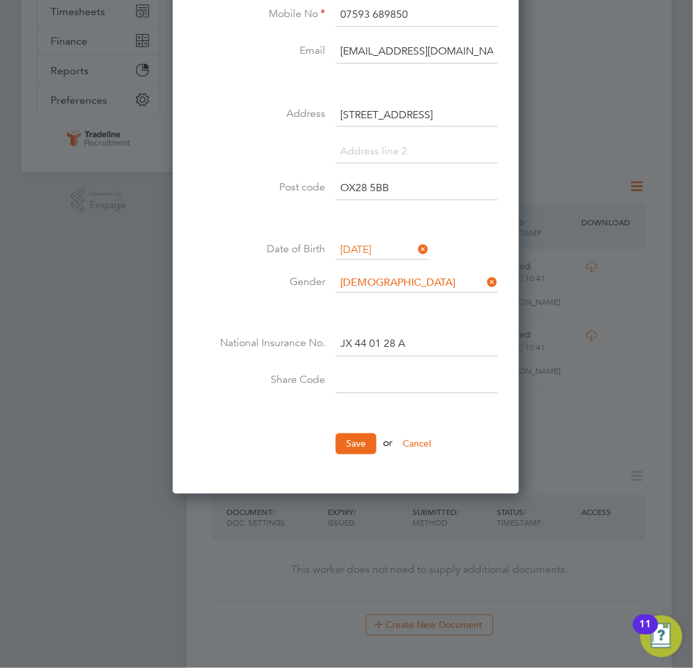
scroll to position [292, 0]
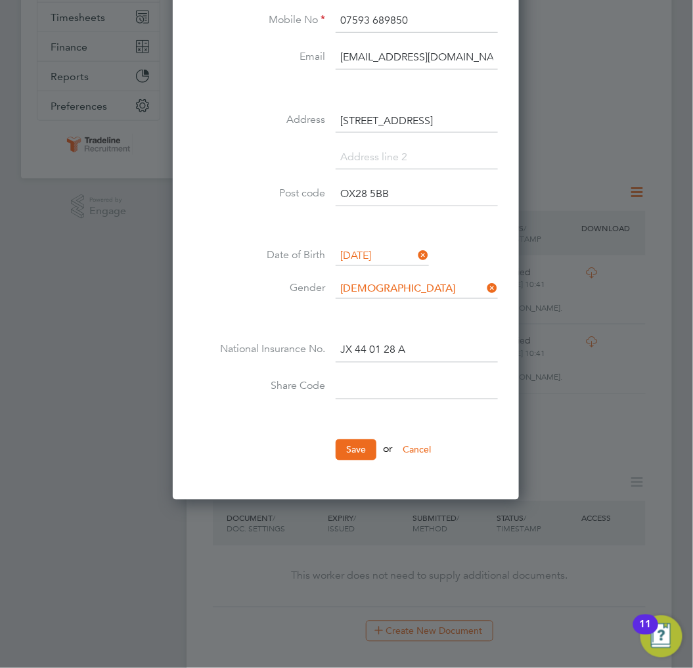
click at [385, 386] on input at bounding box center [417, 388] width 162 height 24
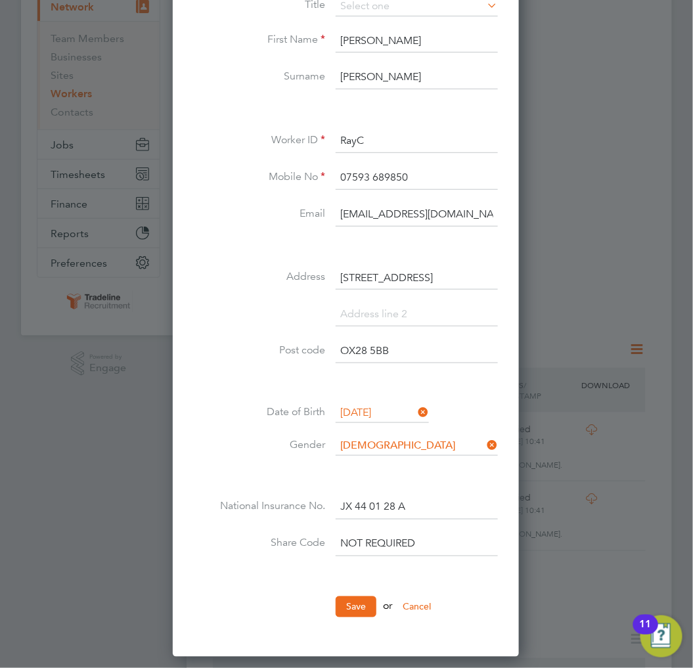
scroll to position [0, 0]
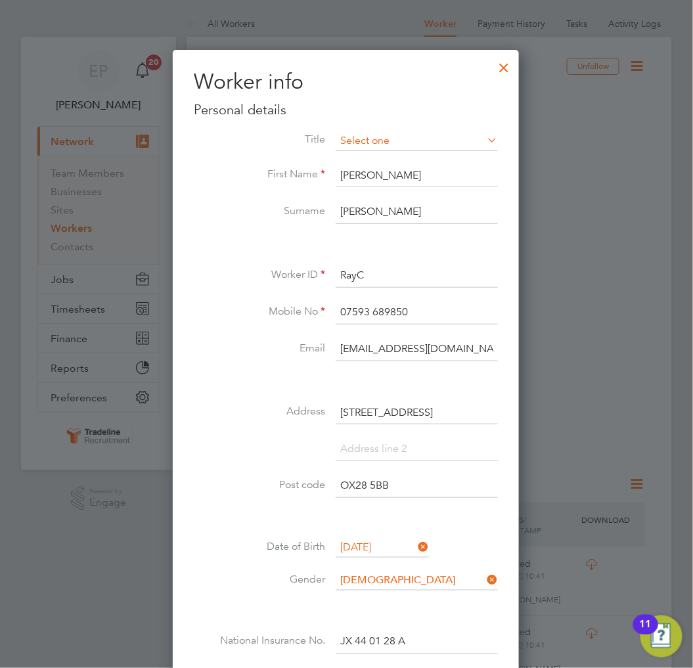
type input "NOT REQUIRED"
click at [427, 133] on input at bounding box center [417, 141] width 162 height 20
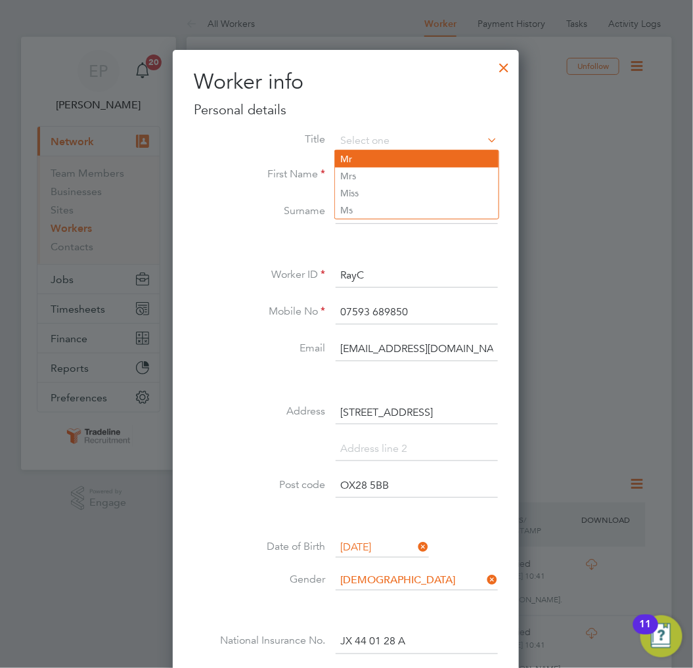
click at [366, 158] on li "Mr" at bounding box center [417, 159] width 164 height 17
type input "Mr"
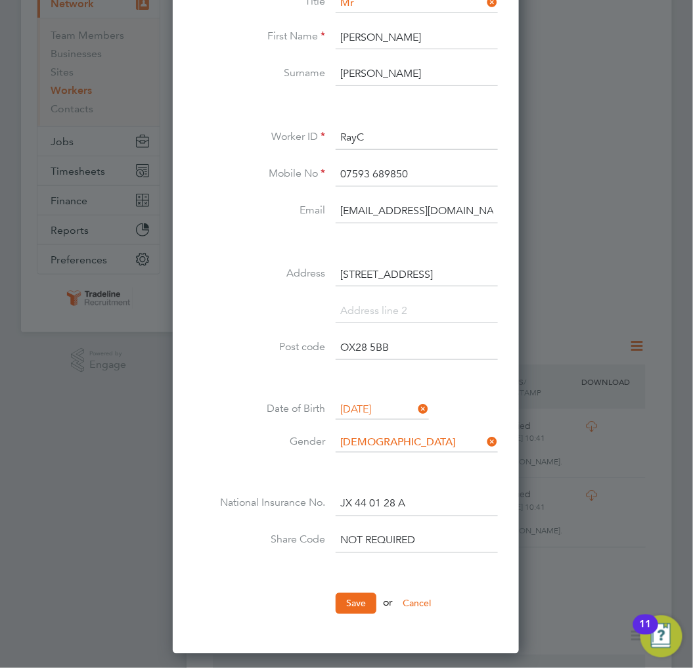
scroll to position [438, 0]
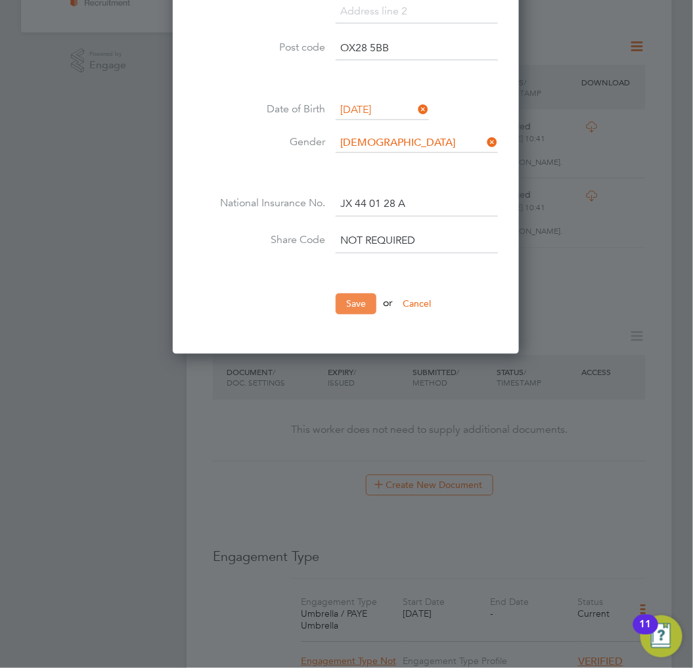
click at [356, 306] on button "Save" at bounding box center [356, 304] width 41 height 21
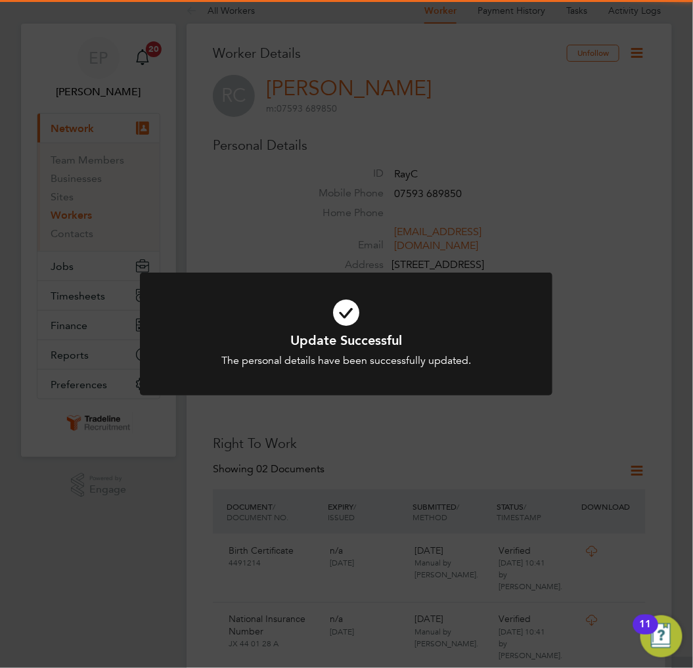
scroll to position [0, 0]
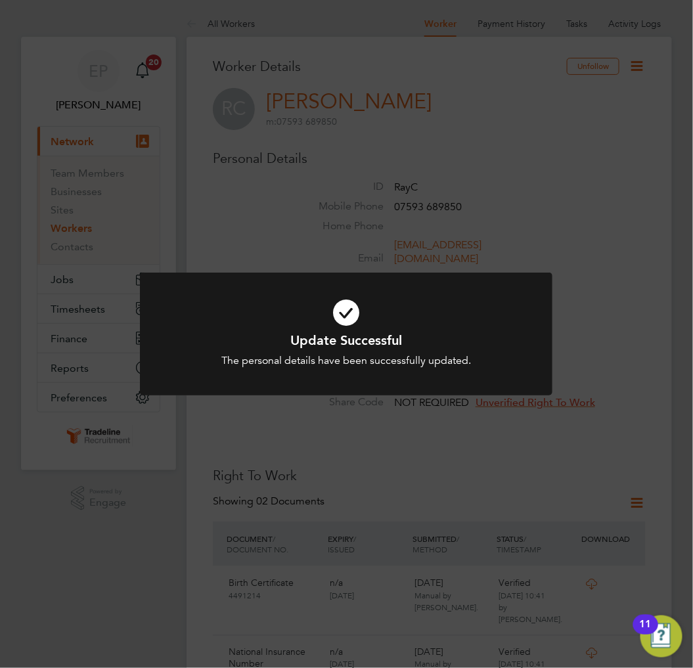
click at [523, 307] on div at bounding box center [346, 334] width 413 height 123
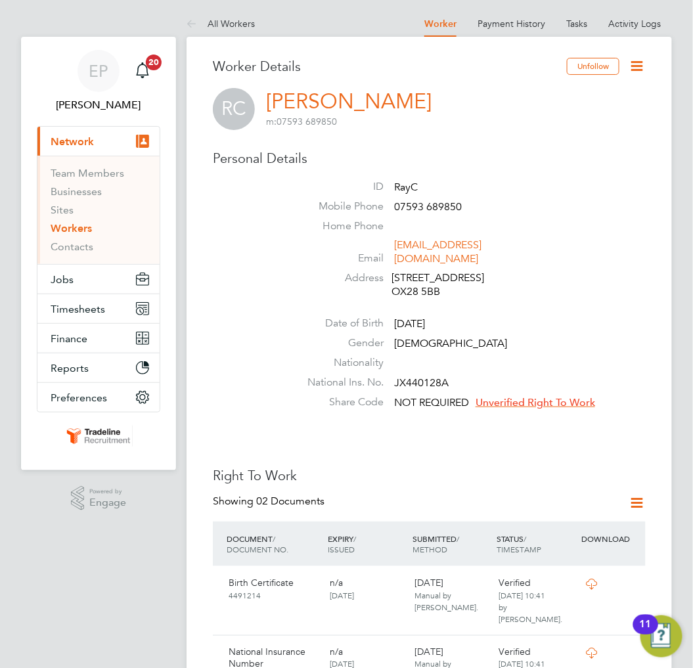
click at [551, 396] on span "Unverified Right To Work" at bounding box center [536, 402] width 120 height 13
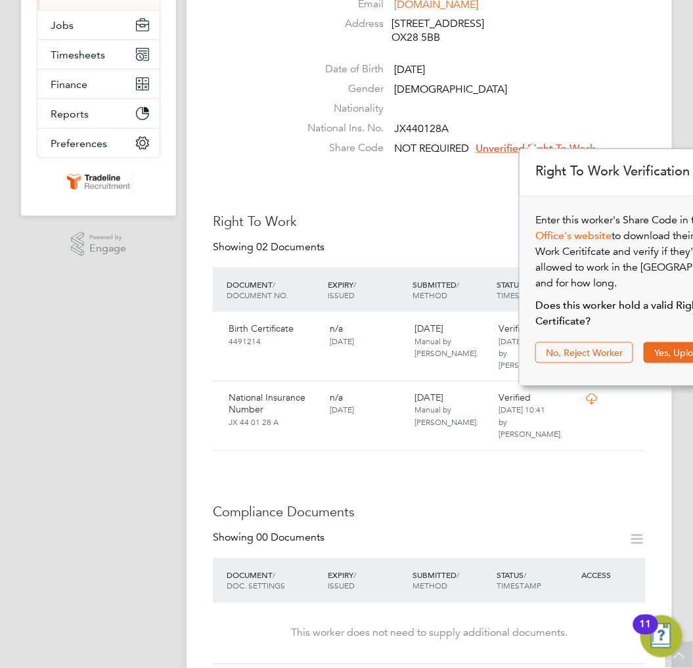
scroll to position [292, 0]
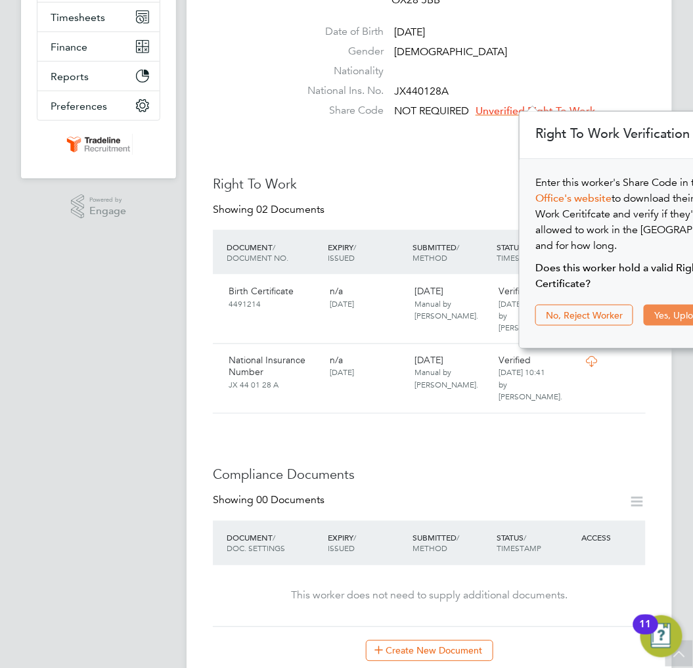
click at [667, 305] on button "Yes, Upload Certificate" at bounding box center [702, 315] width 116 height 21
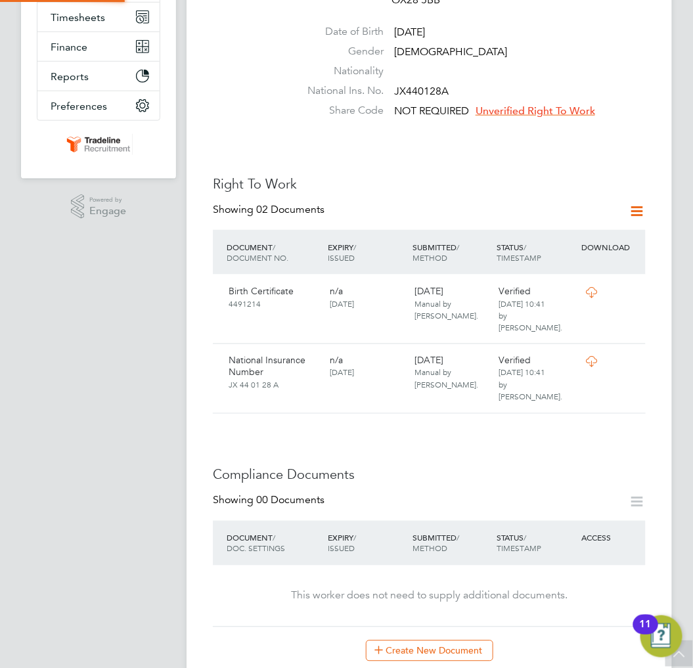
scroll to position [58, 198]
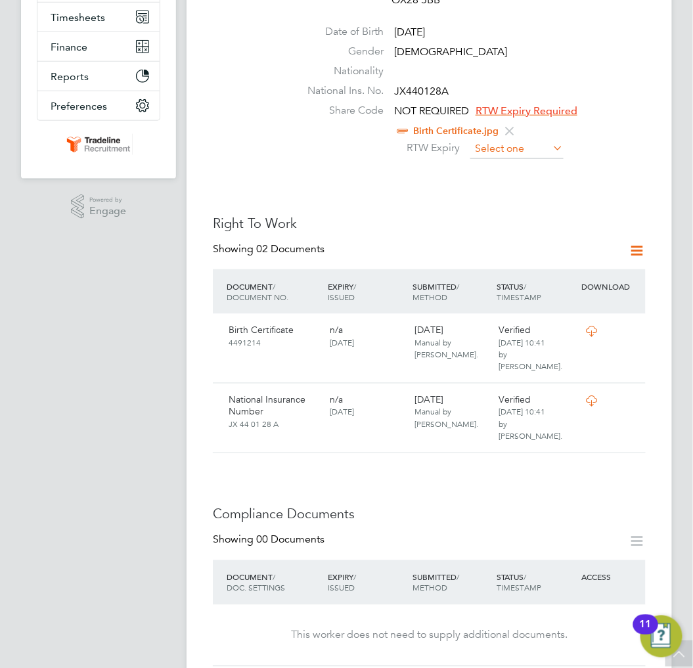
click at [506, 139] on input at bounding box center [517, 149] width 93 height 20
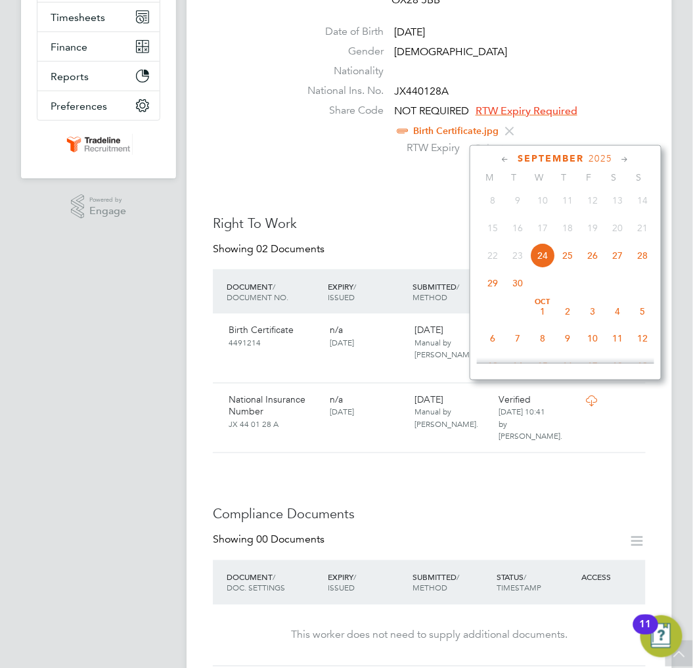
click at [615, 154] on div "September 2025" at bounding box center [565, 158] width 177 height 12
click at [606, 154] on span "2025" at bounding box center [602, 158] width 24 height 11
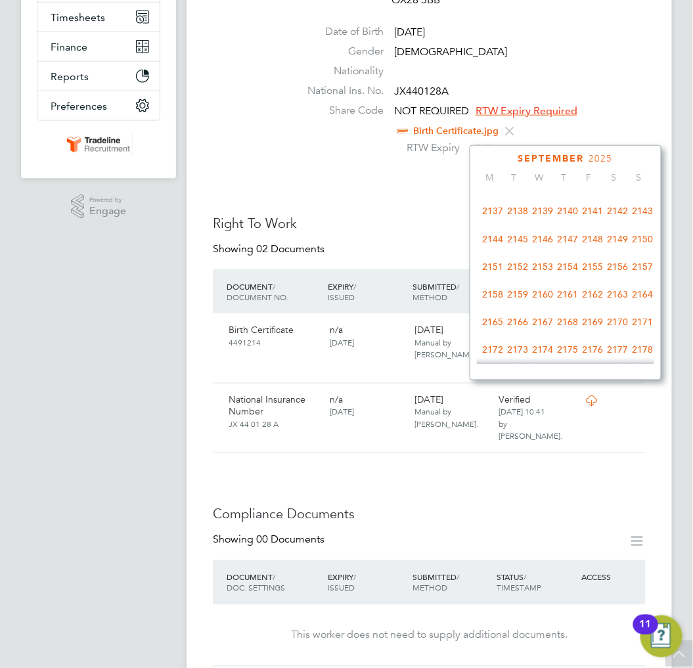
scroll to position [782, 0]
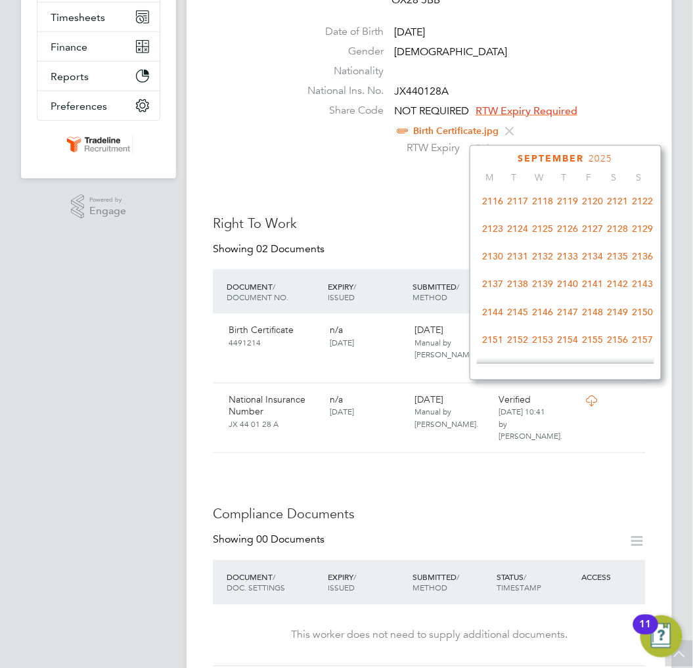
click at [544, 242] on span "2125" at bounding box center [542, 229] width 25 height 25
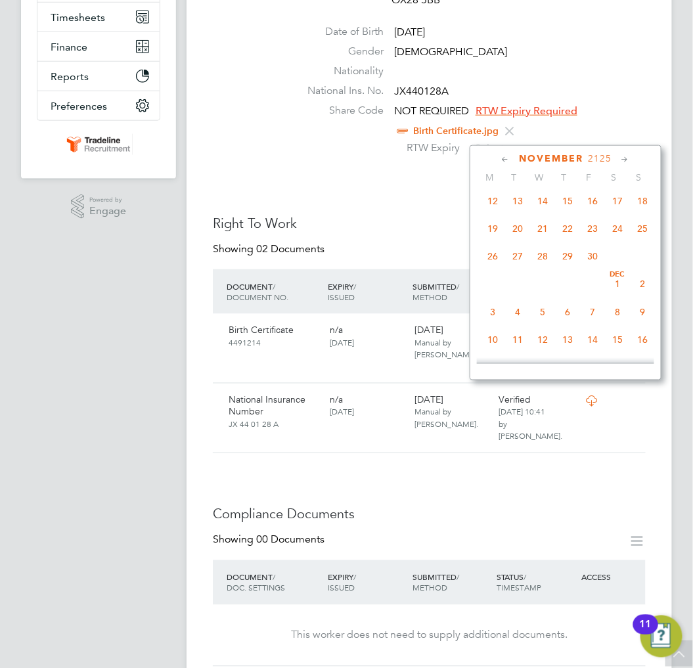
scroll to position [563, 0]
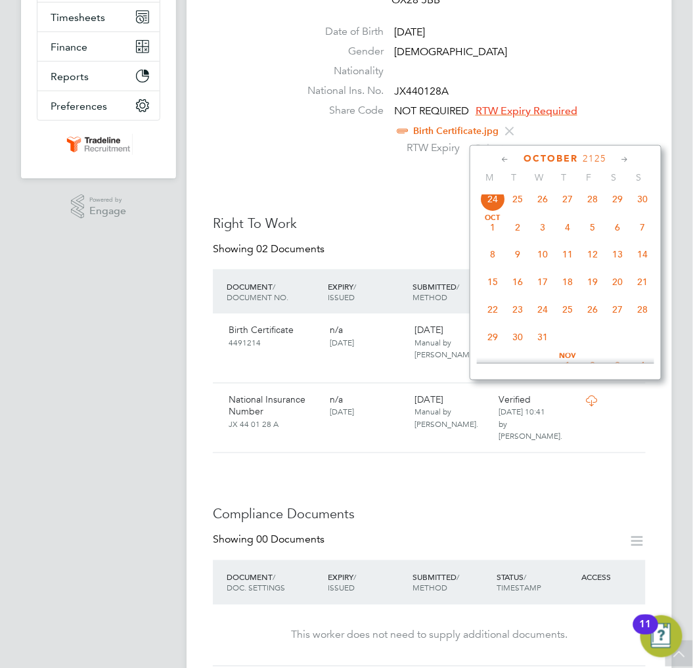
click at [491, 200] on span "24" at bounding box center [492, 199] width 25 height 25
type input "24 Sep 2125"
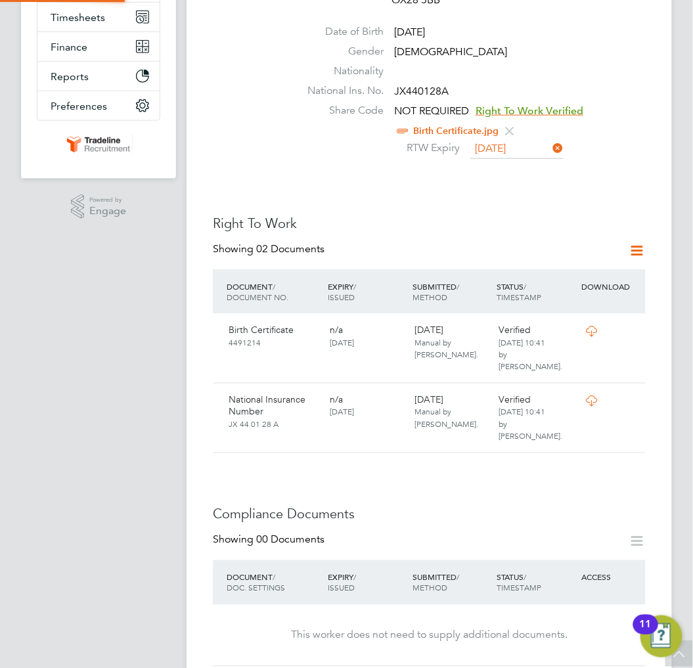
scroll to position [13, 107]
click at [411, 191] on div "Worker Details Unfollow RC Ray Campbell m: 07593 689850 Personal Details ID Ray…" at bounding box center [429, 527] width 433 height 1522
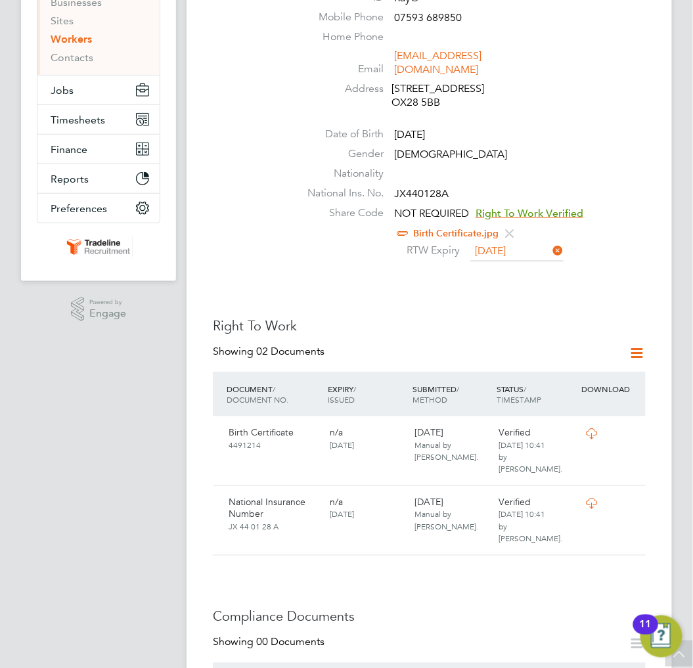
scroll to position [0, 0]
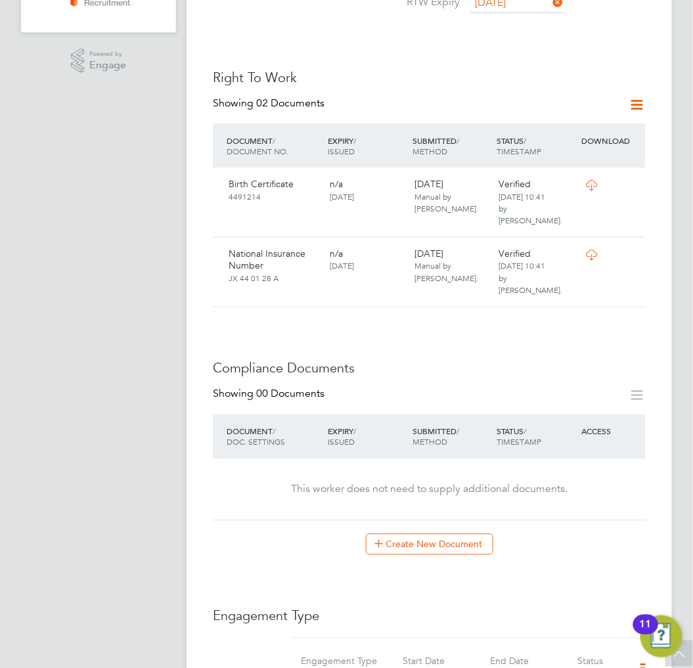
click at [638, 97] on icon at bounding box center [638, 105] width 16 height 16
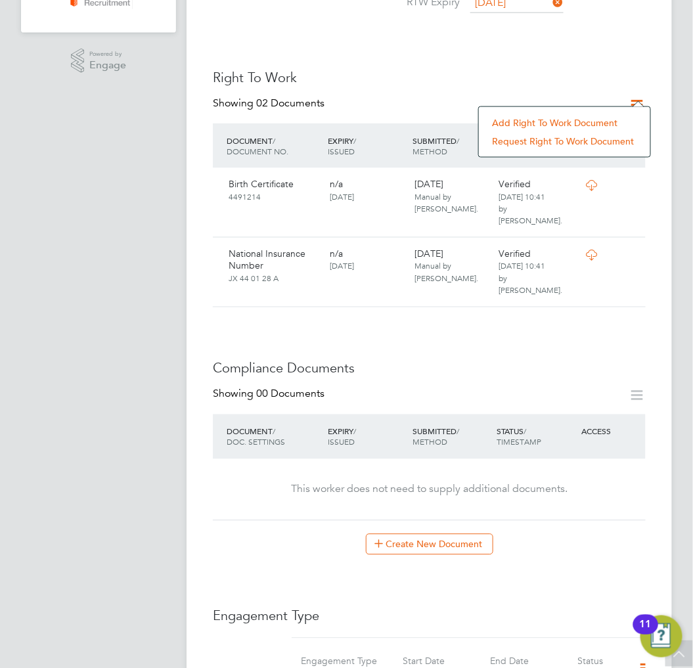
click at [485, 311] on div "Worker Details Unfollow RC Ray Campbell m: 07593 689850 Personal Details ID Ray…" at bounding box center [429, 381] width 433 height 1522
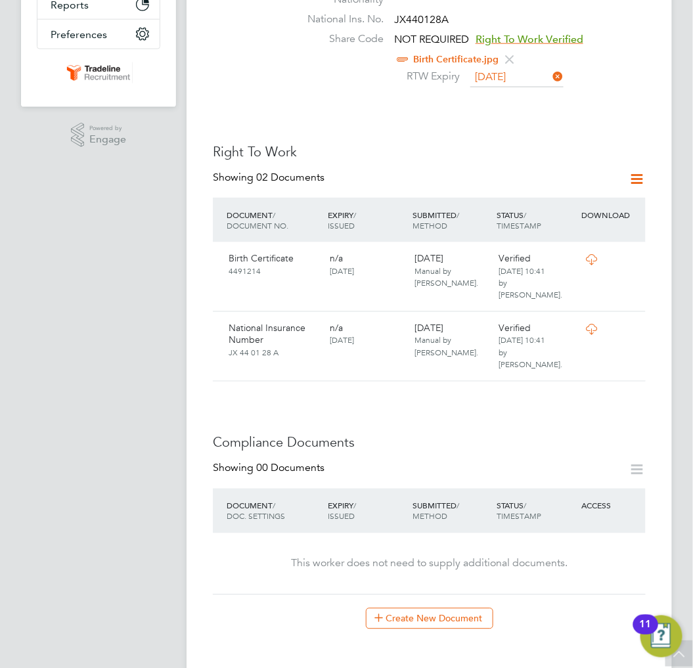
scroll to position [365, 0]
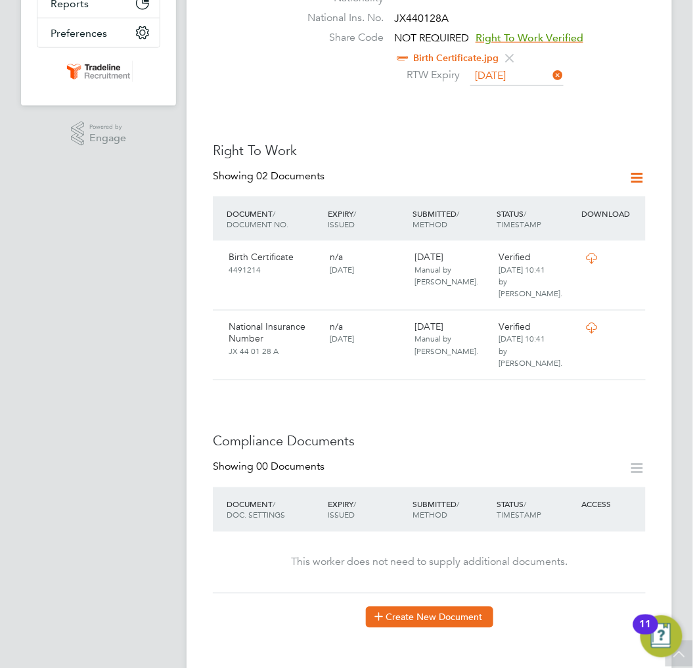
click at [429, 607] on button "Create New Document" at bounding box center [430, 617] width 128 height 21
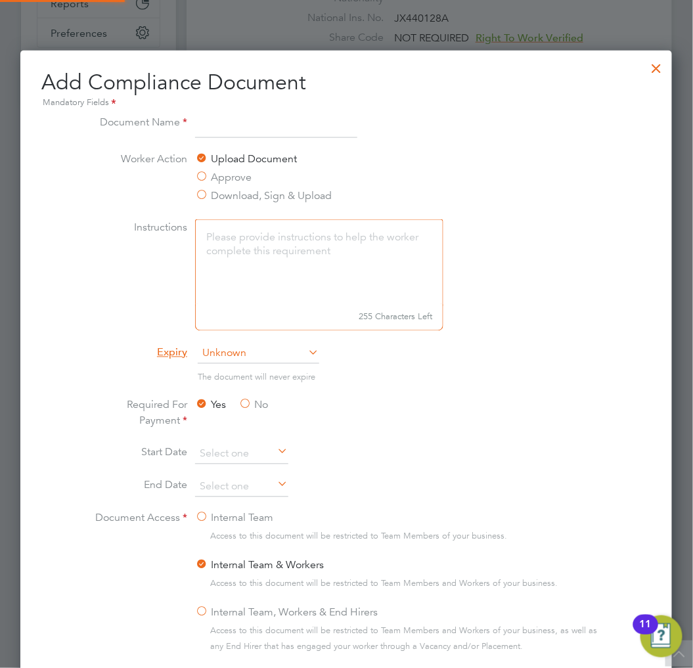
scroll to position [688, 653]
type input "CSCS"
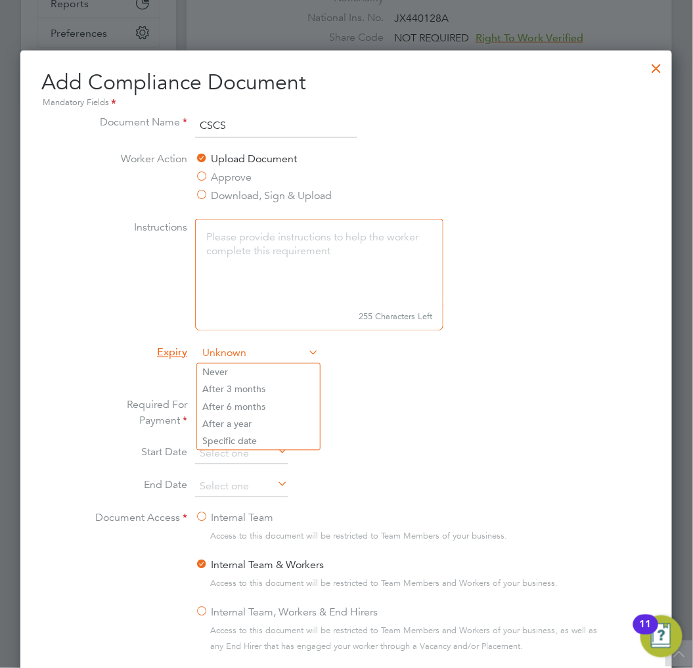
click at [301, 345] on span "Unknown" at bounding box center [259, 354] width 122 height 20
click at [244, 438] on li "Specific date" at bounding box center [258, 441] width 123 height 17
click at [406, 439] on li "Required For Payment Yes No" at bounding box center [346, 421] width 515 height 47
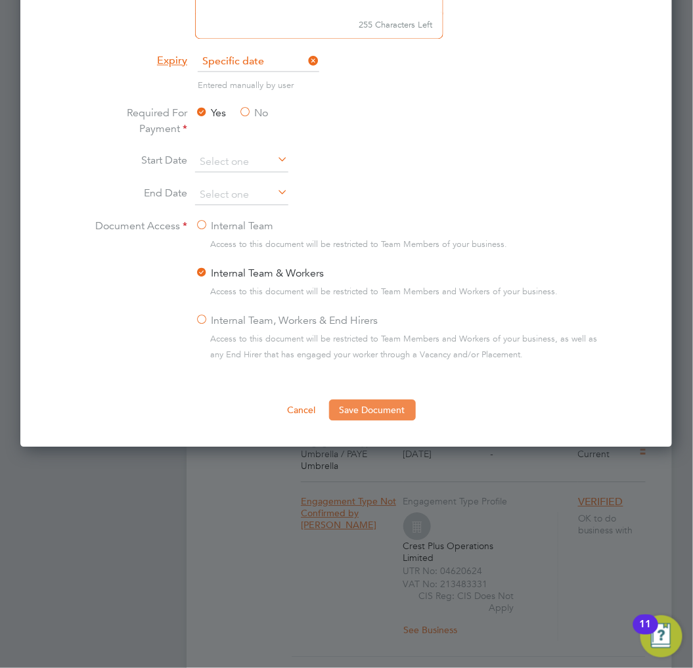
click at [410, 415] on button "Save Document" at bounding box center [372, 410] width 87 height 21
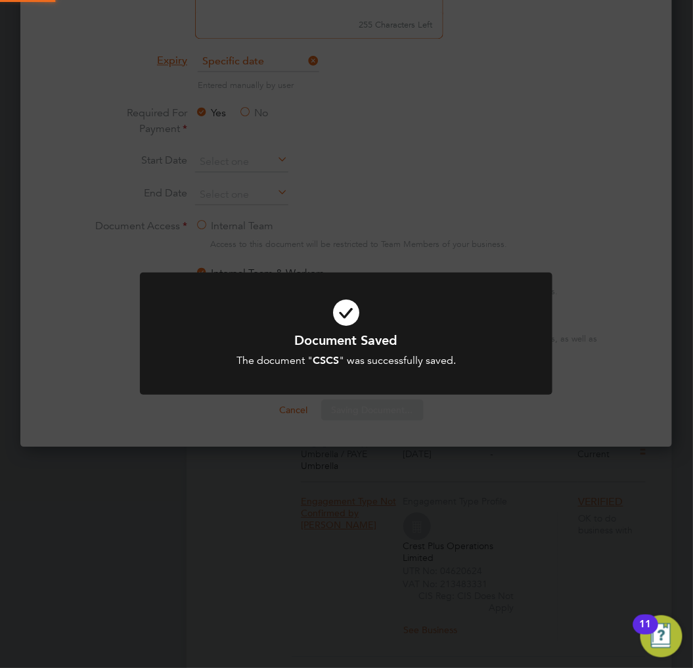
scroll to position [211, 369]
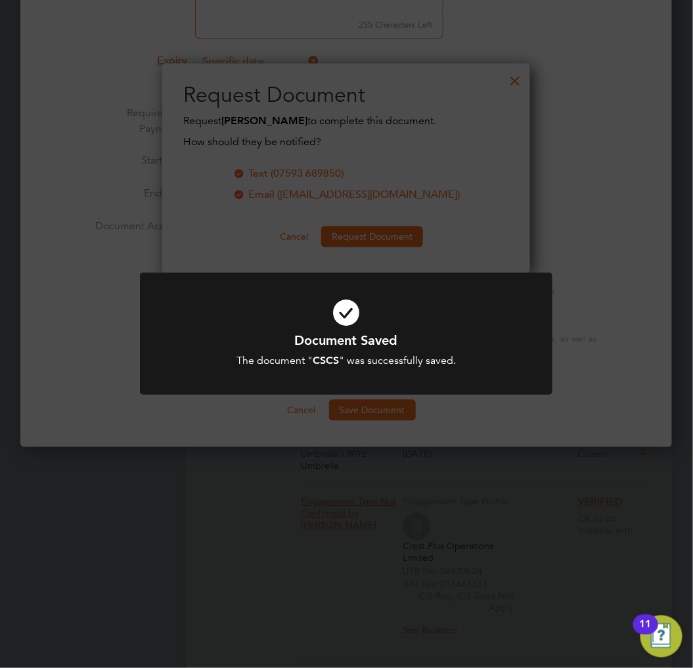
click at [480, 316] on icon at bounding box center [347, 312] width 342 height 51
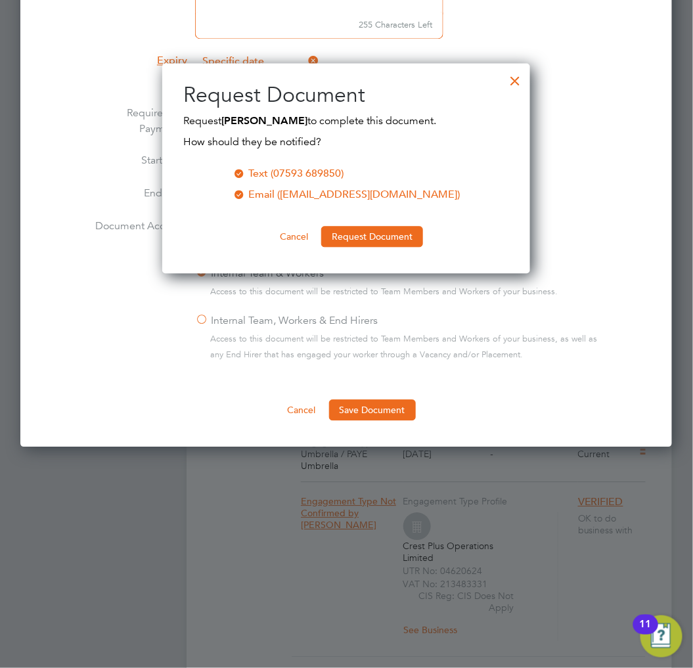
click at [517, 70] on div at bounding box center [516, 78] width 24 height 24
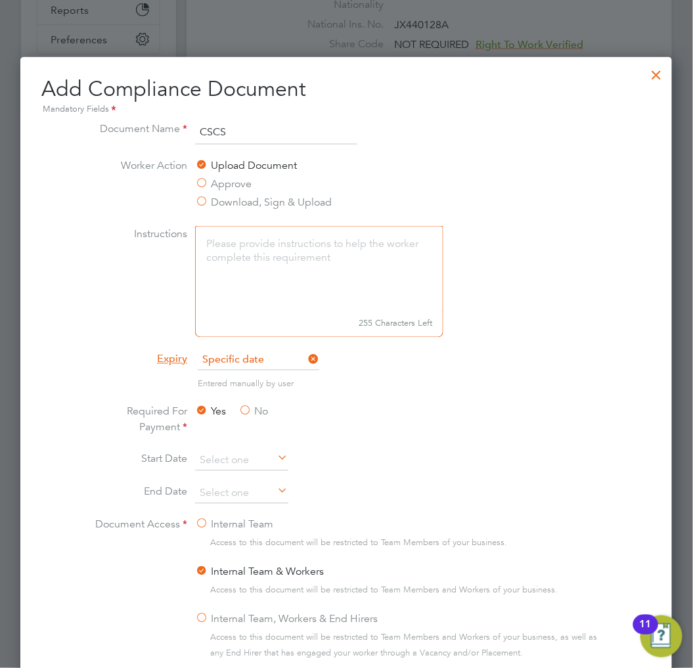
click at [663, 68] on div at bounding box center [657, 72] width 24 height 24
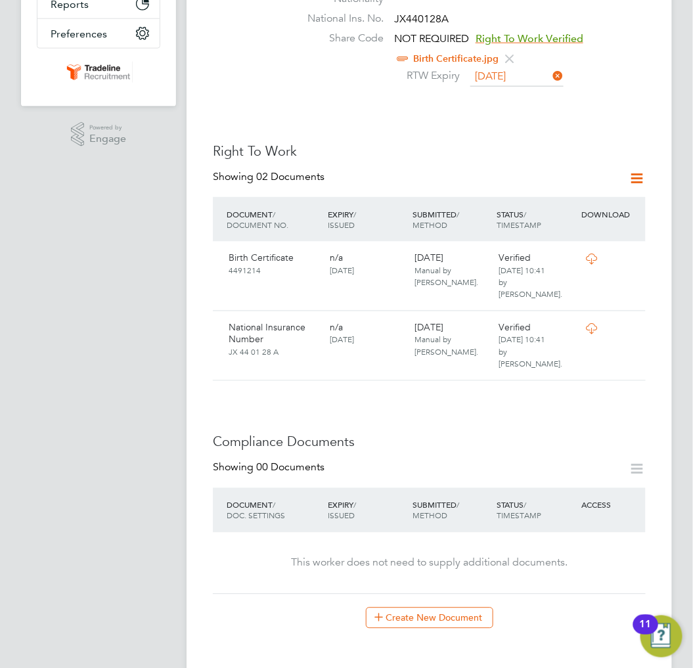
scroll to position [365, 0]
click at [404, 607] on button "Create New Document" at bounding box center [430, 617] width 128 height 21
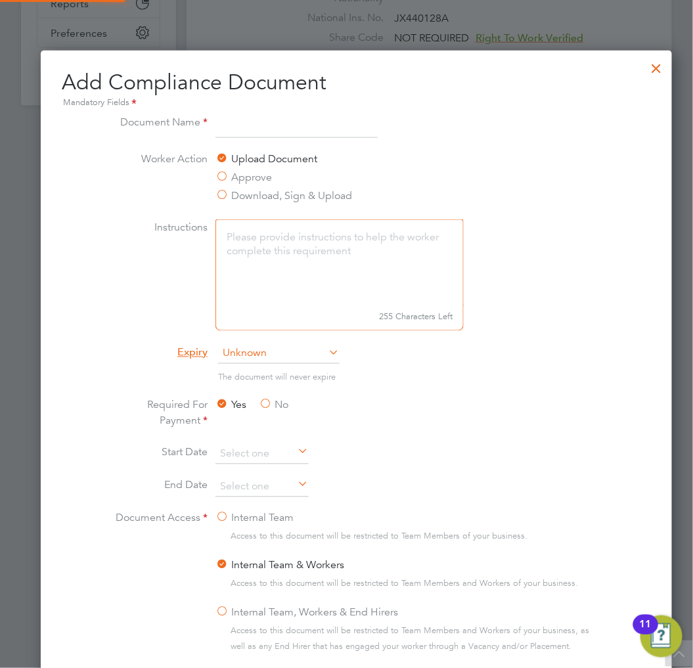
scroll to position [688, 653]
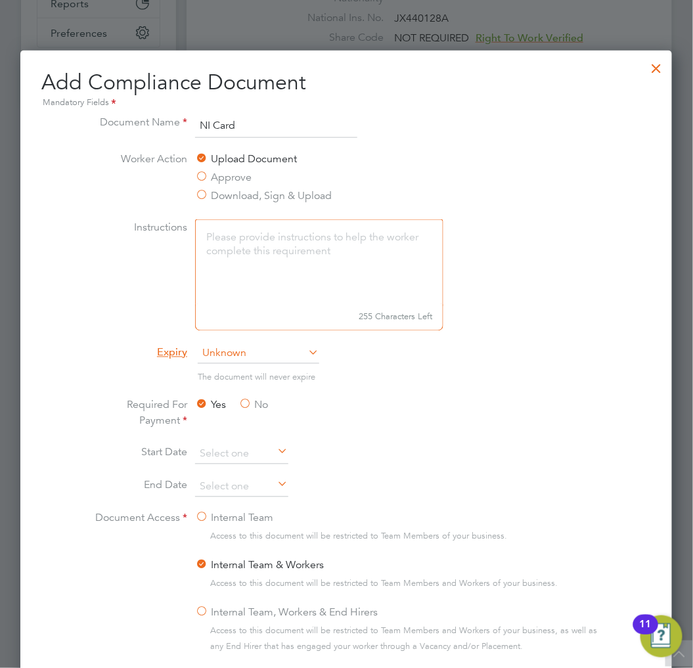
type input "NI Card"
click at [298, 363] on div "All Workers Worker Payment History Tasks Activity Logs Worker Payment History T…" at bounding box center [430, 454] width 486 height 1616
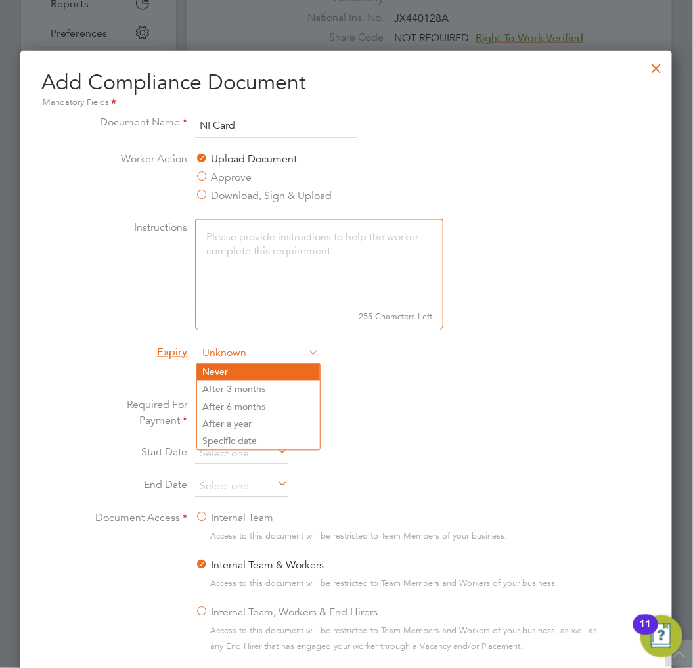
click at [248, 376] on li "Never" at bounding box center [258, 372] width 123 height 17
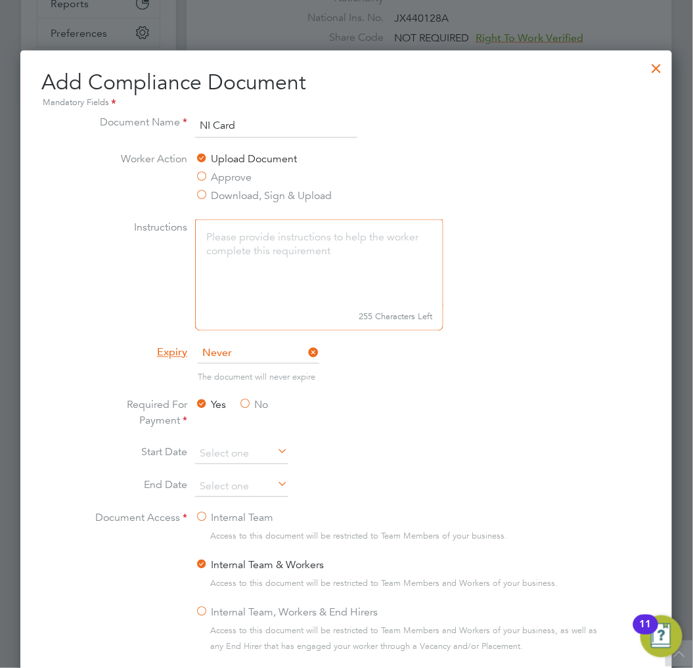
click at [425, 390] on li "The document will never expire" at bounding box center [346, 384] width 515 height 27
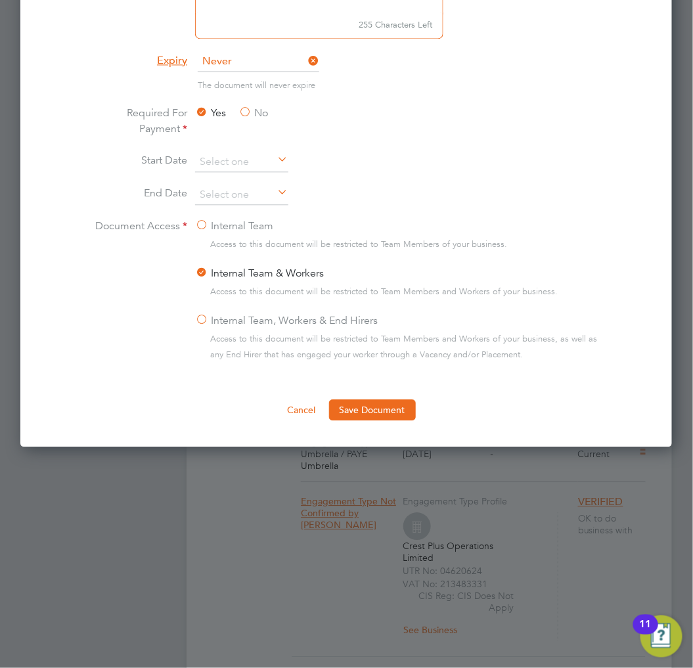
click at [379, 394] on ng-form "Document Name NI Card Worker Action Upload Document Approve Download, Sign & Up…" at bounding box center [346, 121] width 610 height 599
click at [378, 406] on button "Save Document" at bounding box center [372, 410] width 87 height 21
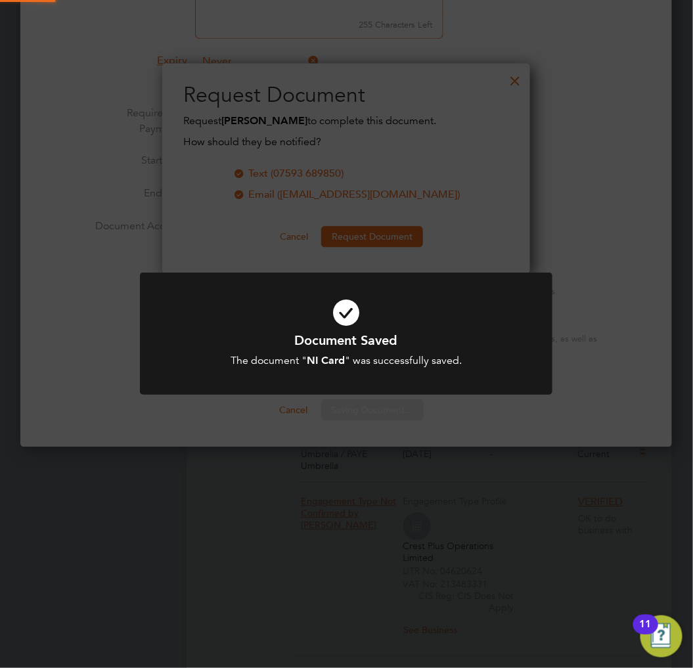
scroll to position [211, 369]
click at [444, 302] on icon at bounding box center [347, 312] width 342 height 51
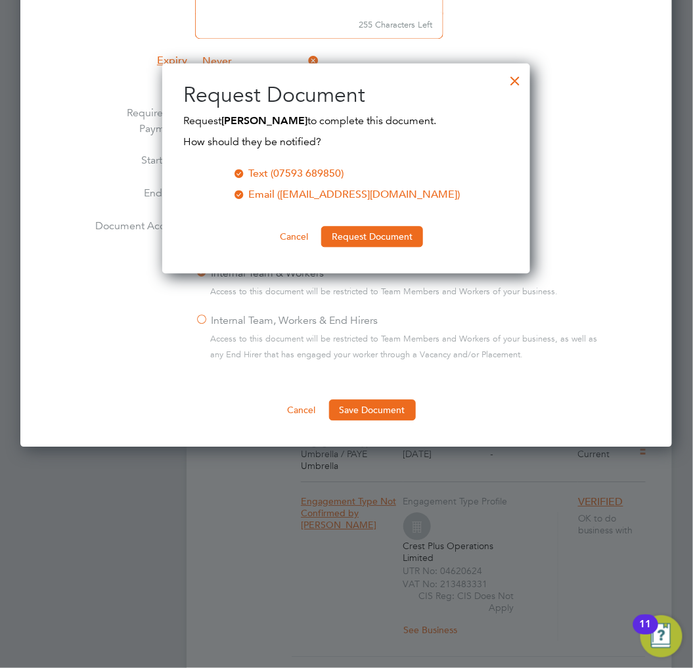
click at [514, 79] on div at bounding box center [516, 78] width 24 height 24
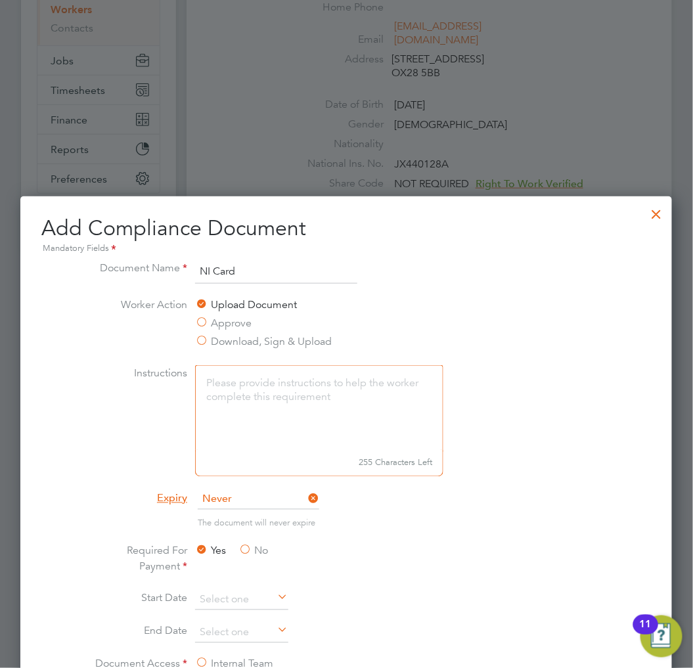
click at [661, 218] on div at bounding box center [657, 211] width 24 height 24
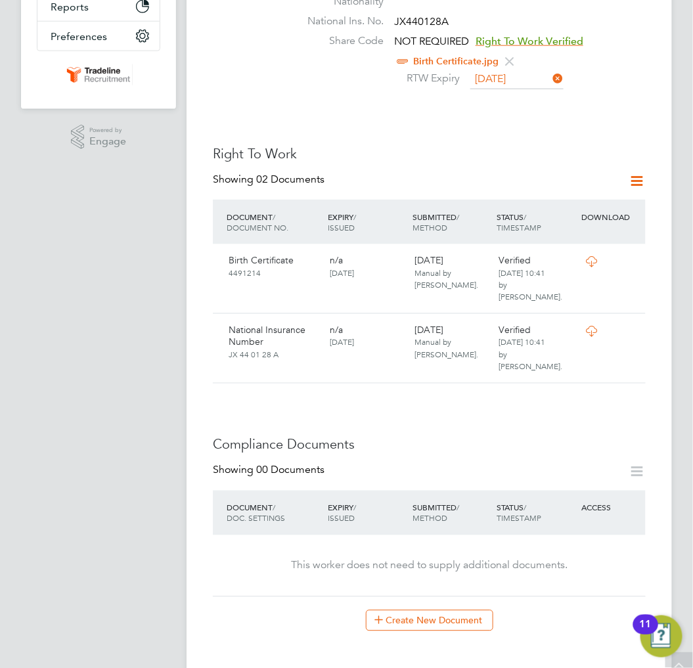
scroll to position [365, 0]
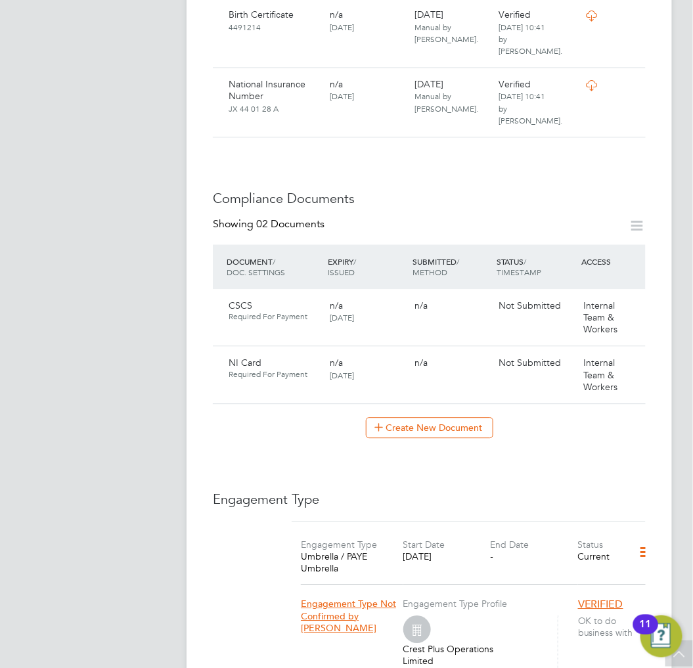
scroll to position [657, 0]
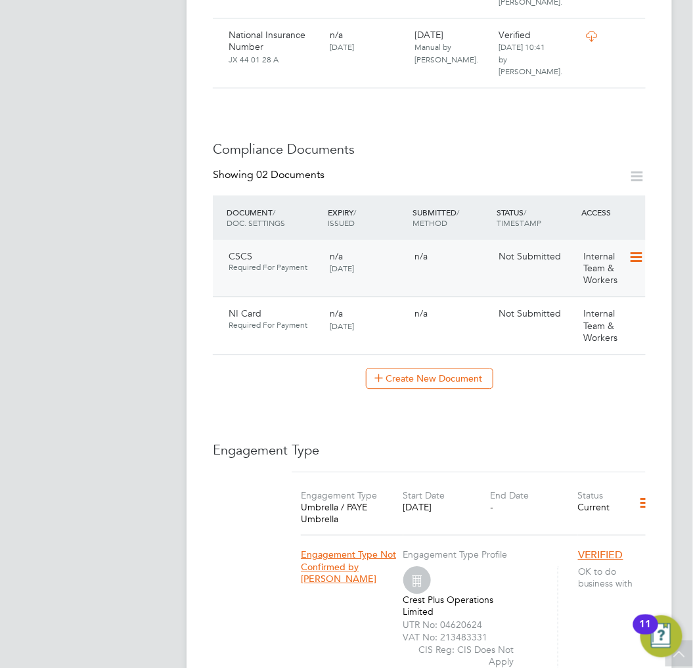
click at [638, 250] on icon at bounding box center [635, 258] width 13 height 16
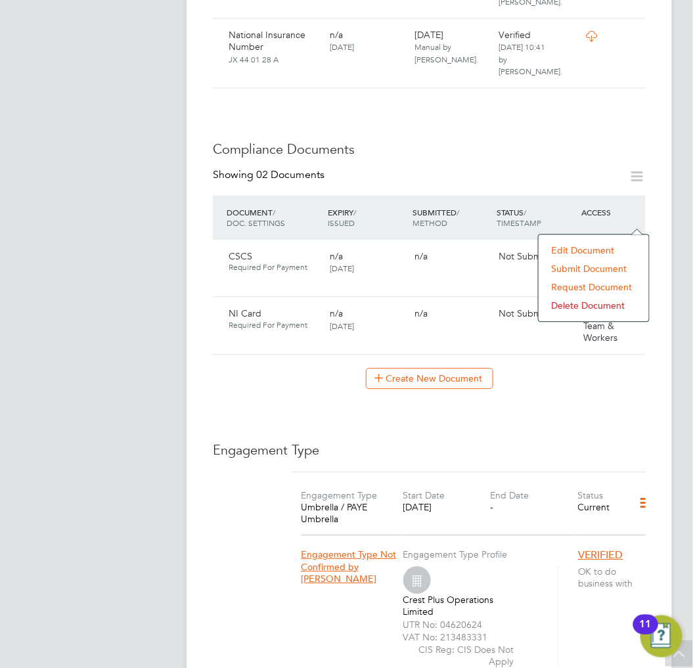
click at [588, 271] on li "Submit Document" at bounding box center [594, 269] width 97 height 18
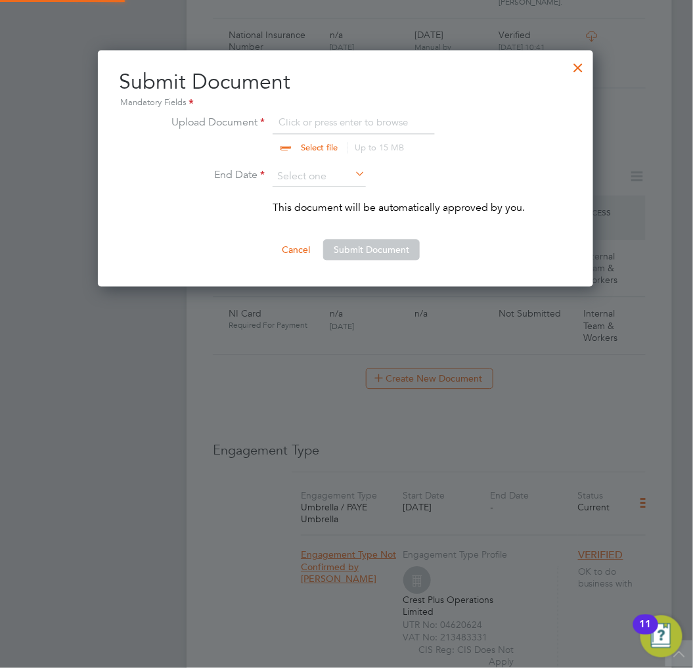
scroll to position [237, 497]
click at [338, 116] on input "file" at bounding box center [332, 133] width 206 height 39
type input "C:\fakepath\CSCS.jpg"
click at [331, 174] on input at bounding box center [319, 177] width 93 height 20
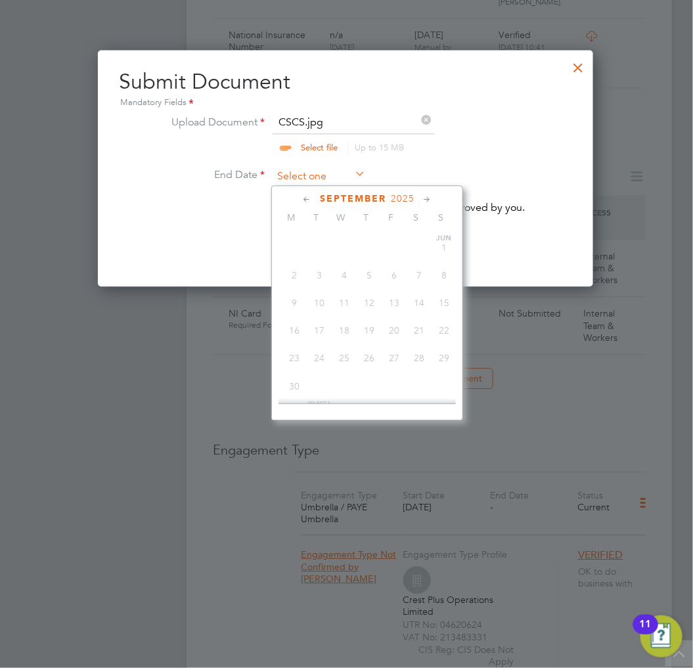
scroll to position [479, 0]
click at [402, 198] on span "2025" at bounding box center [403, 198] width 24 height 11
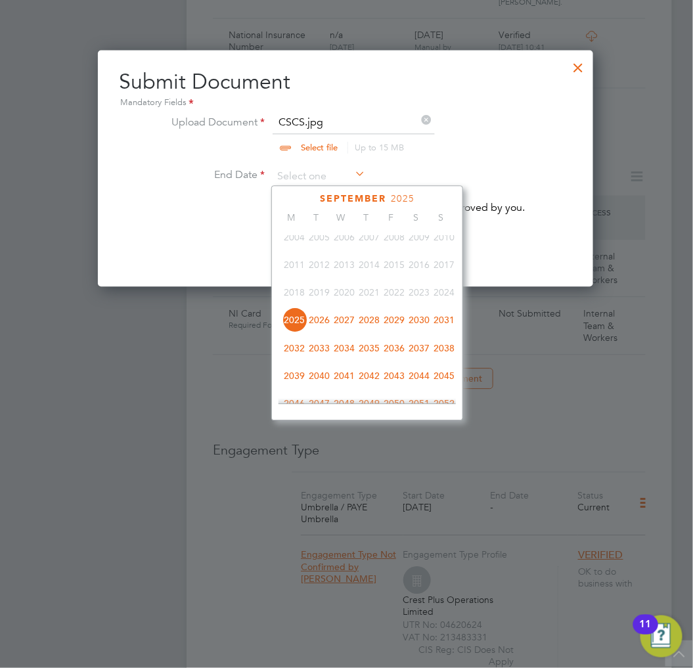
click at [576, 68] on div at bounding box center [579, 65] width 24 height 24
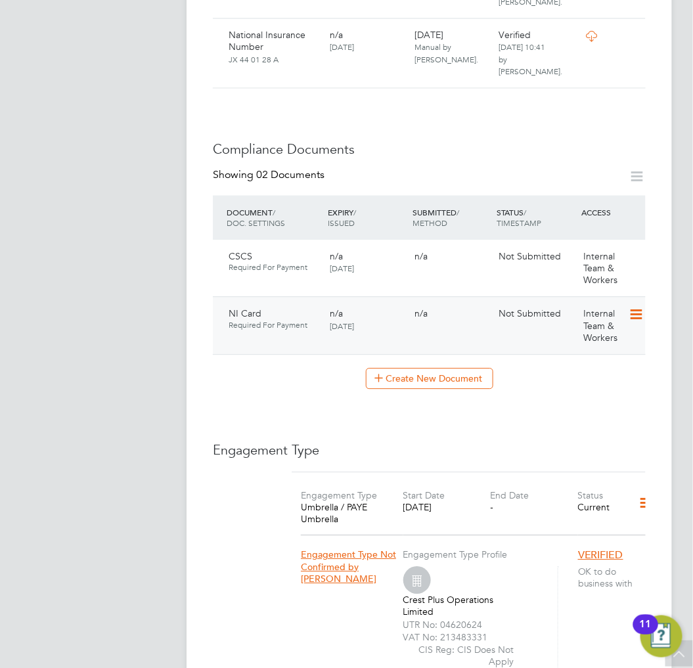
click at [640, 307] on icon at bounding box center [635, 315] width 13 height 16
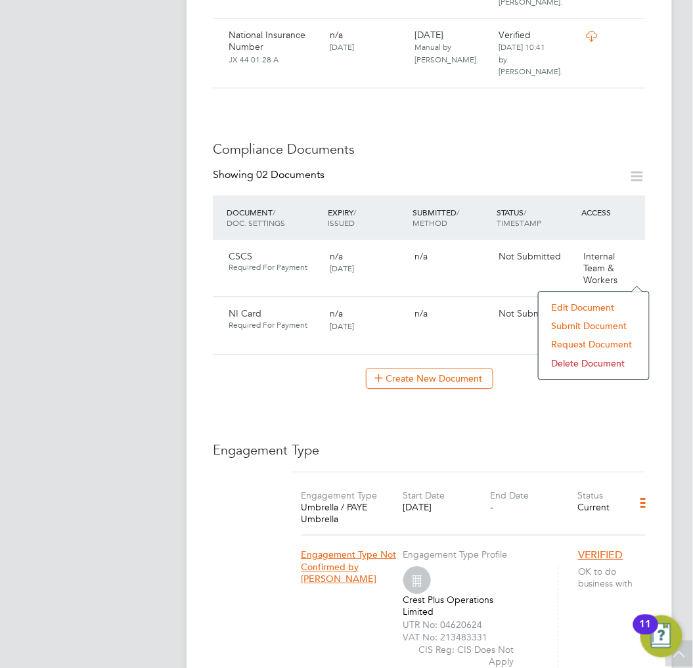
click at [568, 329] on li "Submit Document" at bounding box center [594, 326] width 97 height 18
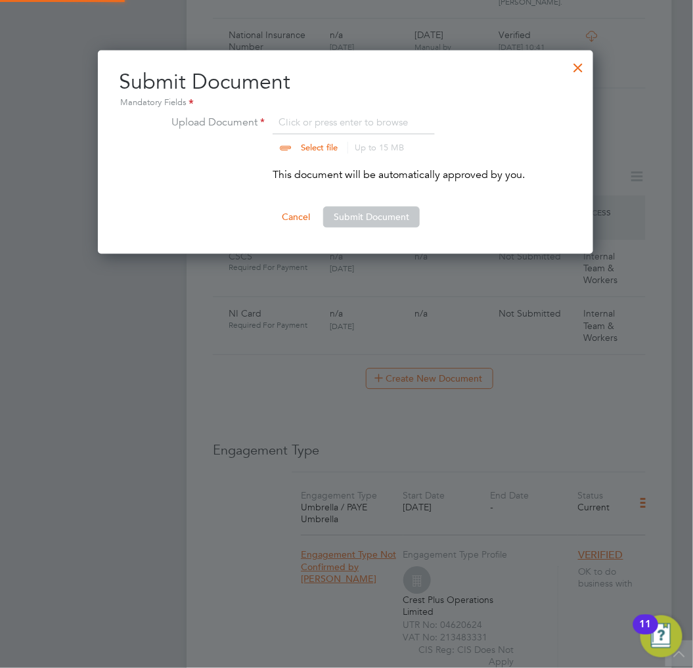
scroll to position [204, 497]
click at [344, 124] on input "file" at bounding box center [332, 133] width 206 height 39
type input "C:\fakepath\NI.jpg"
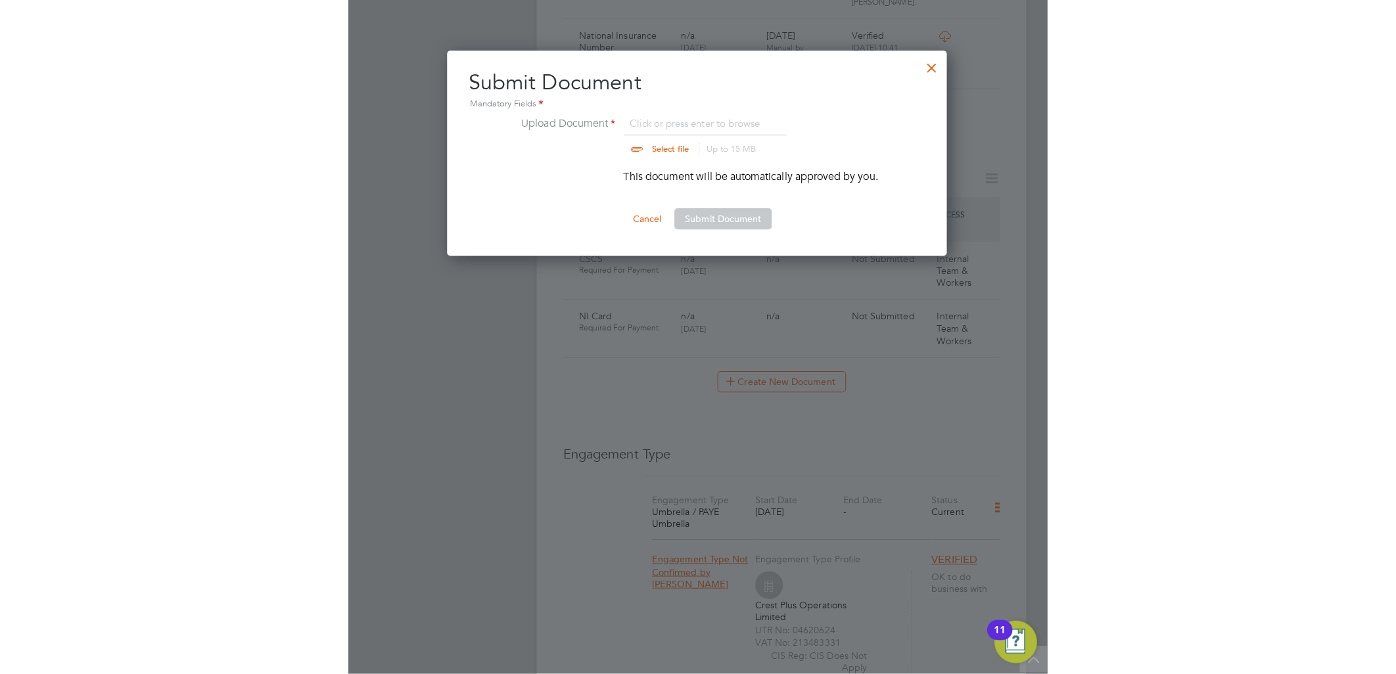
scroll to position [20, 162]
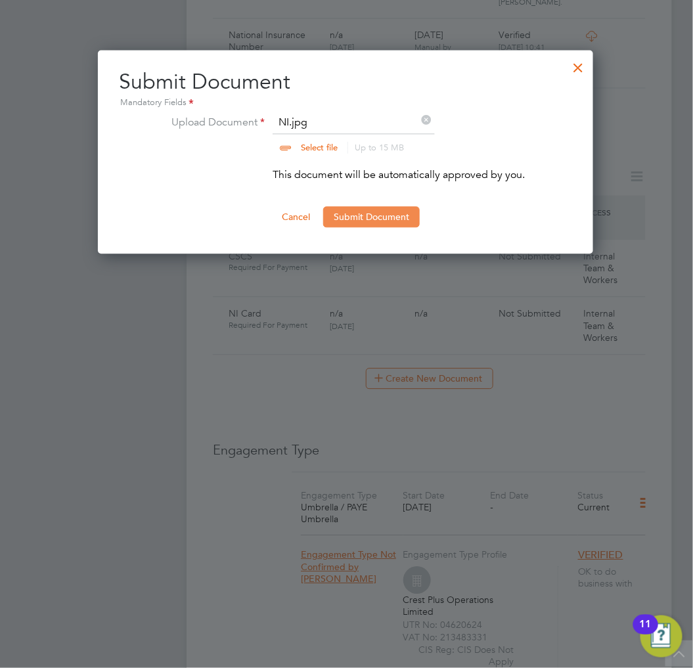
click at [375, 212] on button "Submit Document" at bounding box center [371, 216] width 97 height 21
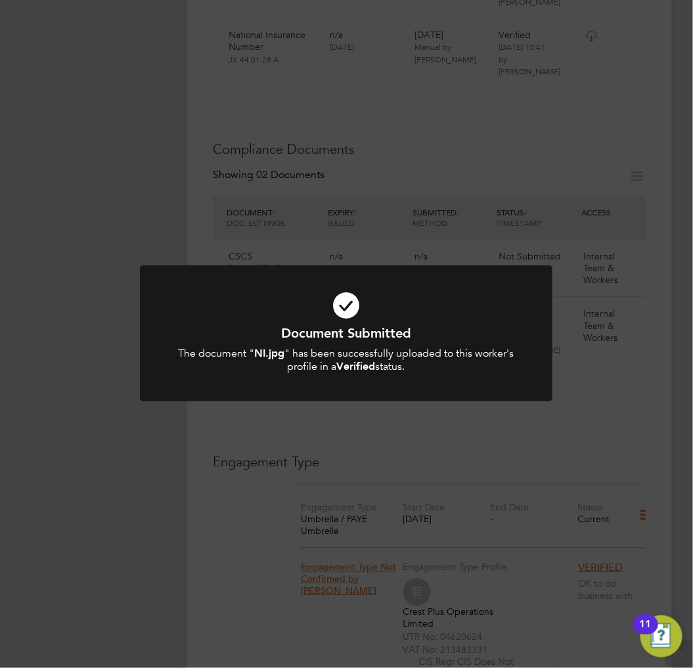
click at [411, 302] on icon at bounding box center [347, 305] width 342 height 51
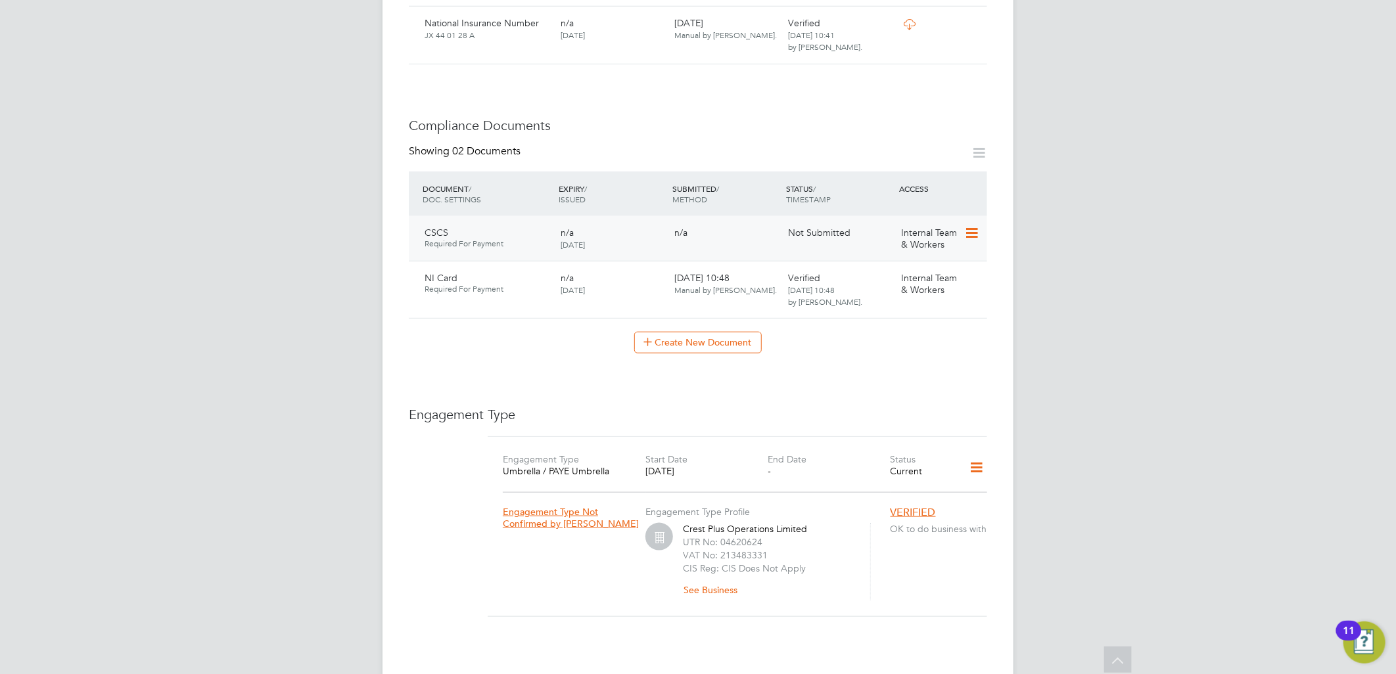
click at [693, 225] on icon at bounding box center [970, 233] width 13 height 16
click at [693, 265] on li "Submit Document" at bounding box center [929, 269] width 97 height 18
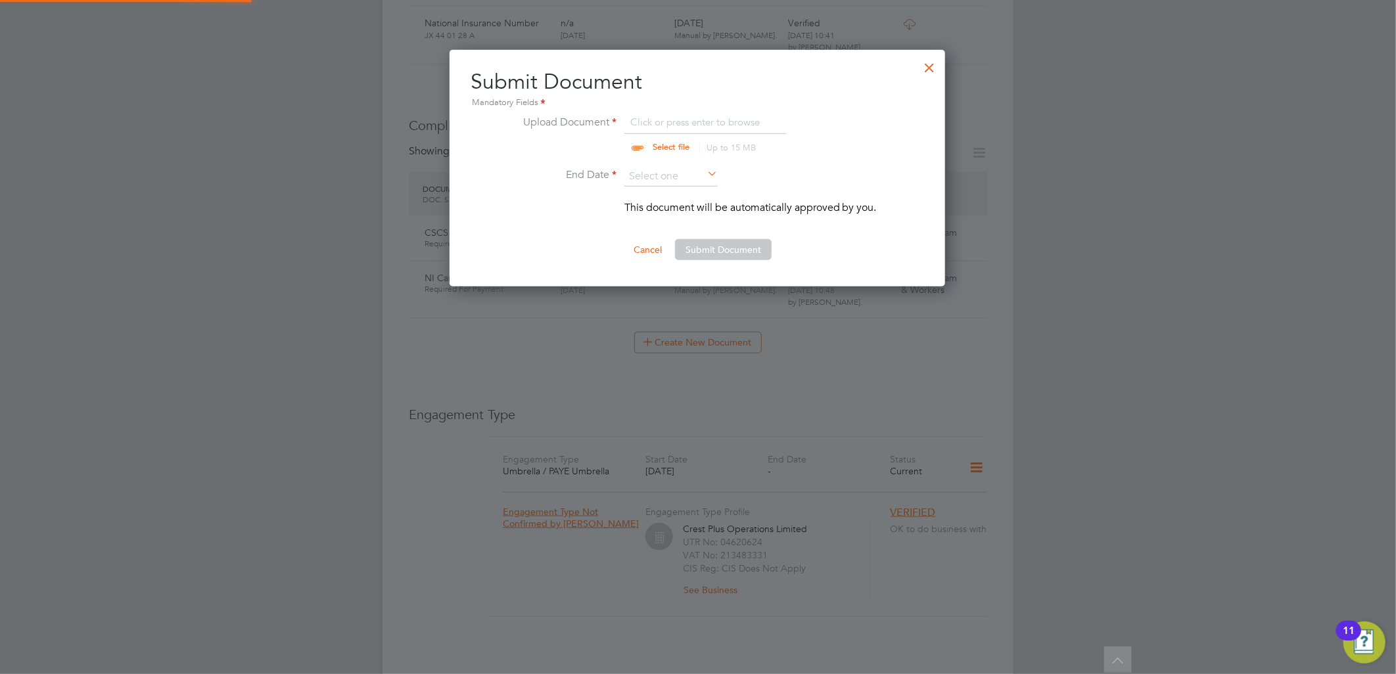
scroll to position [237, 497]
click at [693, 112] on div "Submit Document Mandatory Fields Upload Document Click or press enter to browse…" at bounding box center [698, 164] width 454 height 192
click at [693, 122] on input "file" at bounding box center [683, 133] width 206 height 39
type input "C:\fakepath\Online CSCS Check.png"
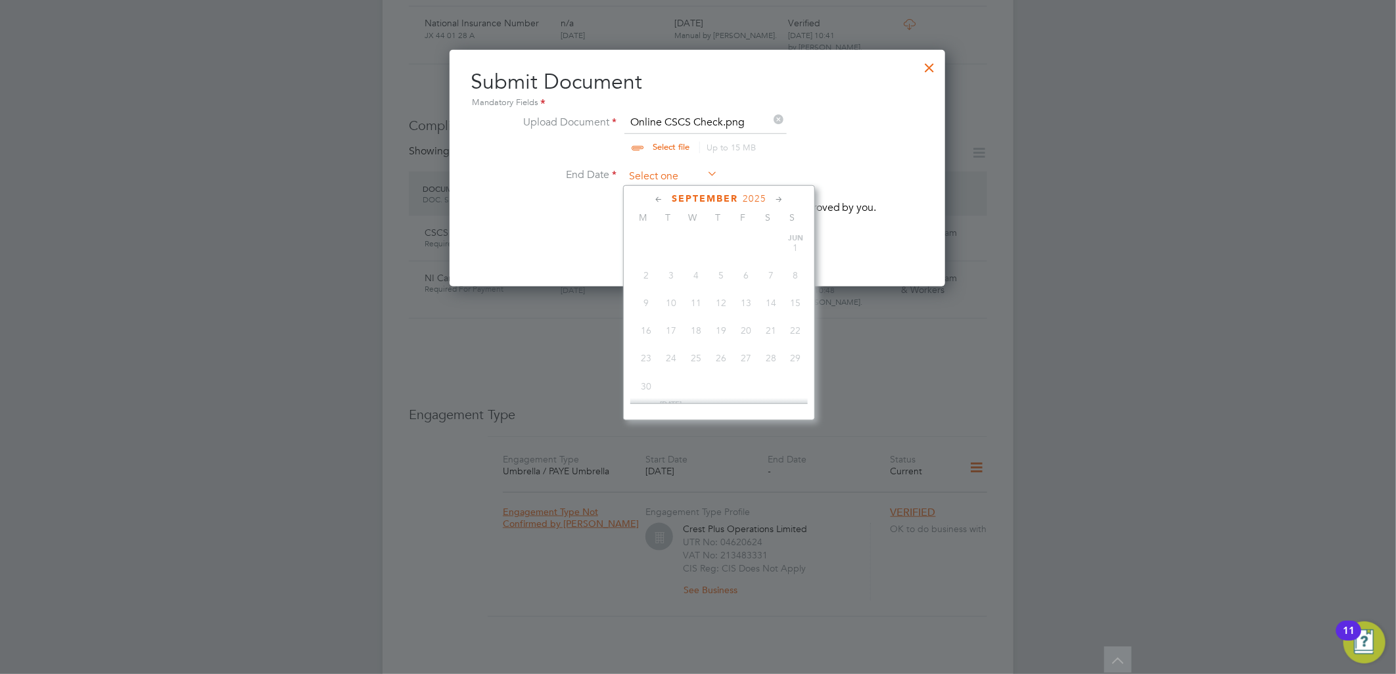
click at [693, 181] on input at bounding box center [670, 177] width 93 height 20
click at [693, 197] on span "2025" at bounding box center [755, 198] width 24 height 11
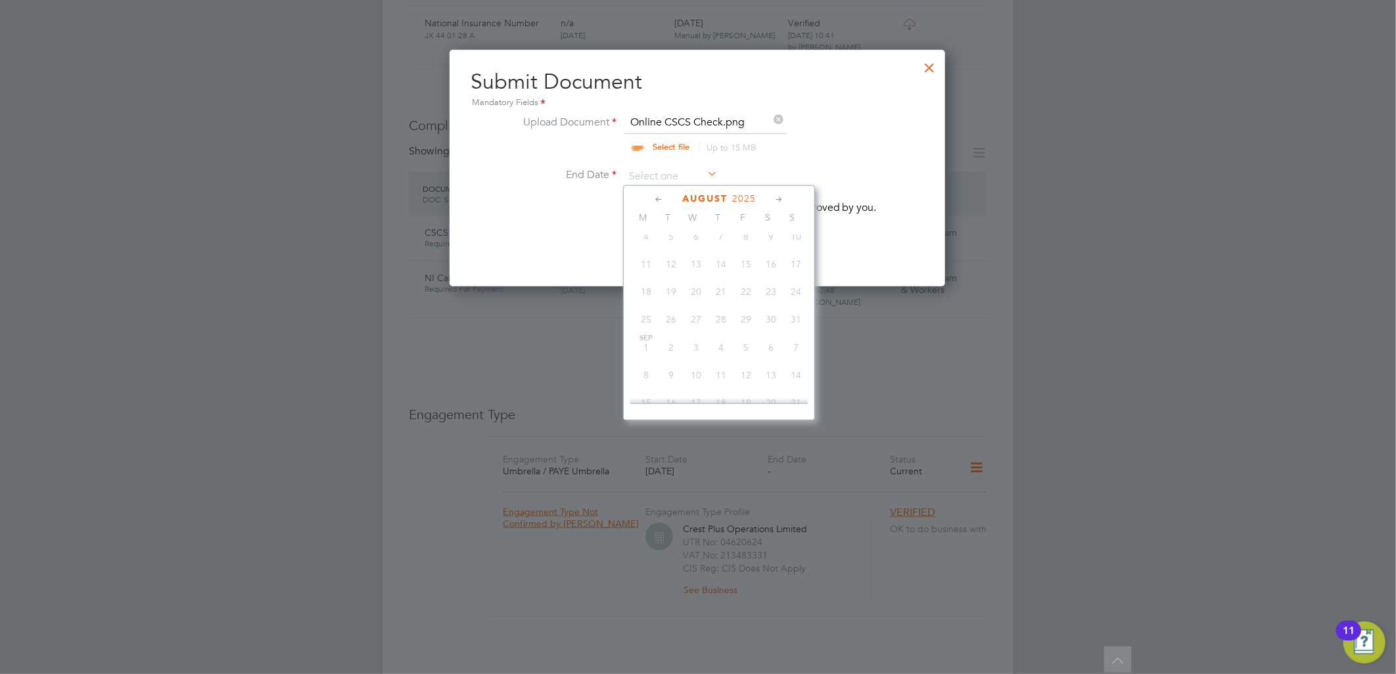
click at [693, 197] on span "2025" at bounding box center [744, 198] width 24 height 11
click at [693, 327] on span "2030" at bounding box center [771, 319] width 25 height 25
click at [693, 323] on span "18" at bounding box center [721, 314] width 25 height 25
type input "18 Jul 2030"
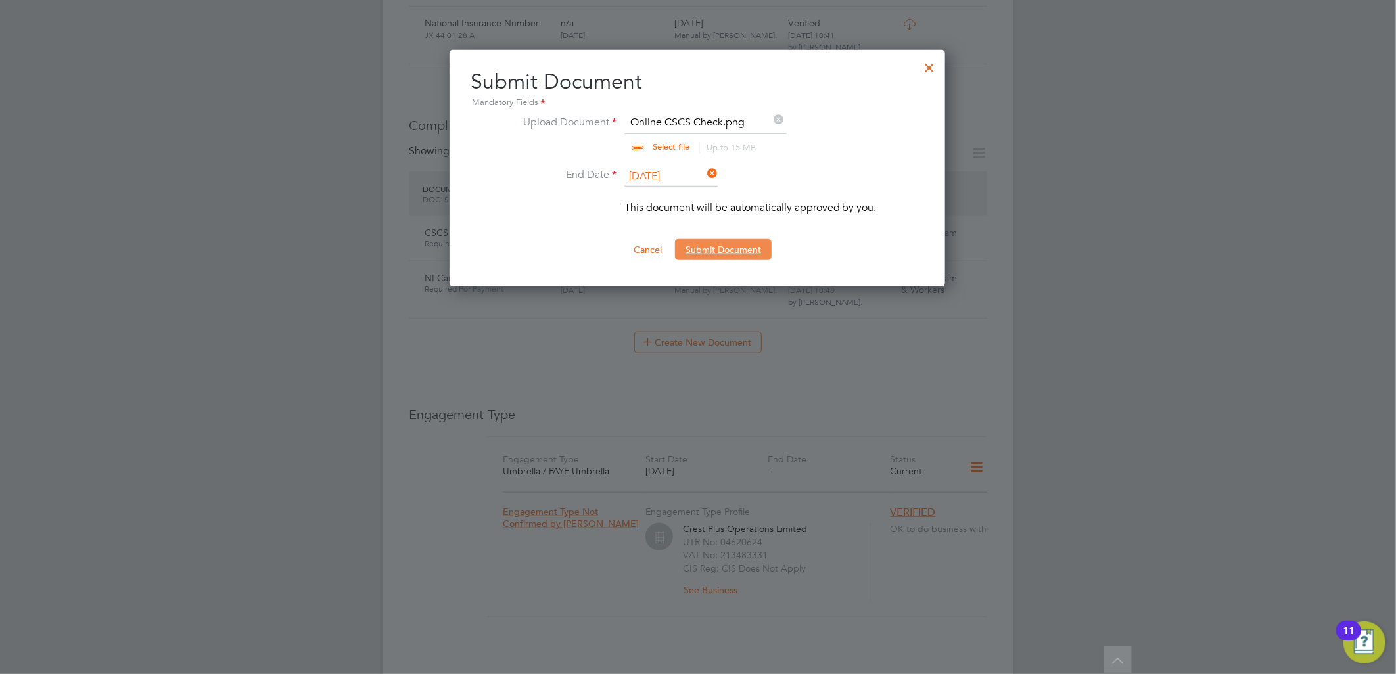
click at [693, 257] on button "Submit Document" at bounding box center [723, 249] width 97 height 21
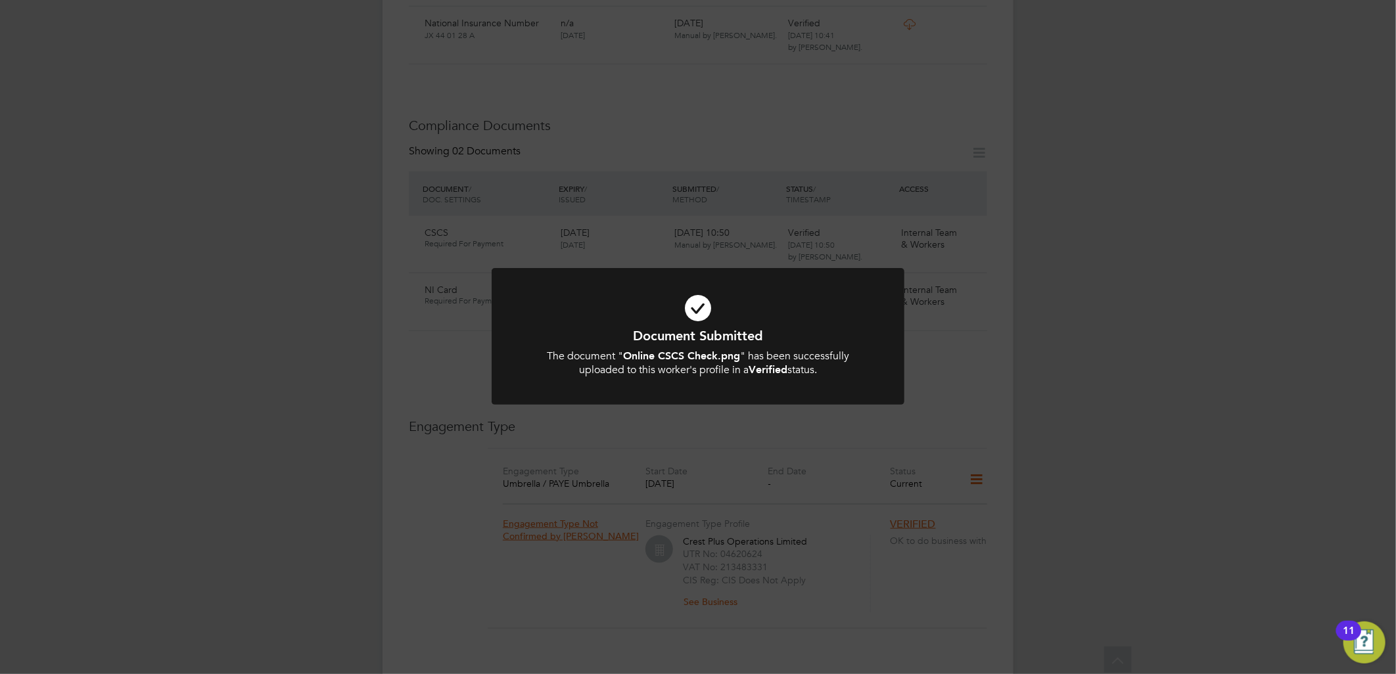
click at [693, 165] on div "Document Submitted The document " Online CSCS Check.png " has been successfully…" at bounding box center [698, 337] width 1396 height 674
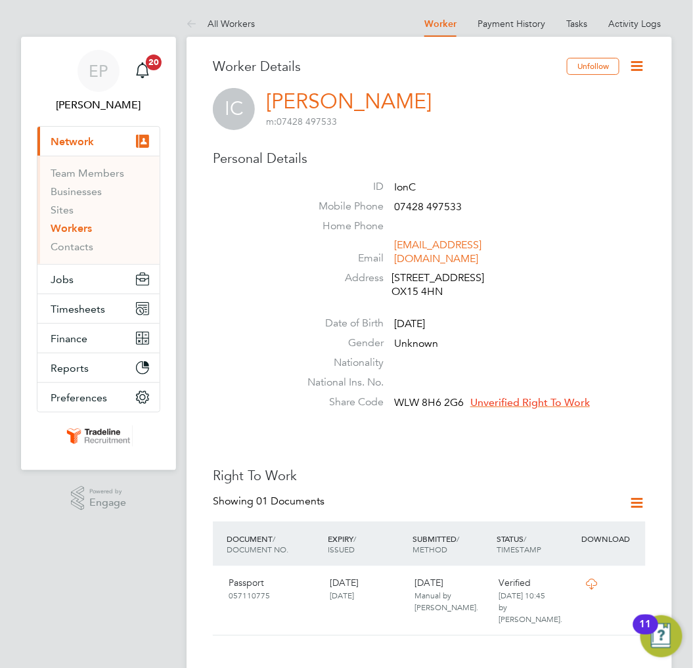
click at [567, 396] on span "Unverified Right To Work" at bounding box center [531, 402] width 120 height 13
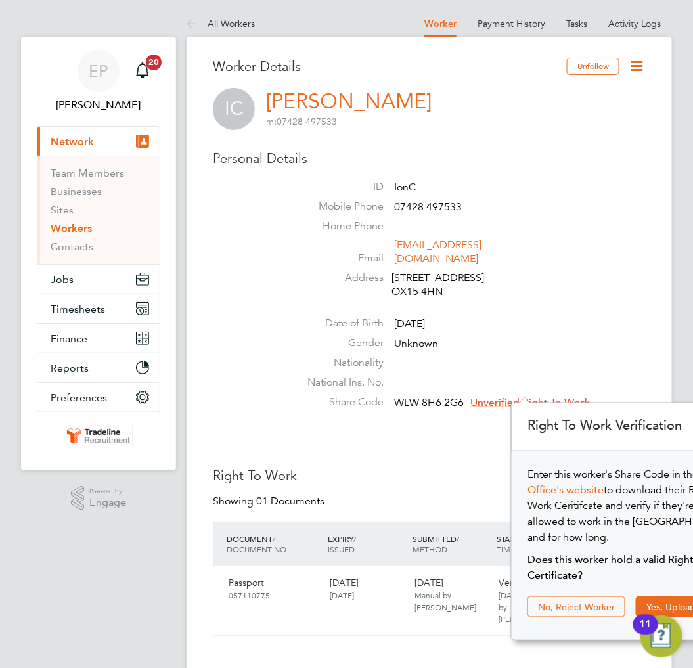
scroll to position [13, 120]
click at [542, 337] on li "Gender Unknown" at bounding box center [469, 347] width 354 height 20
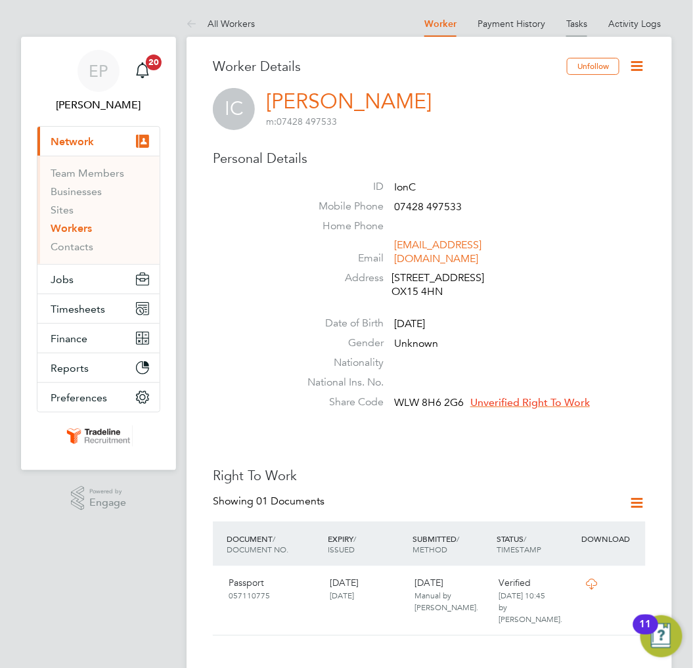
drag, startPoint x: 644, startPoint y: 62, endPoint x: 583, endPoint y: 33, distance: 67.9
click at [644, 62] on icon at bounding box center [638, 66] width 16 height 16
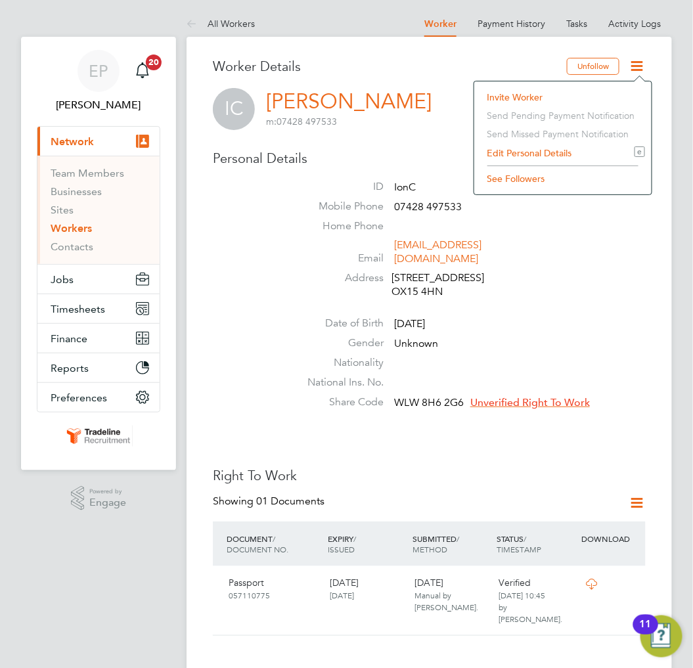
click at [507, 89] on li "Invite Worker" at bounding box center [563, 97] width 164 height 18
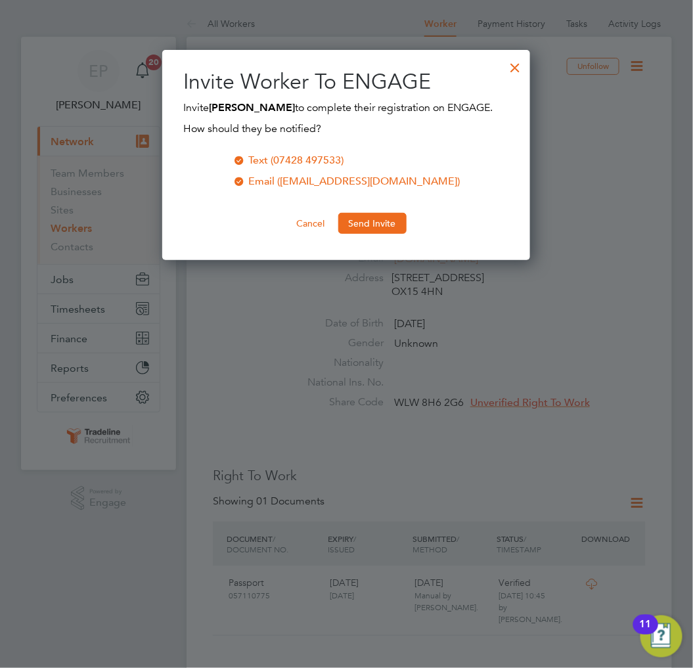
scroll to position [211, 369]
click at [511, 67] on div at bounding box center [516, 65] width 24 height 24
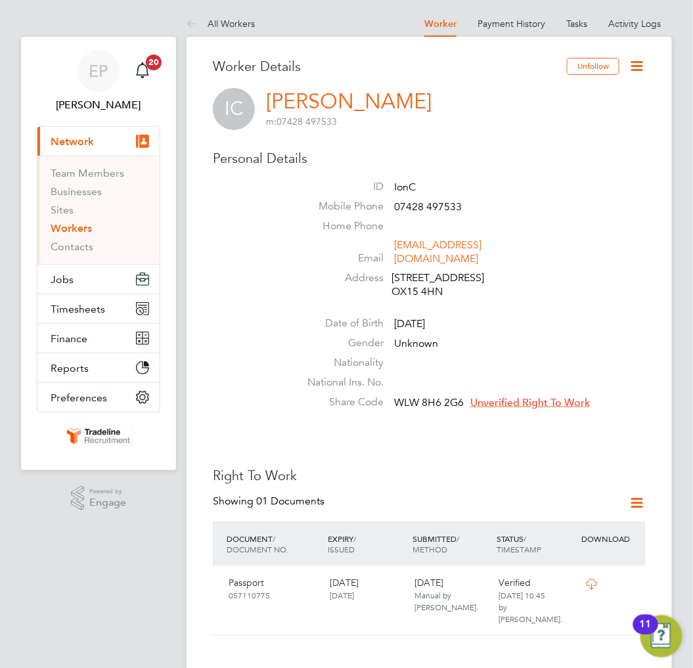
click at [640, 64] on icon at bounding box center [638, 66] width 16 height 16
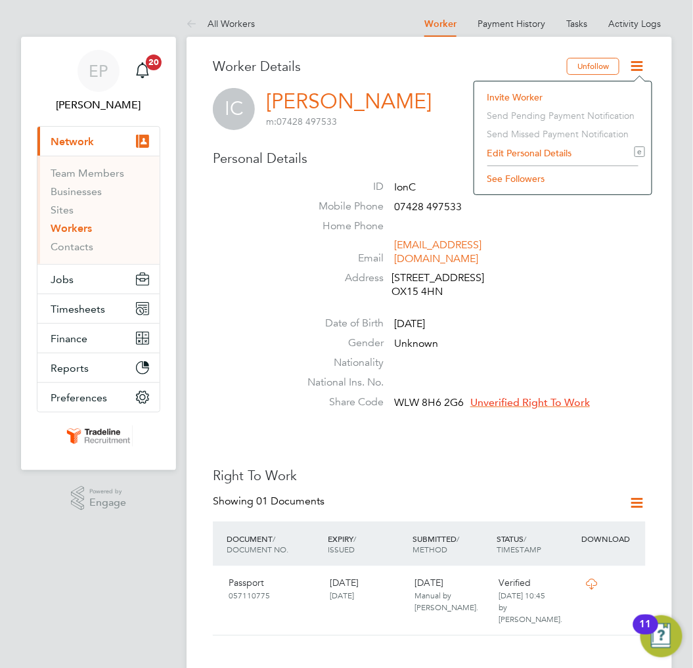
click at [544, 152] on li "Edit Personal Details e" at bounding box center [563, 153] width 164 height 18
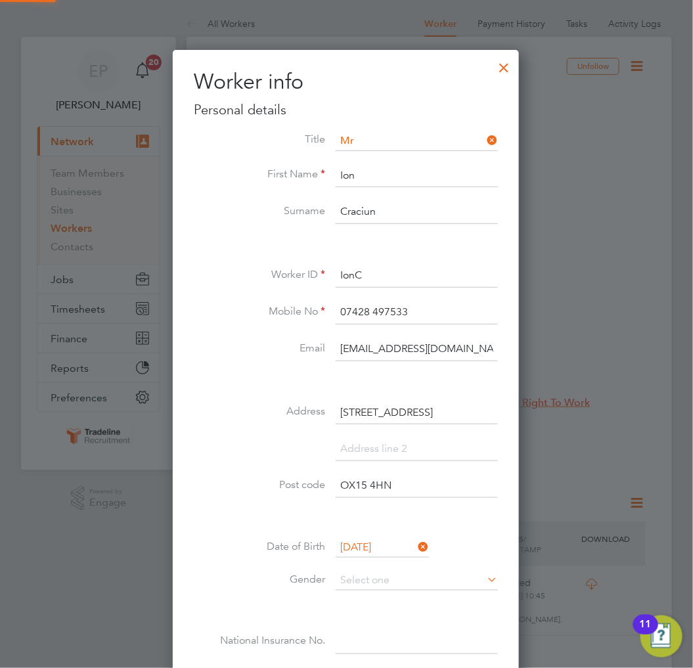
scroll to position [741, 346]
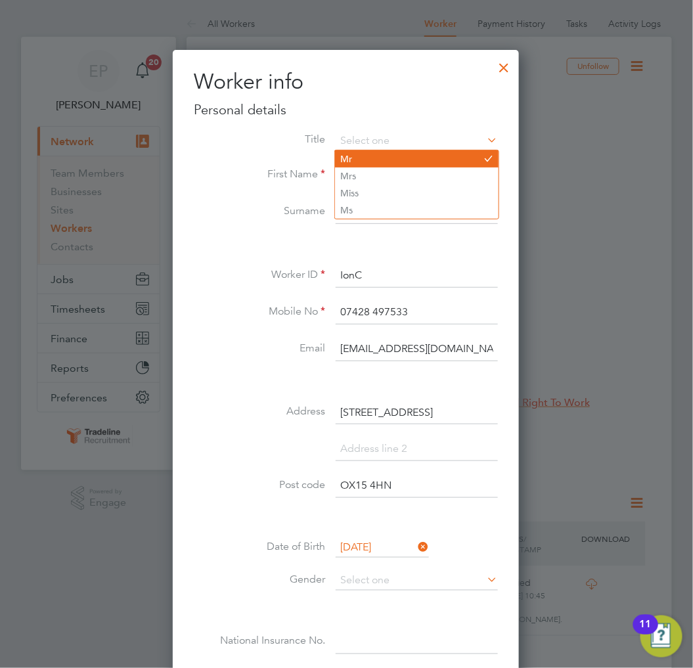
click at [396, 153] on li "Mr" at bounding box center [417, 159] width 164 height 17
type input "Mr"
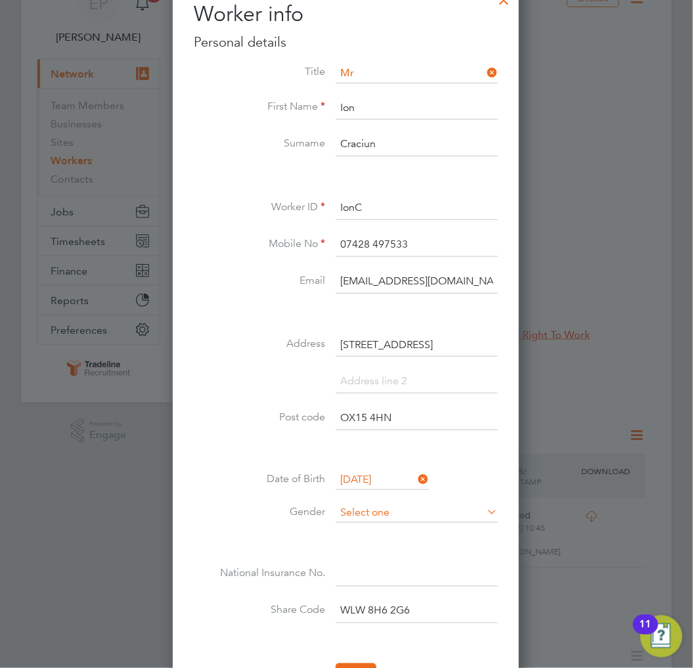
scroll to position [146, 0]
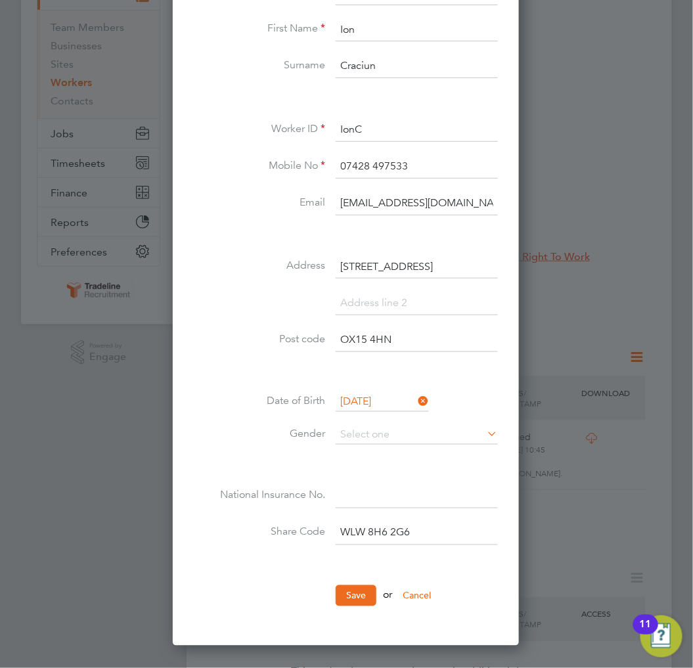
paste input "SR484395D"
type input "SR 48 43 95 D"
click at [363, 594] on button "Save" at bounding box center [356, 596] width 41 height 21
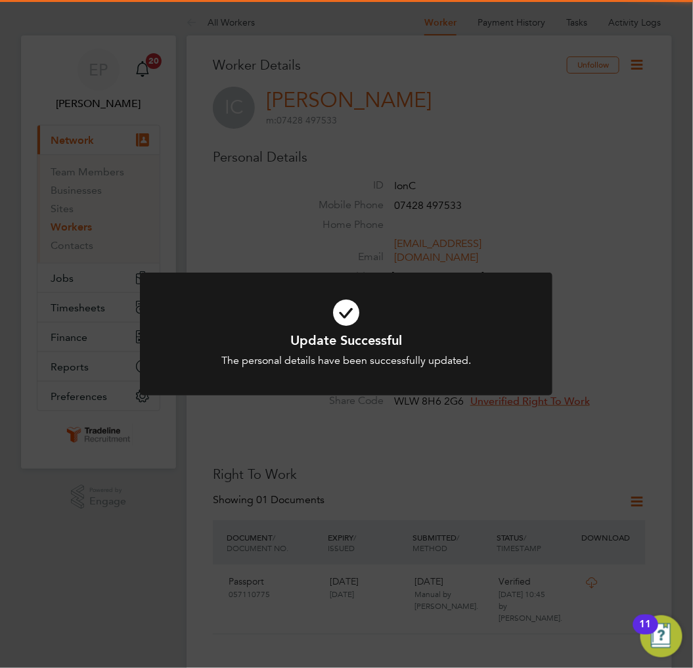
scroll to position [0, 0]
click at [541, 456] on div "Update Successful The personal details have been successfully updated. Cancel O…" at bounding box center [346, 334] width 693 height 668
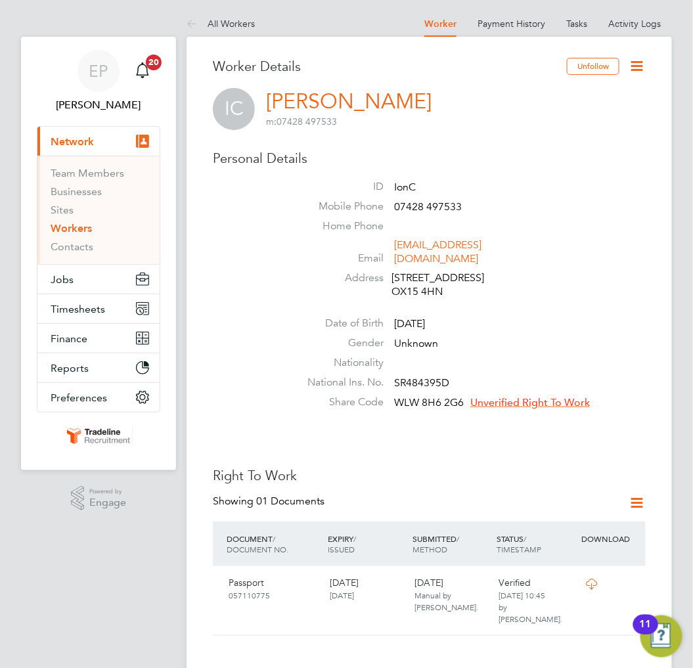
click at [521, 120] on div "IC Ion Craciun m: 07428 497533" at bounding box center [429, 109] width 433 height 42
click at [569, 396] on span "Unverified Right To Work" at bounding box center [531, 402] width 120 height 13
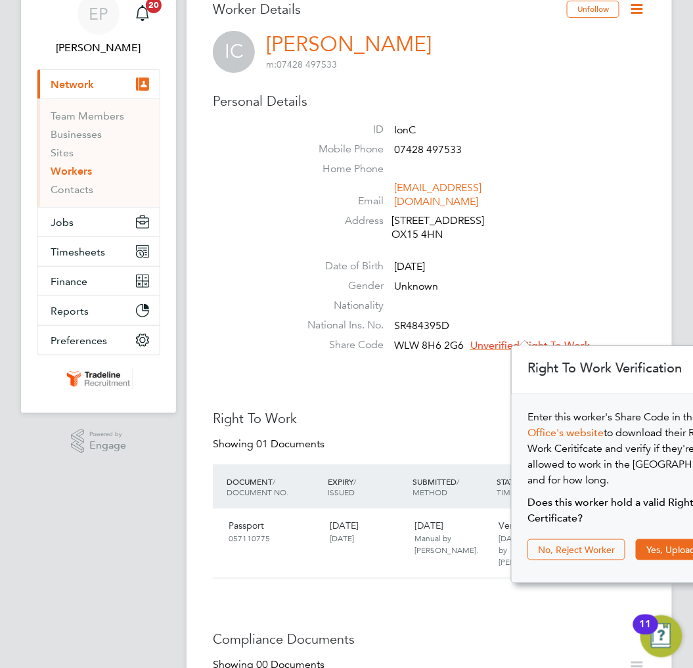
scroll to position [146, 0]
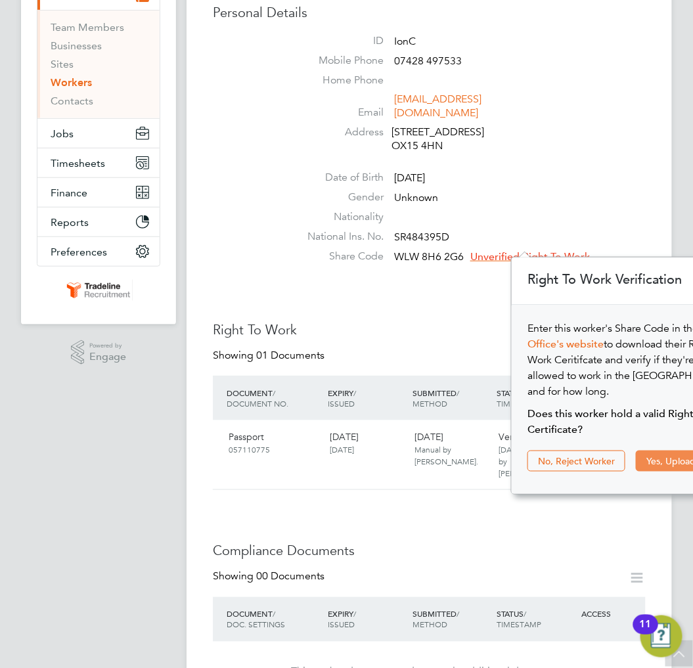
click at [661, 451] on button "Yes, Upload Certificate" at bounding box center [694, 461] width 116 height 21
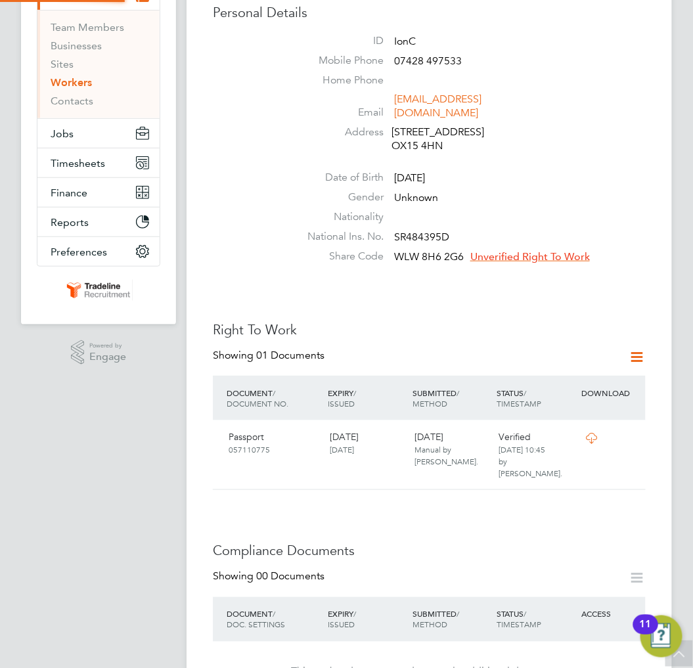
scroll to position [58, 198]
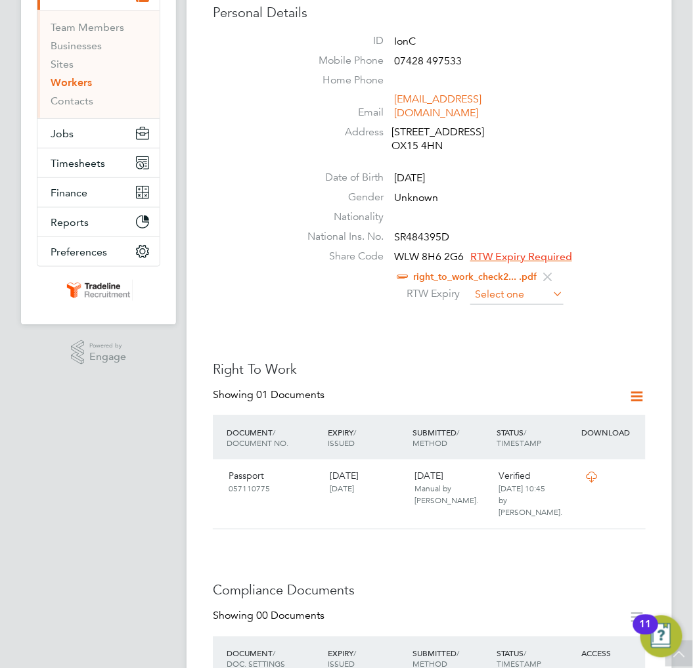
click at [511, 285] on input at bounding box center [517, 295] width 93 height 20
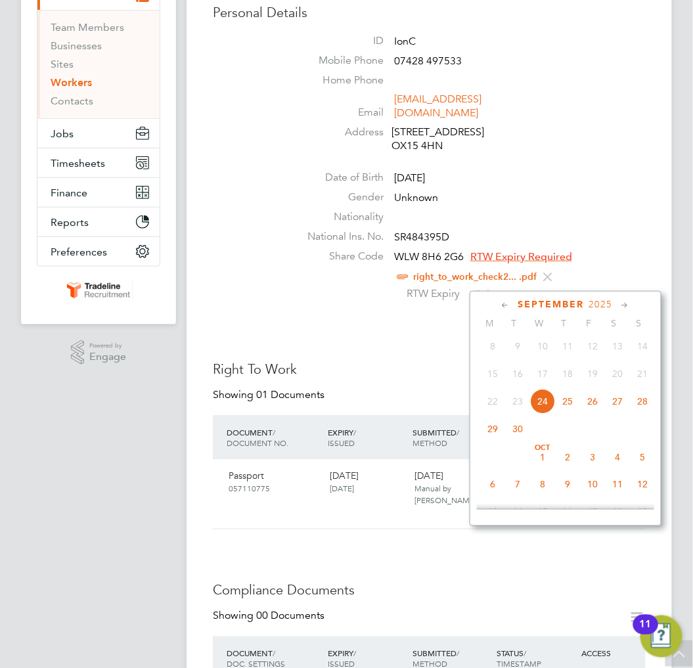
click at [606, 301] on span "2025" at bounding box center [602, 304] width 24 height 11
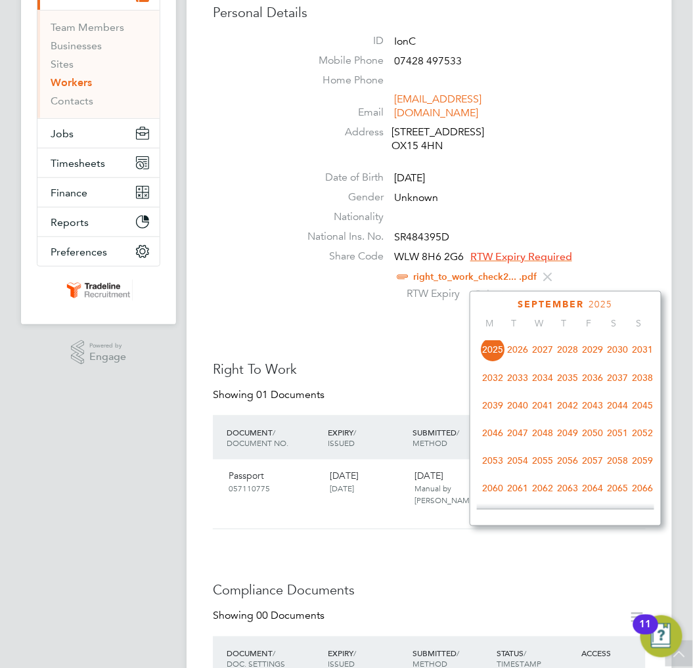
scroll to position [636, 0]
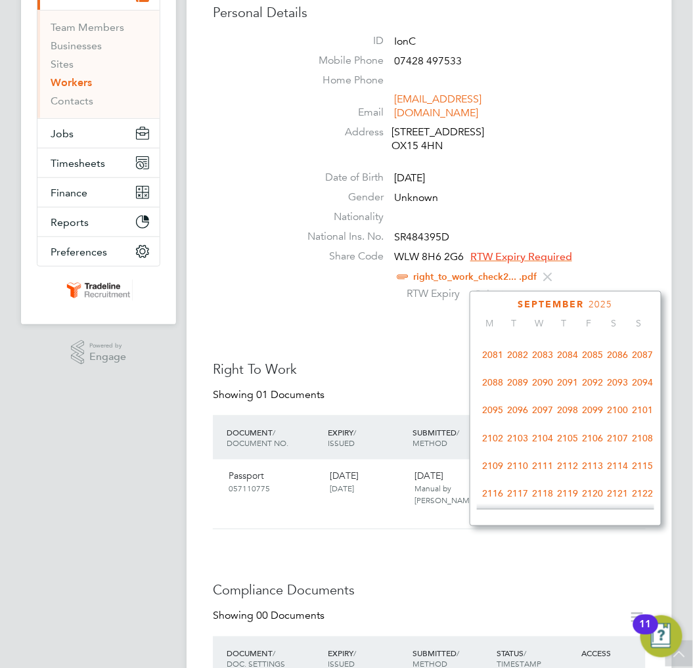
click at [608, 303] on span "2025" at bounding box center [602, 304] width 24 height 11
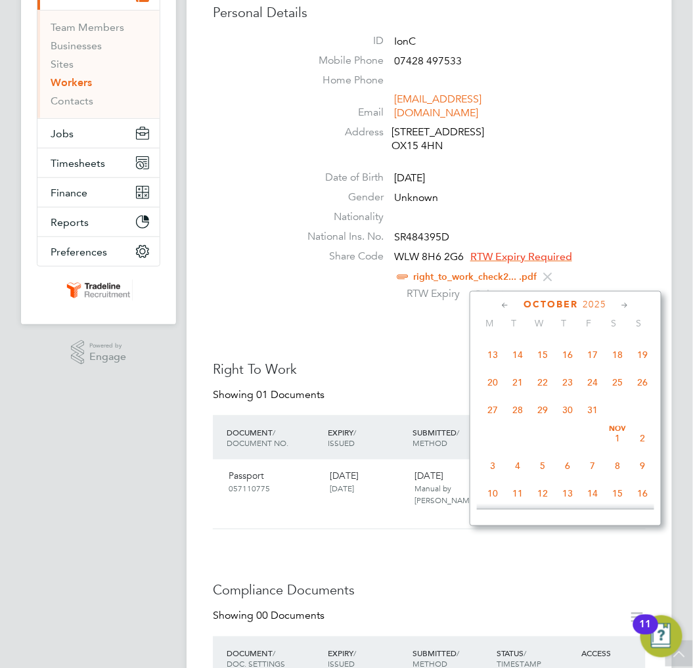
click at [601, 304] on span "2025" at bounding box center [596, 304] width 24 height 11
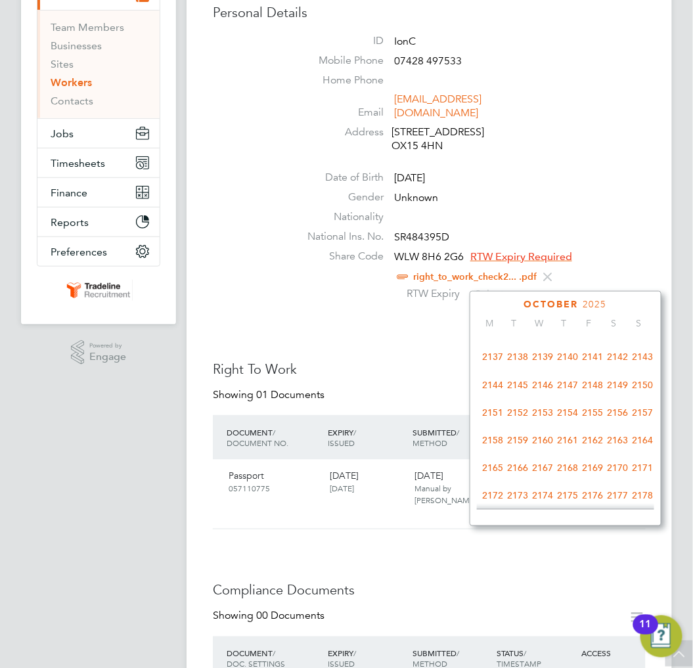
scroll to position [782, 0]
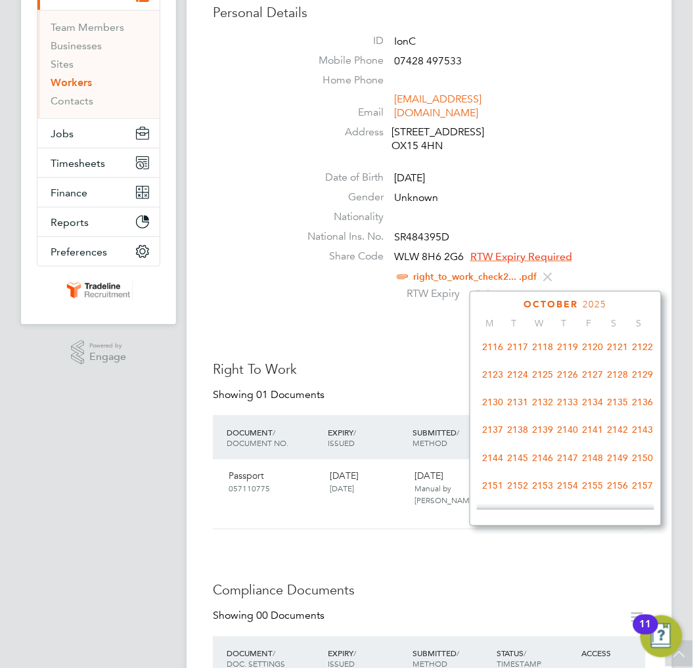
click at [546, 383] on span "2125" at bounding box center [542, 375] width 25 height 25
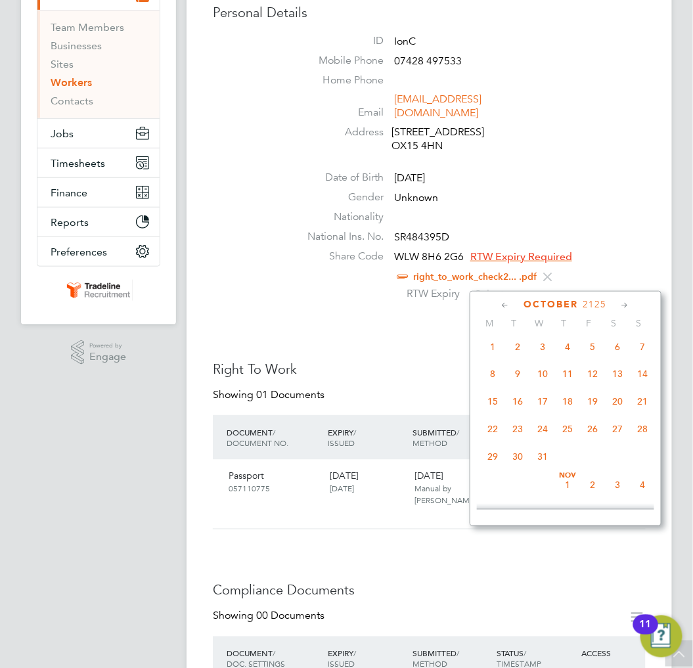
scroll to position [563, 0]
click at [496, 350] on span "24" at bounding box center [492, 345] width 25 height 25
type input "24 Sep 2125"
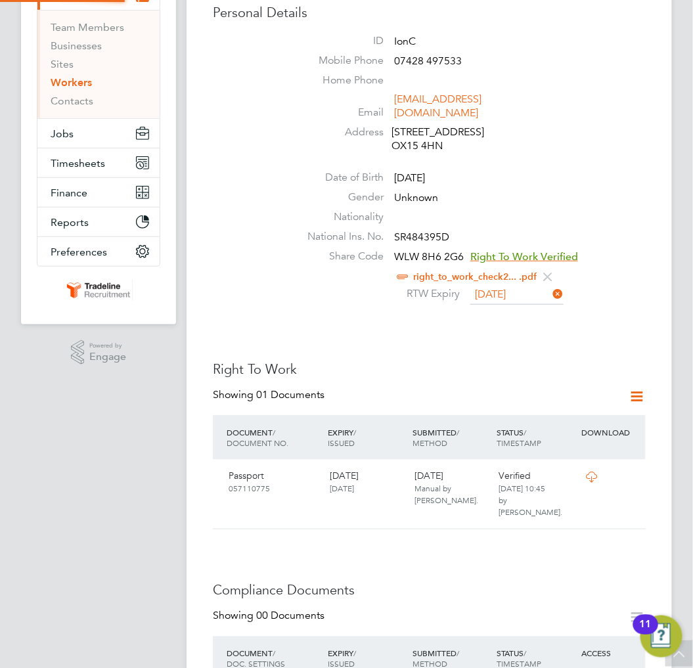
scroll to position [13, 107]
click at [480, 331] on div "Worker Details Unfollow IC Ion Craciun m: 07428 497533 Personal Details ID IonC…" at bounding box center [429, 638] width 433 height 1453
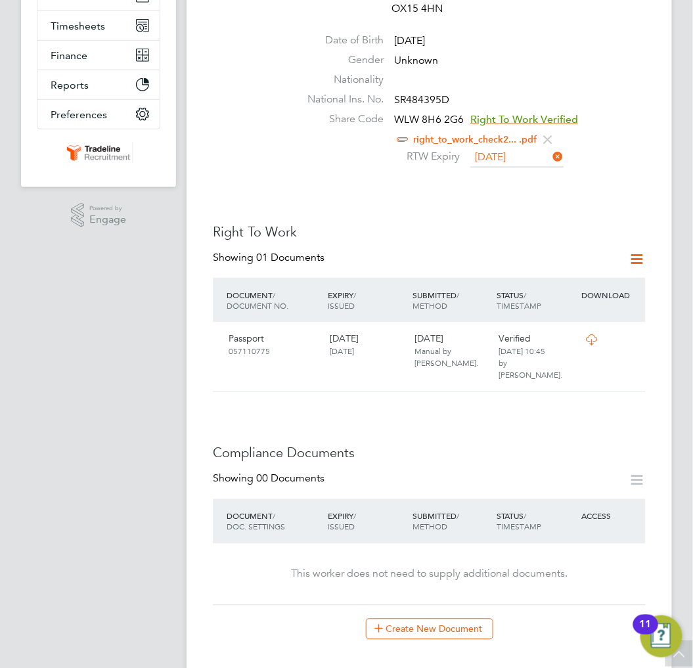
scroll to position [292, 0]
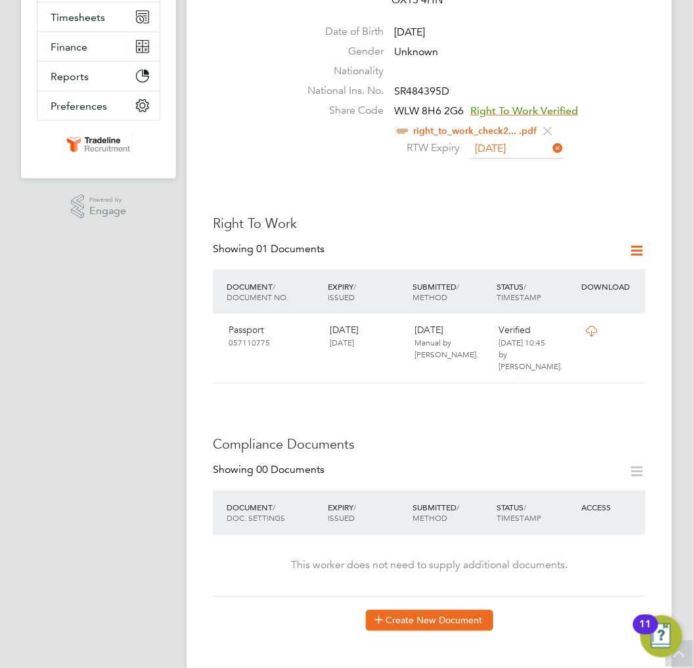
click at [463, 611] on button "Create New Document" at bounding box center [430, 621] width 128 height 21
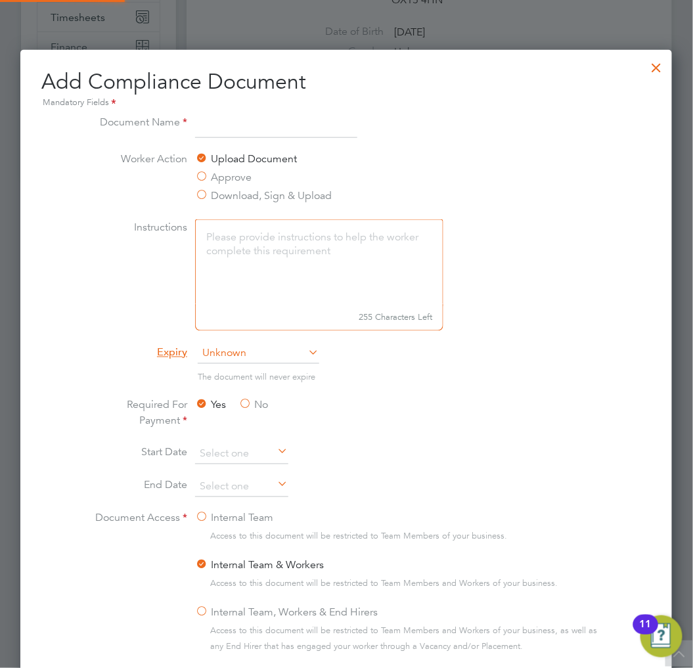
scroll to position [688, 653]
type input "RTW PDF"
click at [279, 345] on span "Unknown" at bounding box center [259, 354] width 122 height 20
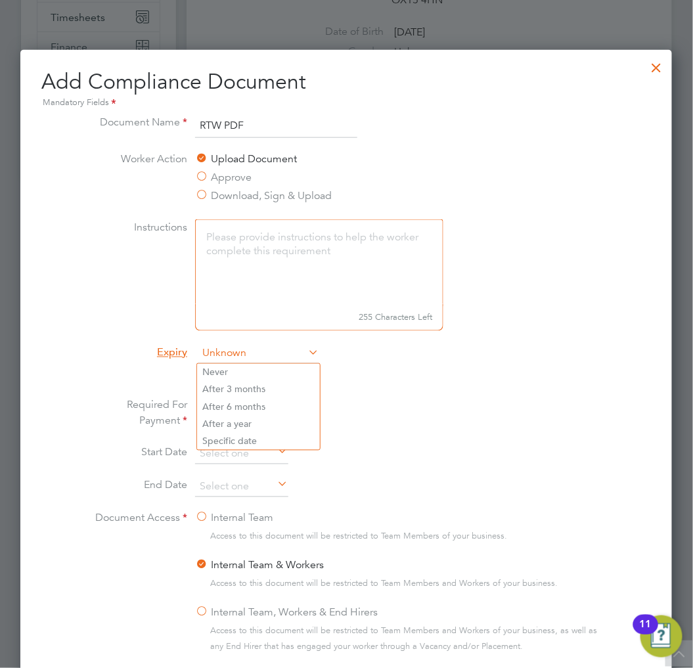
click at [260, 360] on span "Unknown" at bounding box center [259, 354] width 122 height 20
click at [273, 365] on li "Never" at bounding box center [258, 372] width 123 height 17
click at [423, 384] on li "The document will never expire" at bounding box center [346, 384] width 515 height 27
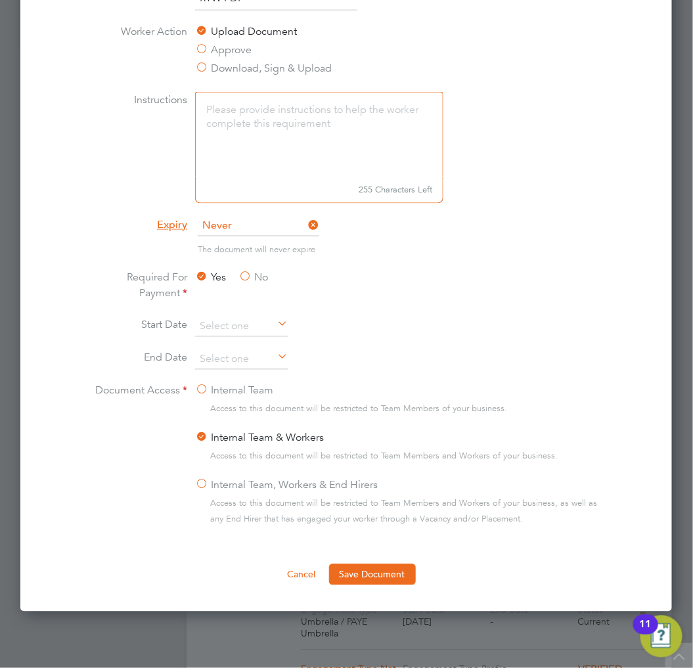
scroll to position [657, 0]
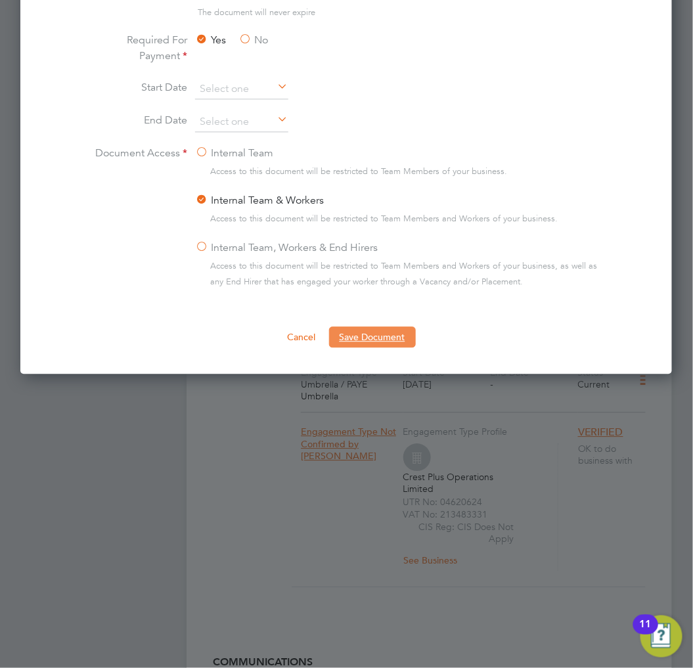
click at [396, 337] on button "Save Document" at bounding box center [372, 337] width 87 height 21
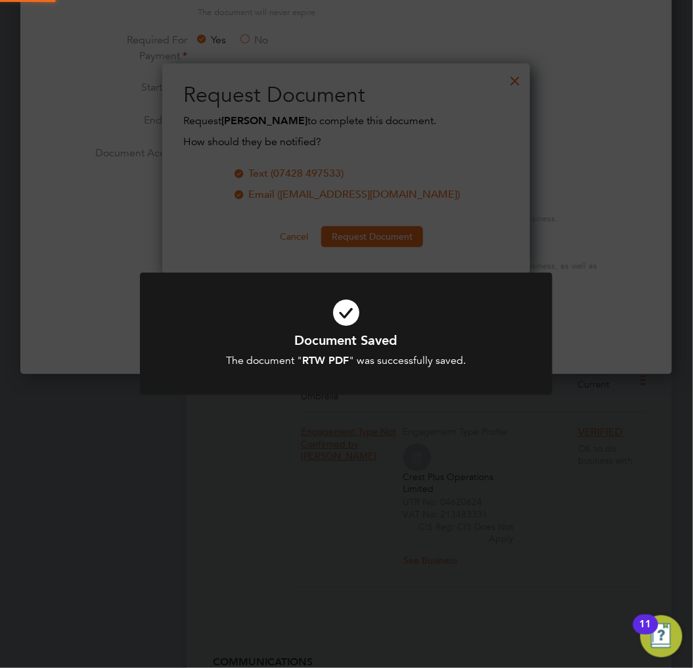
scroll to position [211, 369]
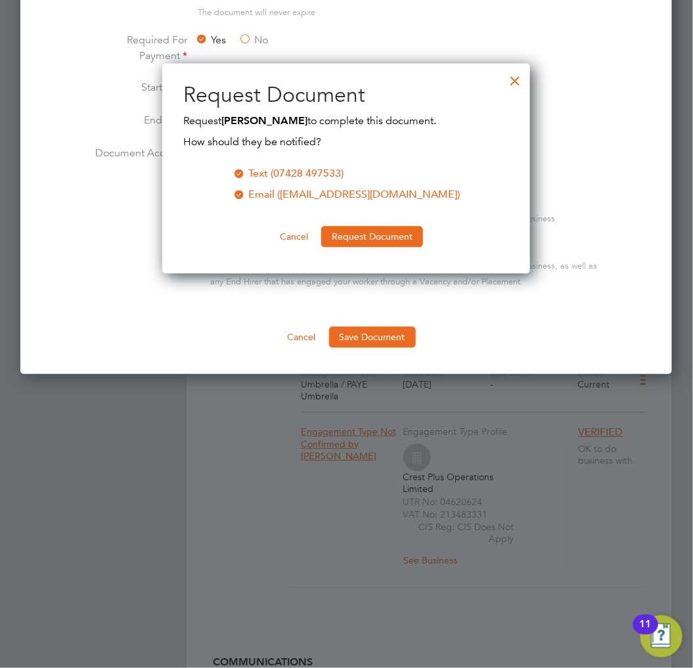
click at [518, 75] on div at bounding box center [516, 78] width 24 height 24
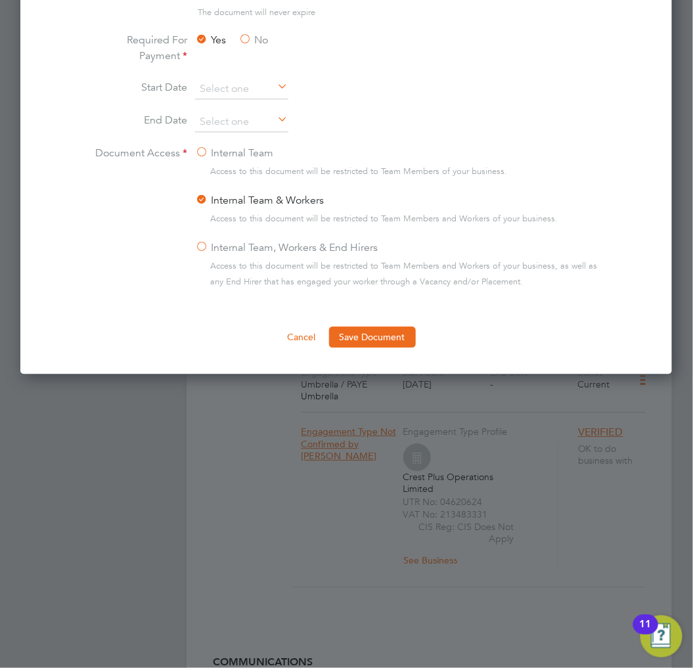
scroll to position [219, 0]
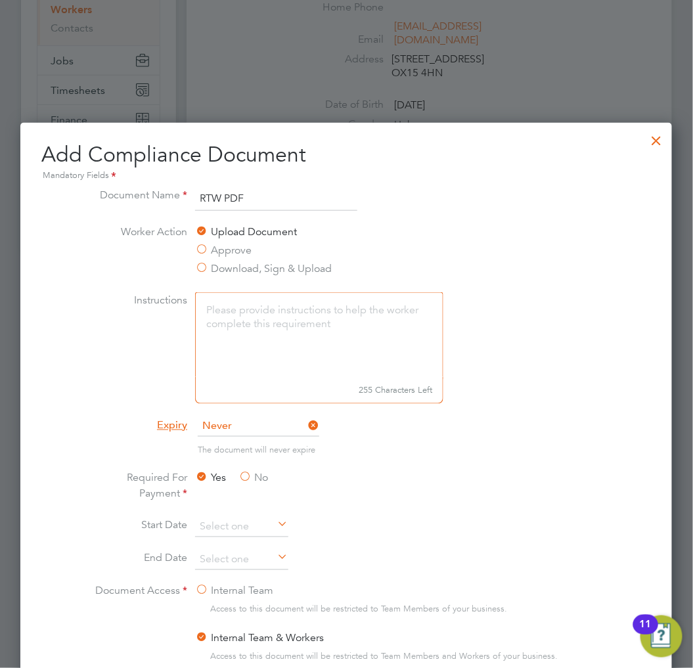
click at [653, 139] on div at bounding box center [657, 138] width 24 height 24
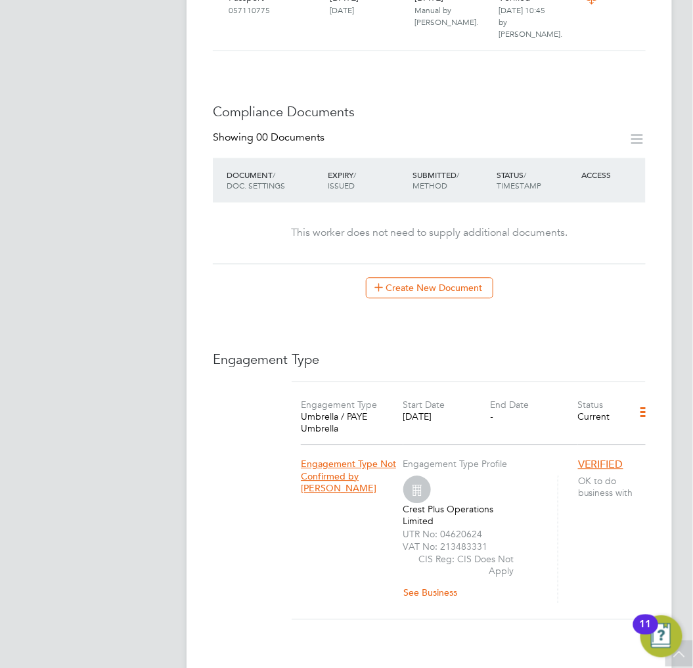
scroll to position [511, 0]
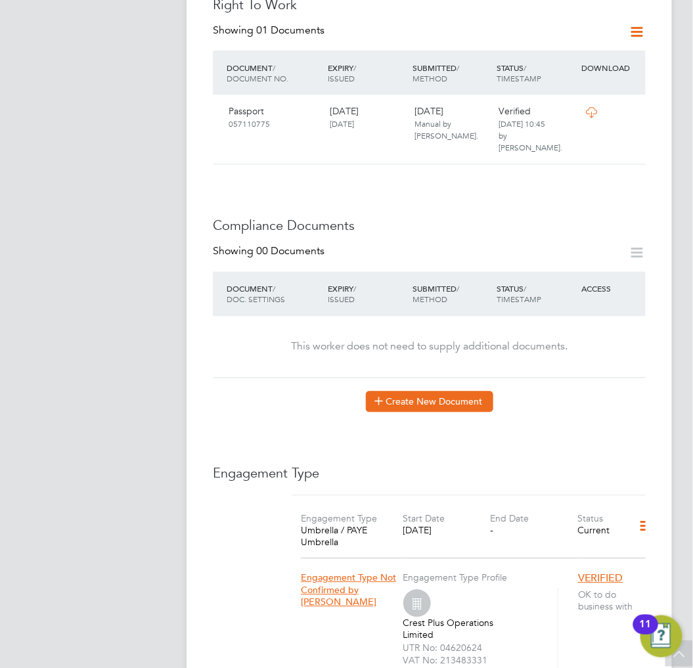
click at [445, 392] on button "Create New Document" at bounding box center [430, 402] width 128 height 21
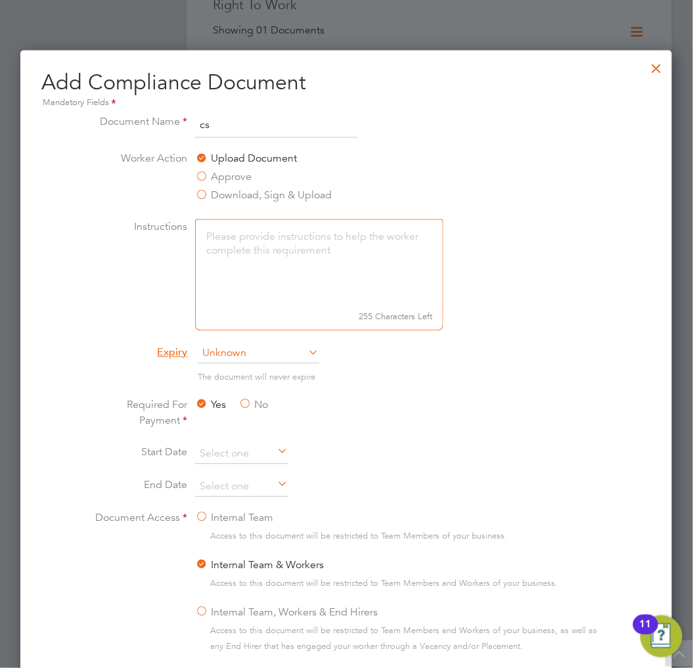
type input "CSCS"
click at [256, 349] on span "Unknown" at bounding box center [259, 354] width 122 height 20
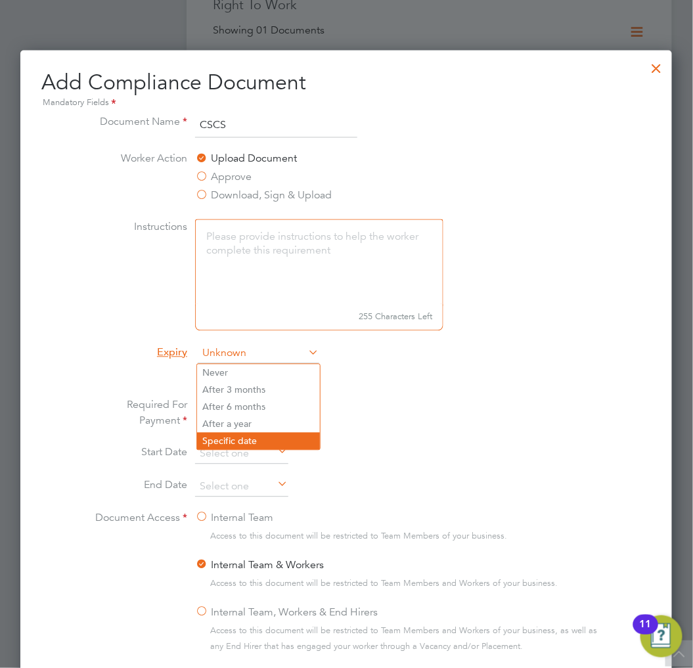
click at [246, 436] on li "Specific date" at bounding box center [258, 441] width 123 height 17
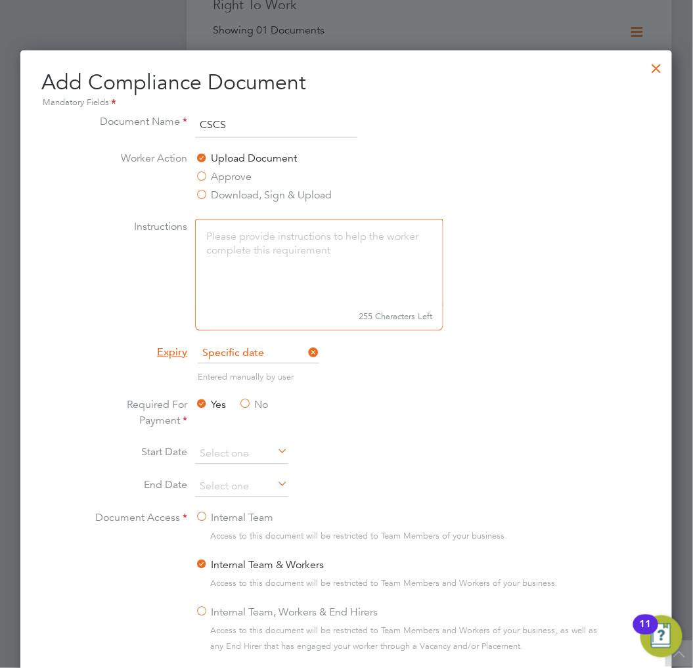
click at [441, 425] on li "Required For Payment Yes No" at bounding box center [346, 421] width 515 height 47
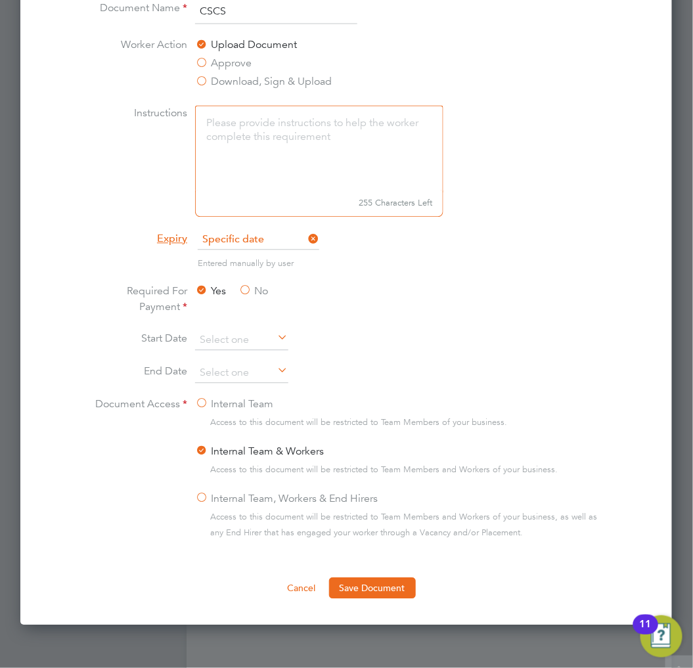
scroll to position [803, 0]
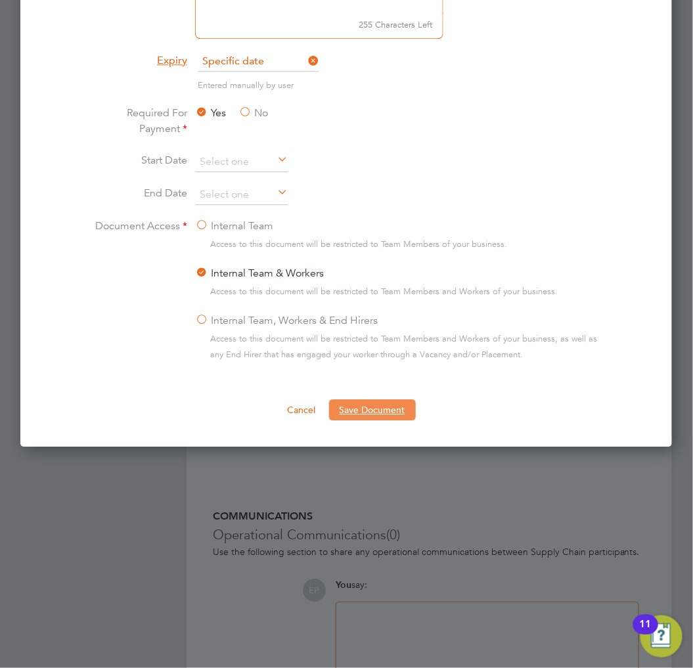
click at [385, 408] on button "Save Document" at bounding box center [372, 410] width 87 height 21
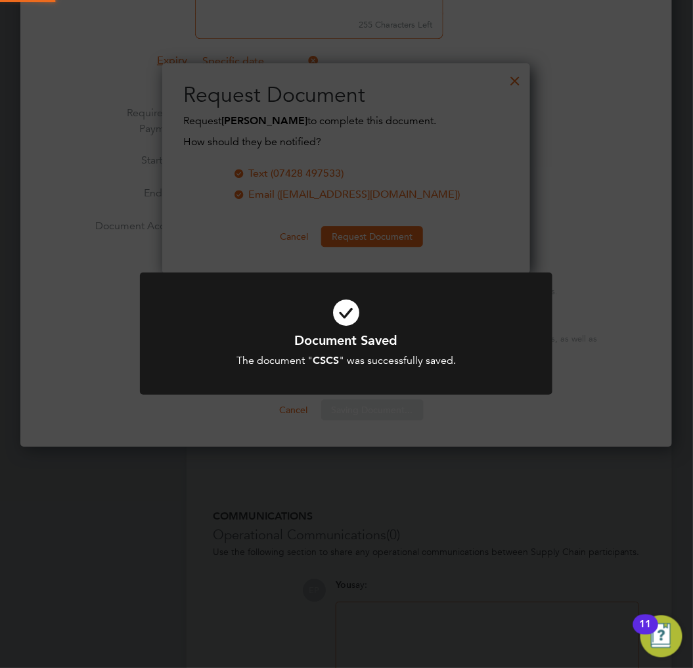
scroll to position [211, 369]
click at [383, 299] on icon at bounding box center [347, 312] width 342 height 51
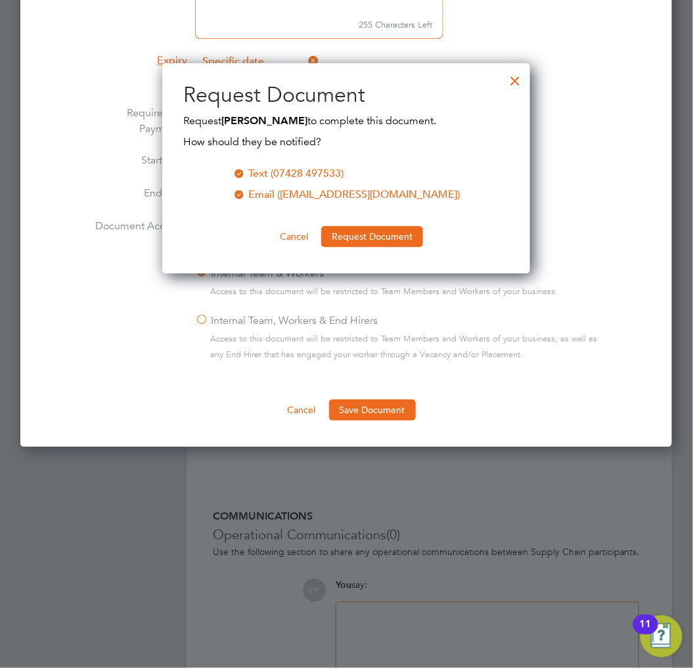
click at [509, 79] on div at bounding box center [516, 78] width 24 height 24
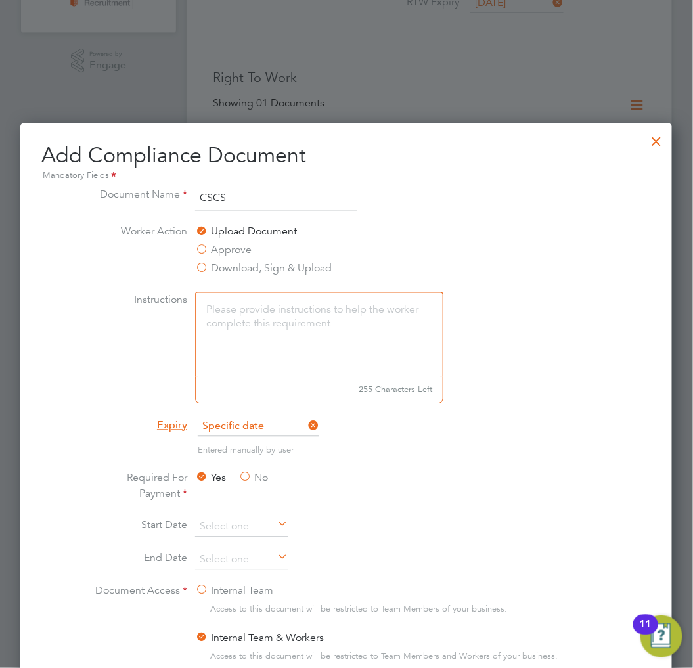
click at [657, 138] on div at bounding box center [657, 138] width 24 height 24
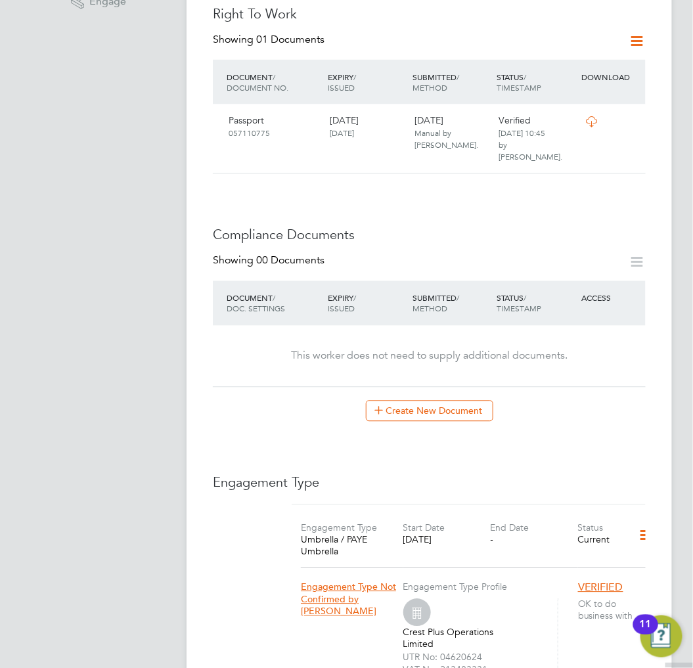
scroll to position [511, 0]
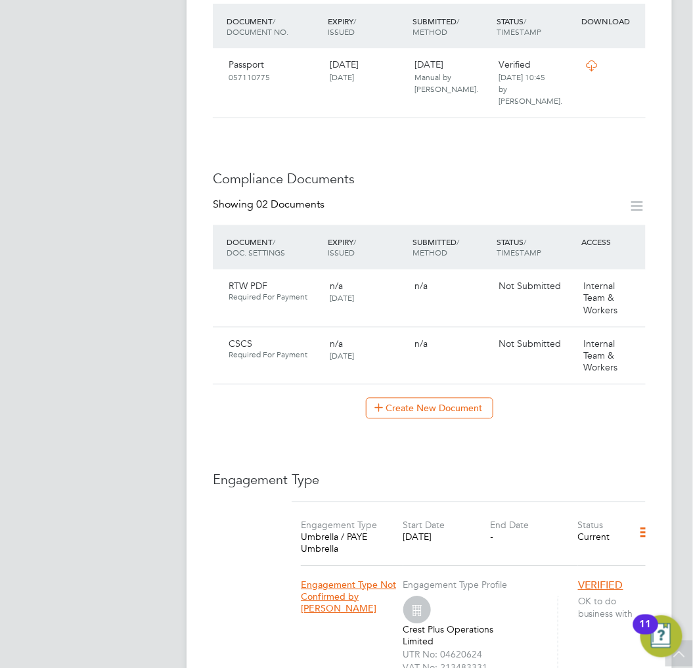
scroll to position [584, 0]
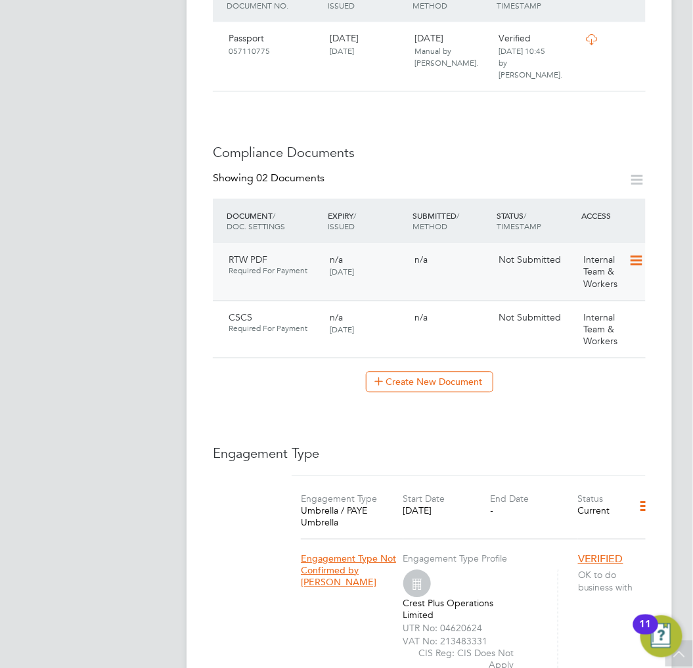
click at [630, 254] on icon at bounding box center [635, 262] width 13 height 16
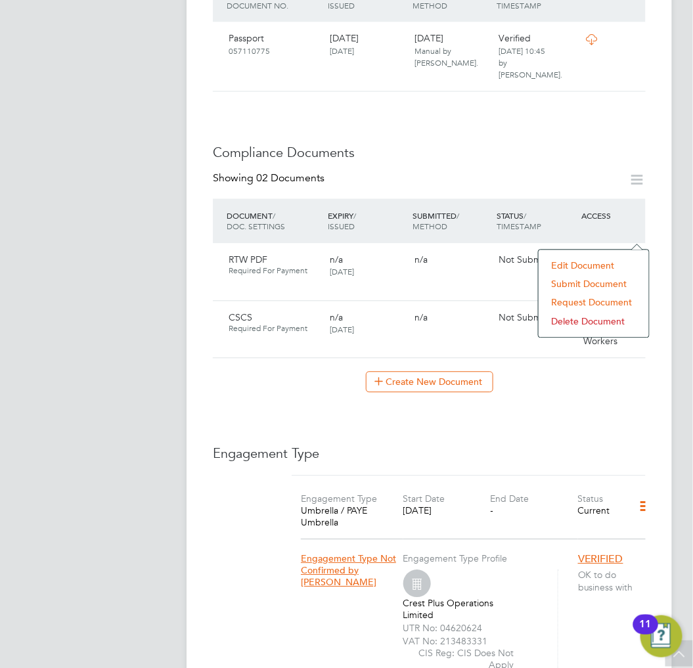
click at [583, 285] on li "Submit Document" at bounding box center [594, 284] width 97 height 18
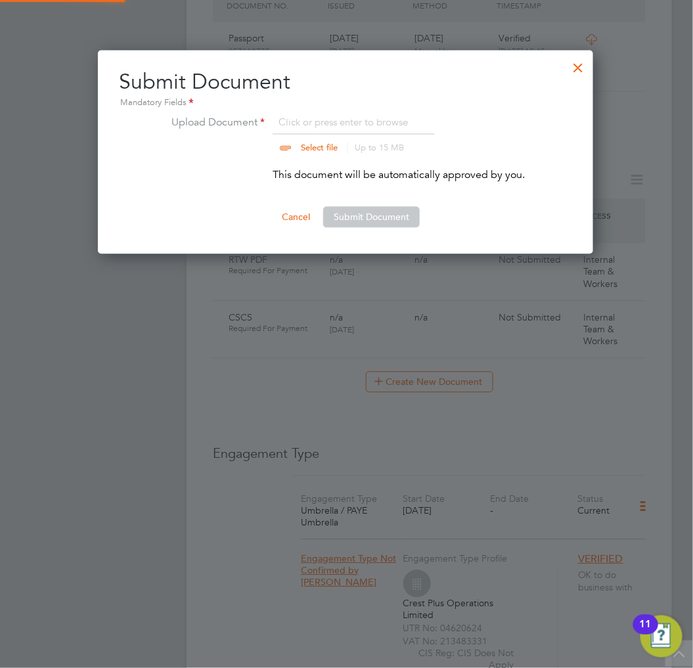
scroll to position [204, 497]
click at [333, 117] on input "file" at bounding box center [332, 134] width 206 height 39
type input "C:\fakepath\right_to_work_check20240112T134135.774.pdf"
click at [394, 217] on button "Submit Document" at bounding box center [371, 217] width 97 height 21
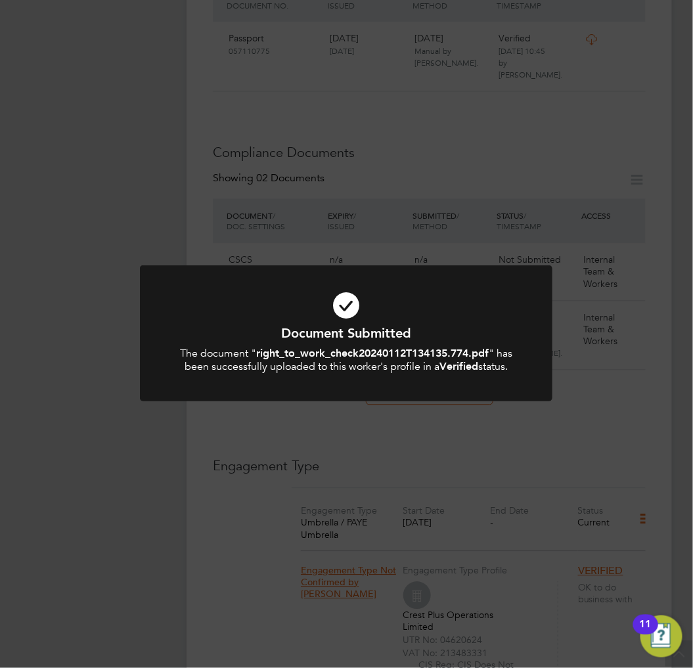
click at [470, 310] on icon at bounding box center [347, 305] width 342 height 51
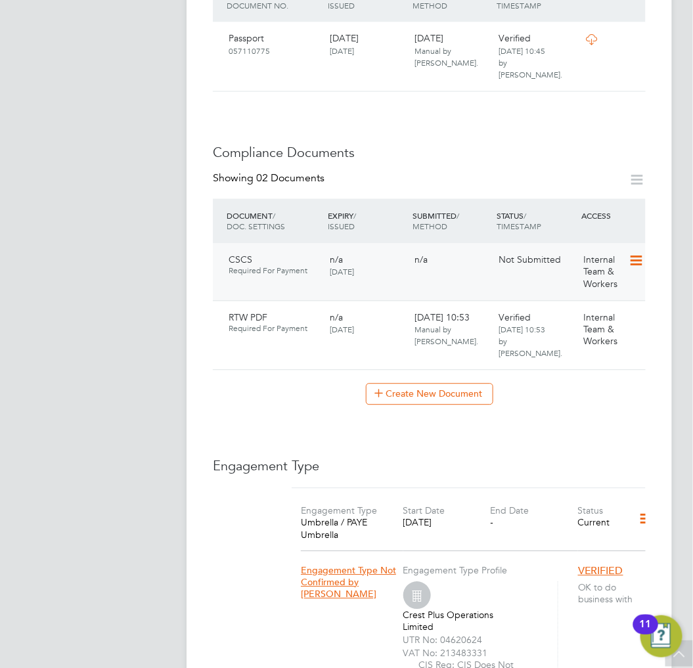
click at [642, 254] on icon at bounding box center [635, 262] width 13 height 16
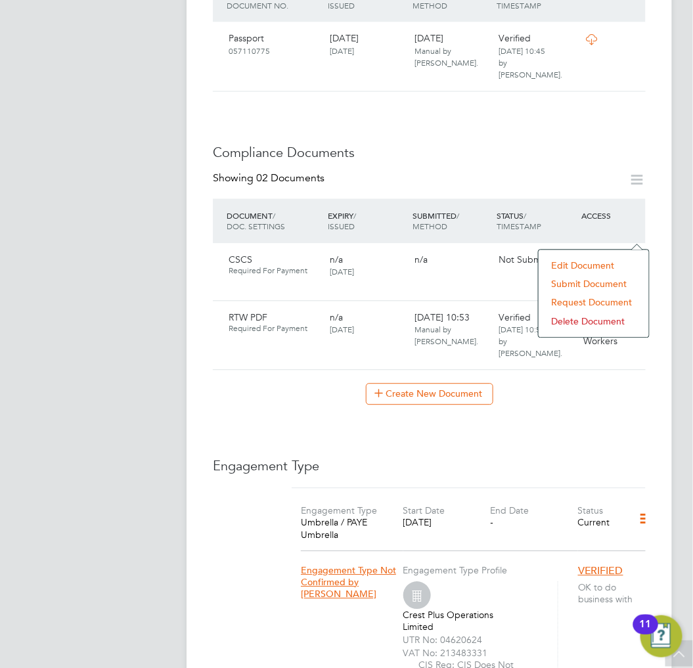
click at [590, 283] on li "Submit Document" at bounding box center [594, 284] width 97 height 18
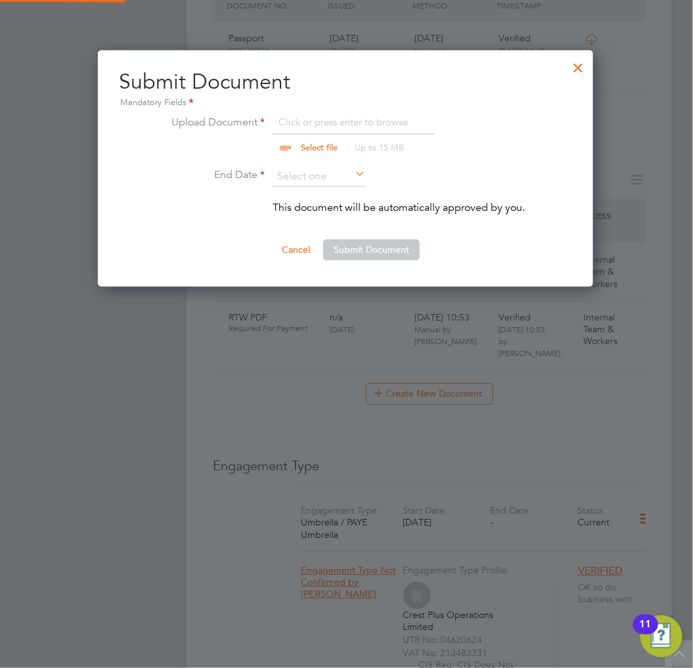
scroll to position [237, 497]
click at [394, 128] on input "file" at bounding box center [332, 134] width 206 height 39
type input "C:\fakepath\CSCS.jpg"
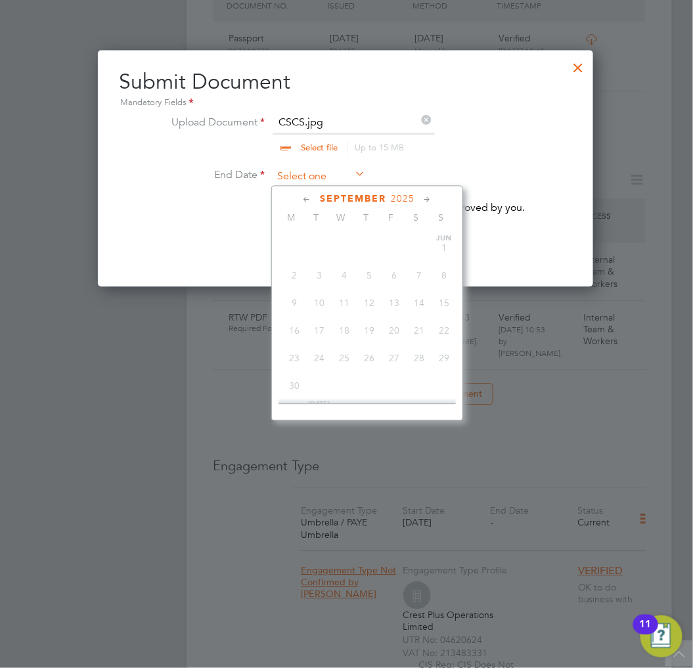
click at [342, 180] on input at bounding box center [319, 178] width 93 height 20
click at [400, 202] on span "2025" at bounding box center [403, 199] width 24 height 11
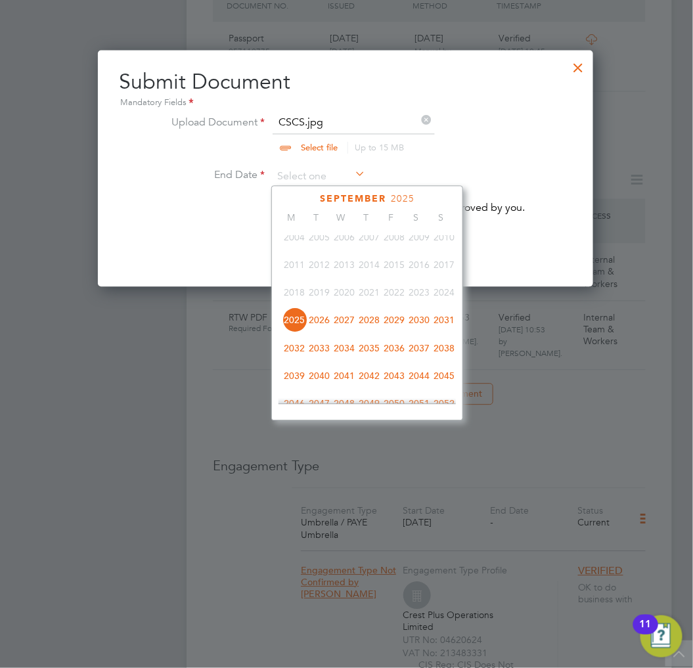
click at [375, 327] on span "2028" at bounding box center [369, 320] width 25 height 25
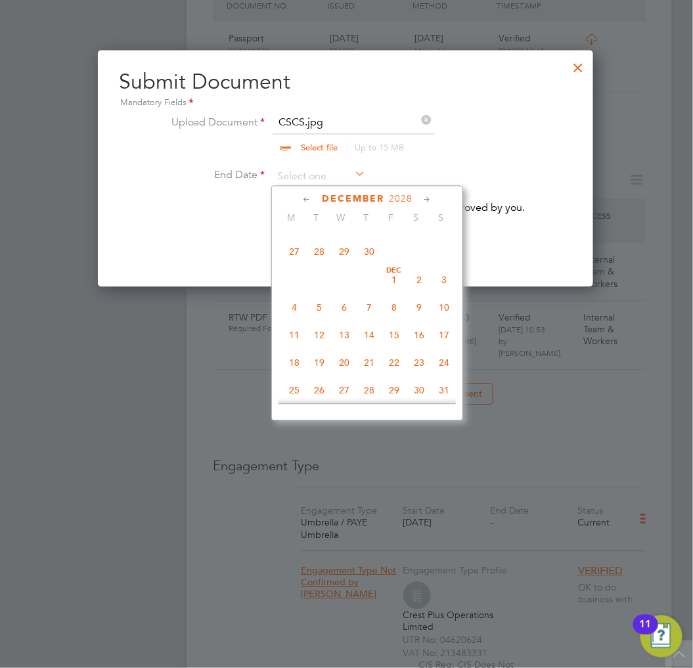
scroll to position [928, 0]
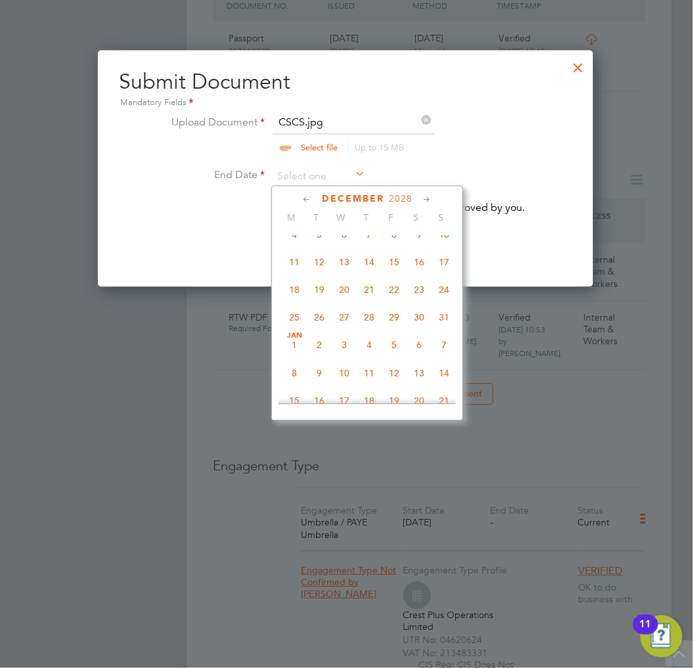
click at [320, 299] on span "19" at bounding box center [319, 290] width 25 height 25
type input "[DATE]"
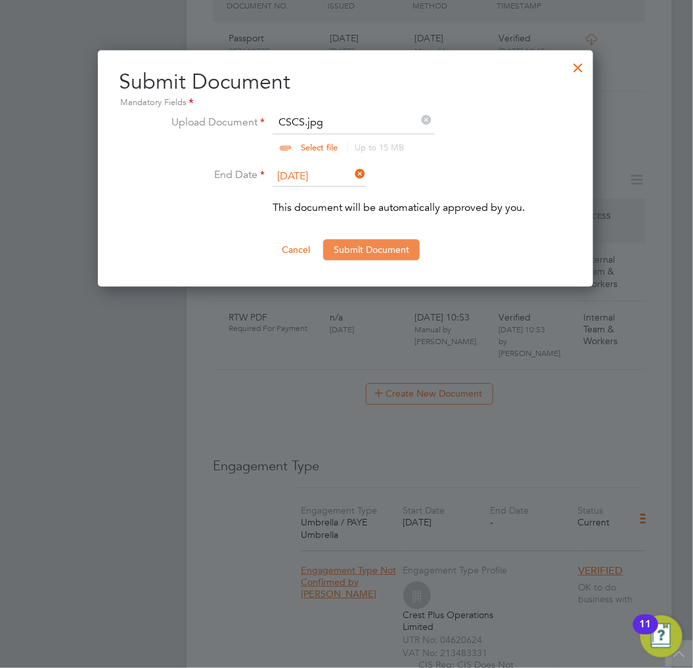
click at [368, 244] on button "Submit Document" at bounding box center [371, 250] width 97 height 21
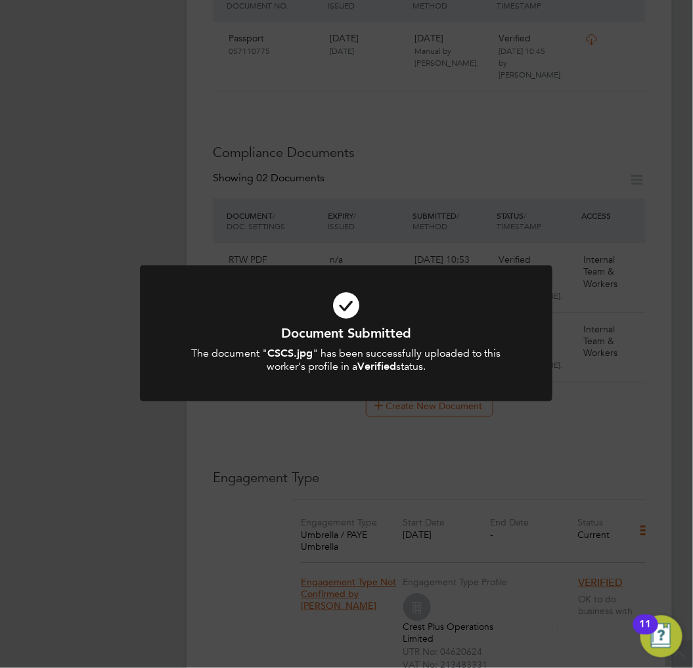
click at [437, 314] on icon at bounding box center [347, 305] width 342 height 51
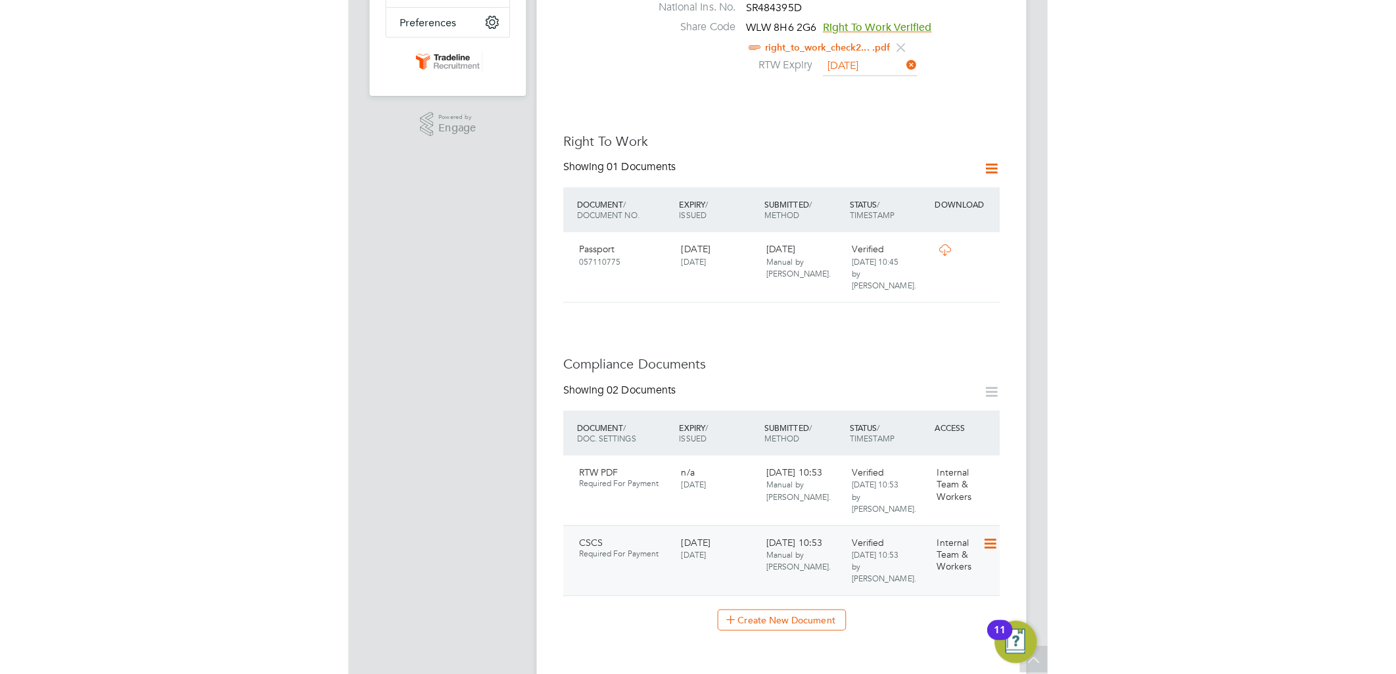
scroll to position [0, 0]
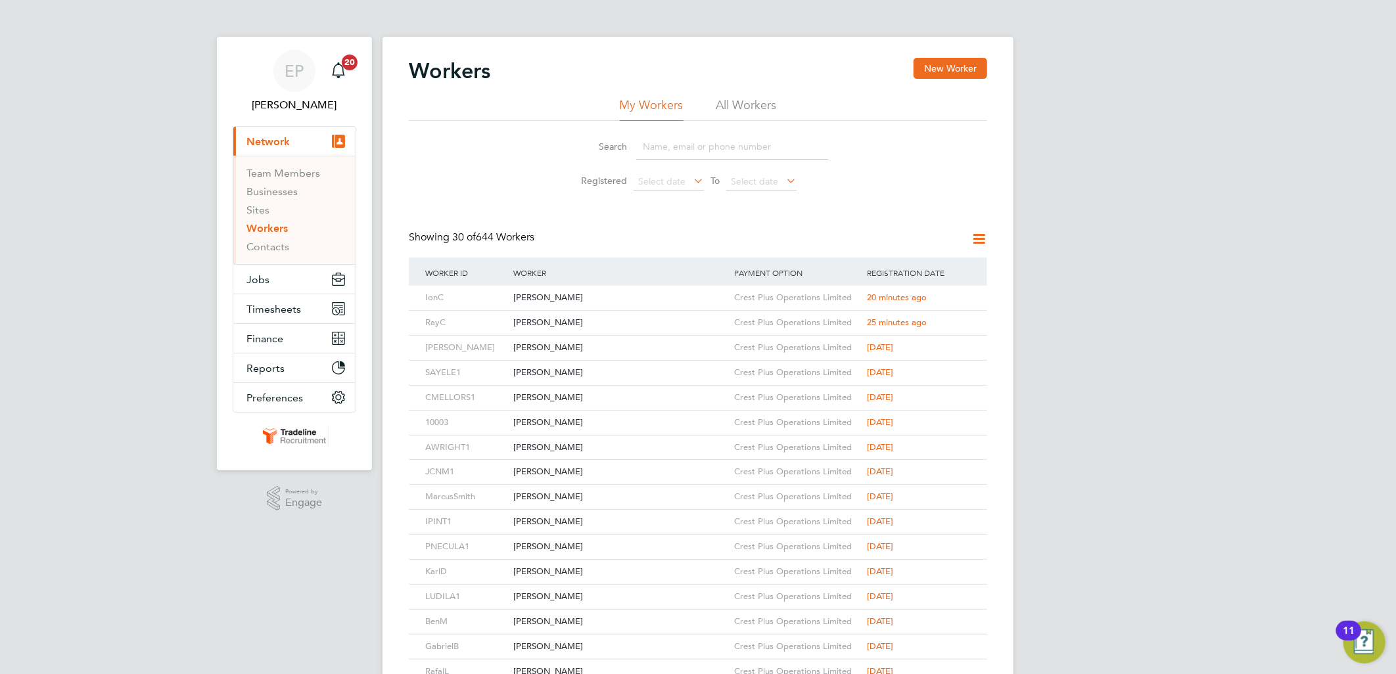
click at [411, 64] on h2 "Workers" at bounding box center [450, 71] width 82 height 26
click at [351, 69] on span "20" at bounding box center [350, 63] width 16 height 16
click at [491, 70] on div "Workers New Worker" at bounding box center [698, 77] width 578 height 39
click at [490, 70] on h2 "Workers" at bounding box center [450, 71] width 82 height 26
